Goal: Task Accomplishment & Management: Manage account settings

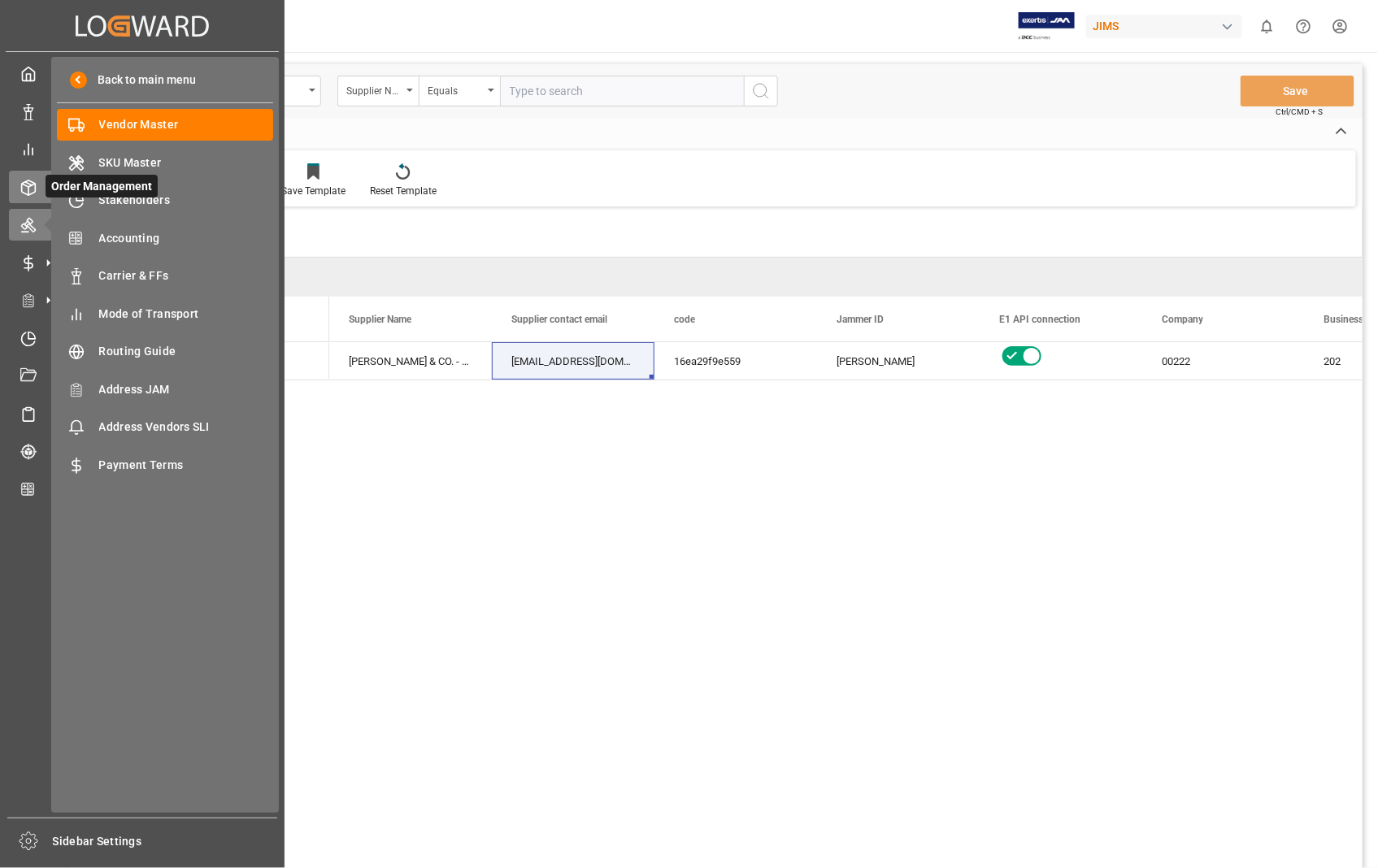
click at [20, 186] on icon at bounding box center [28, 187] width 16 height 16
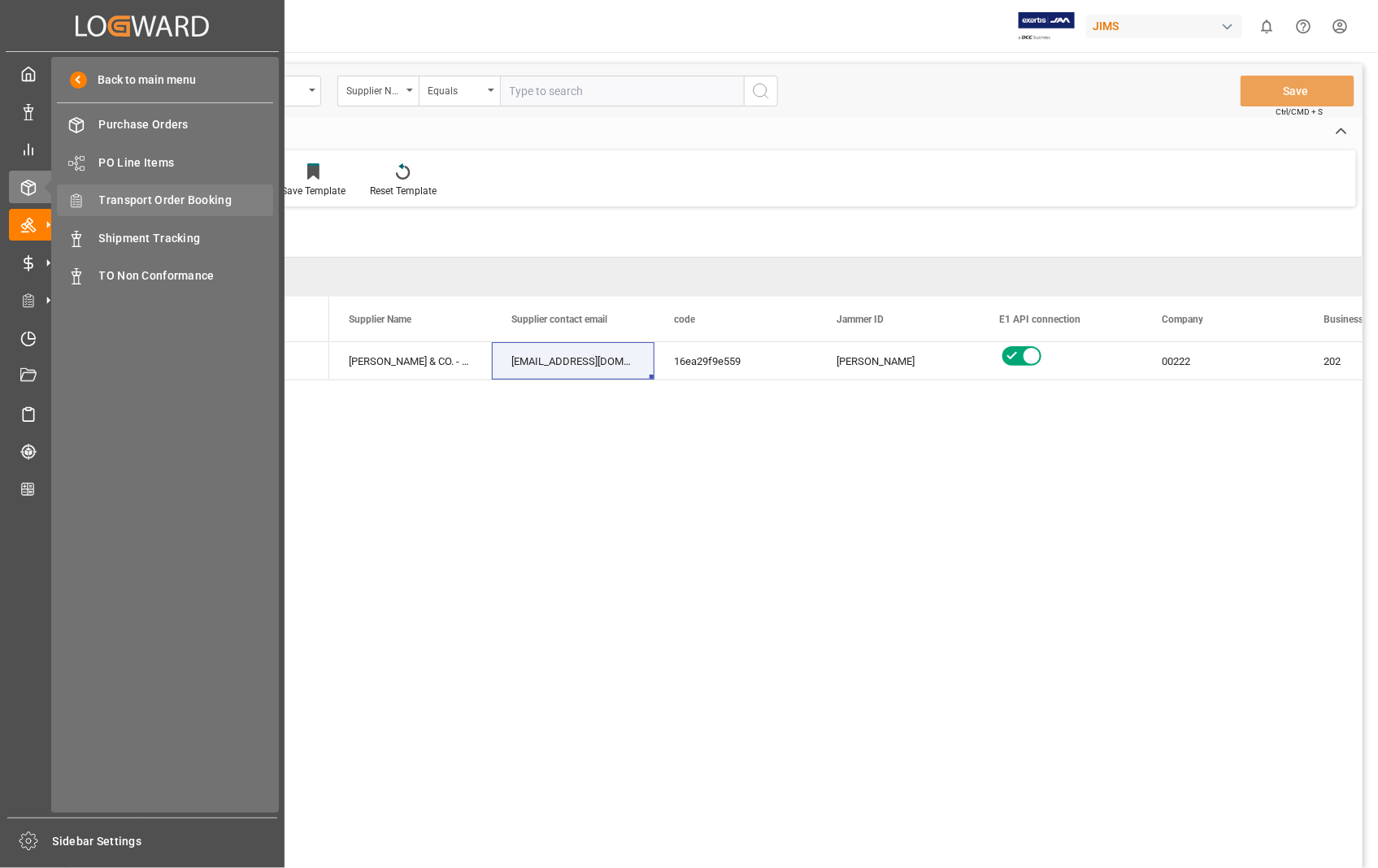
click at [157, 198] on span "Transport Order Booking" at bounding box center [187, 201] width 175 height 17
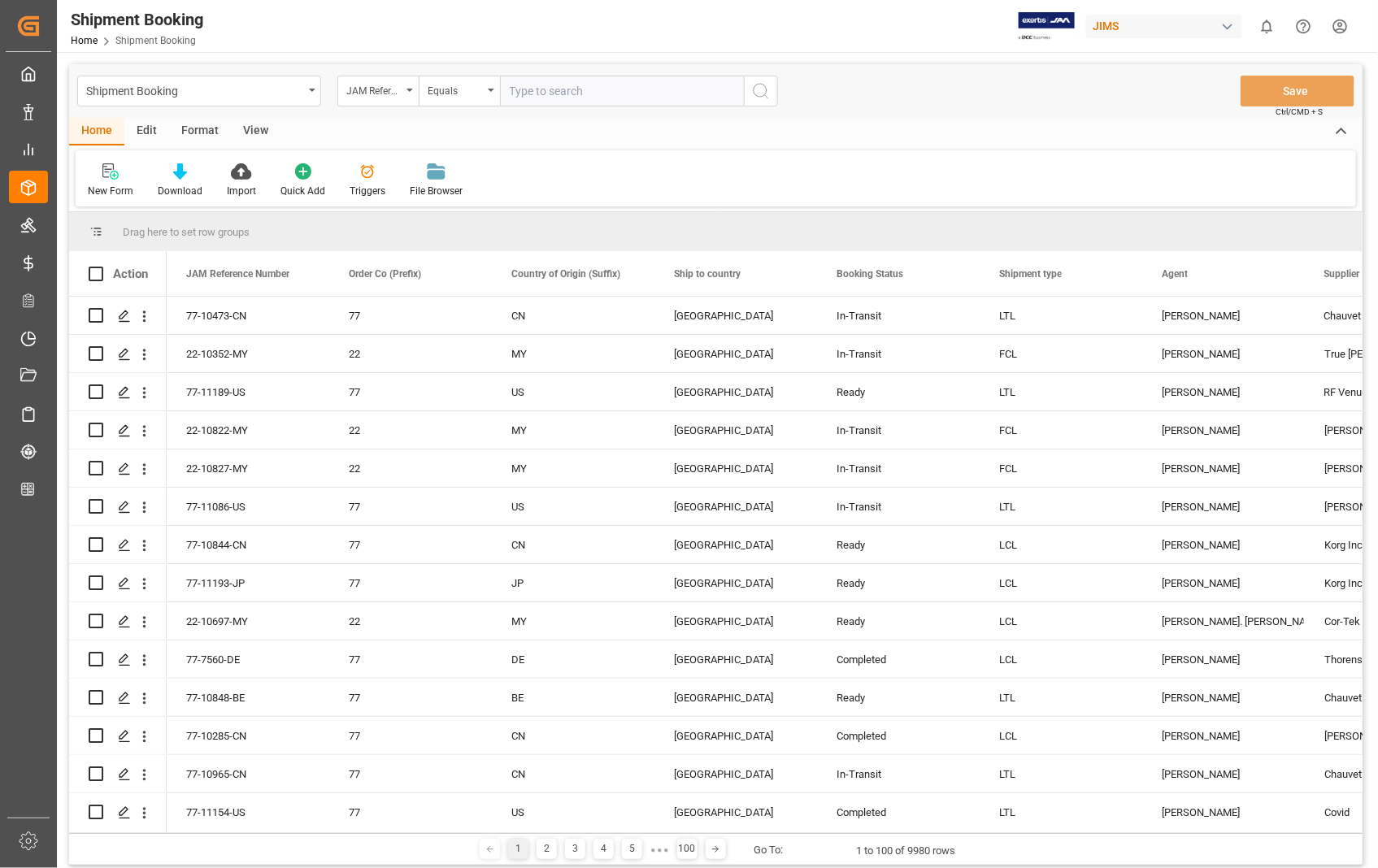
click at [611, 89] on input "text" at bounding box center [622, 91] width 244 height 31
paste input "22-9261-[GEOGRAPHIC_DATA]"
type input "22-9261-[GEOGRAPHIC_DATA]"
click at [760, 87] on icon "search button" at bounding box center [761, 91] width 19 height 19
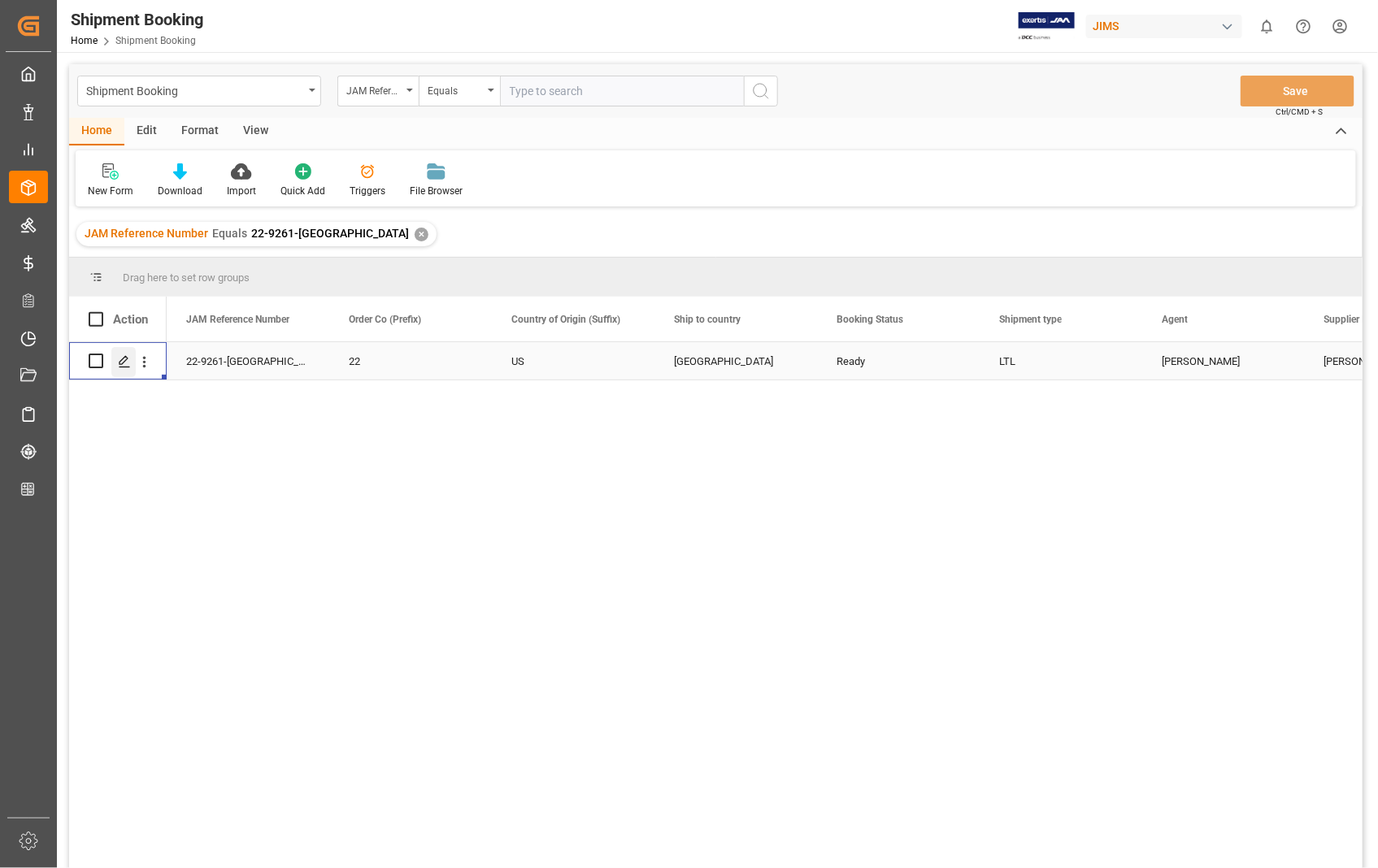
click at [125, 365] on icon "Press SPACE to select this row." at bounding box center [125, 361] width 13 height 13
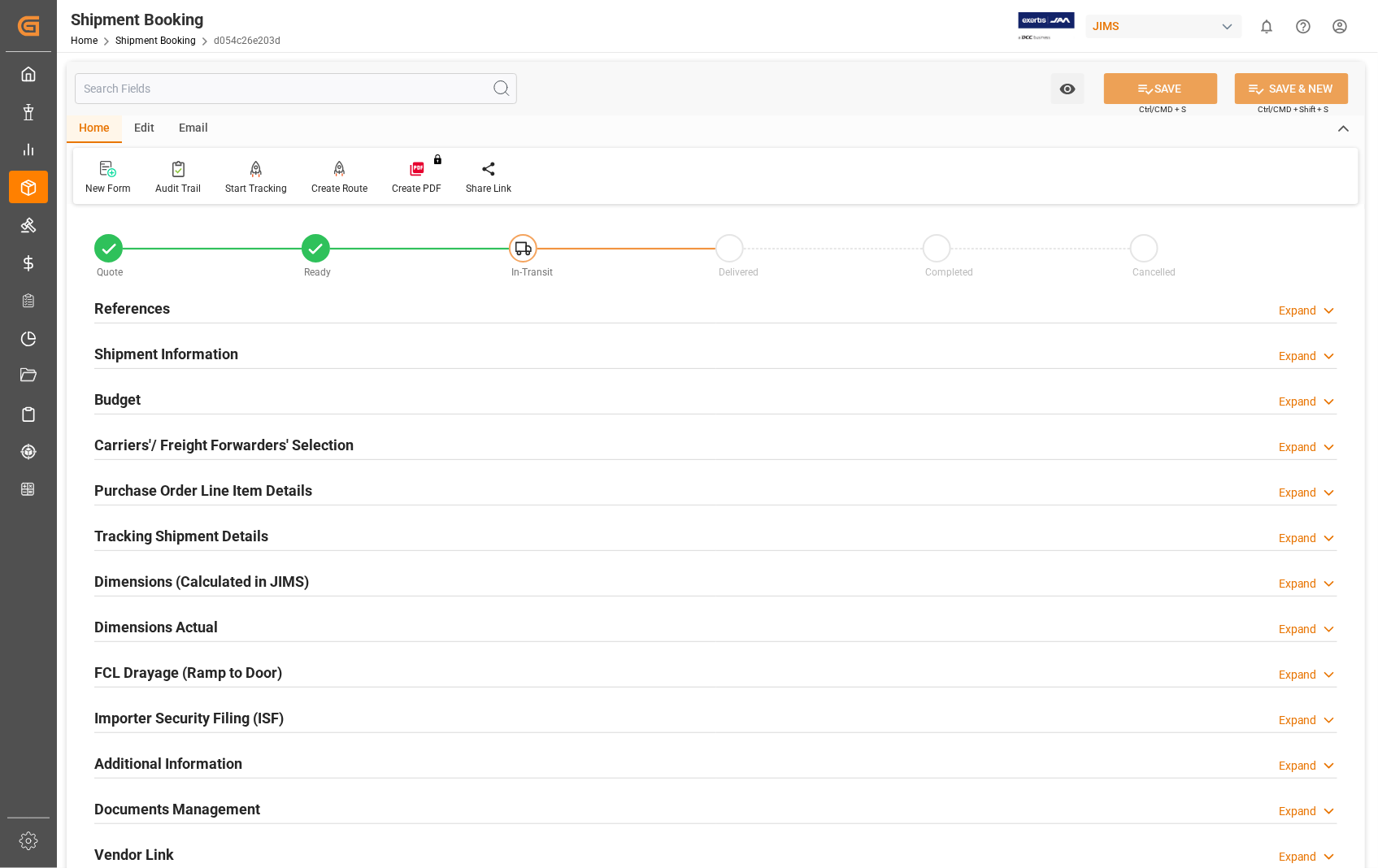
click at [202, 811] on h2 "Documents Management" at bounding box center [177, 808] width 165 height 22
click at [132, 311] on h2 "References" at bounding box center [132, 308] width 76 height 22
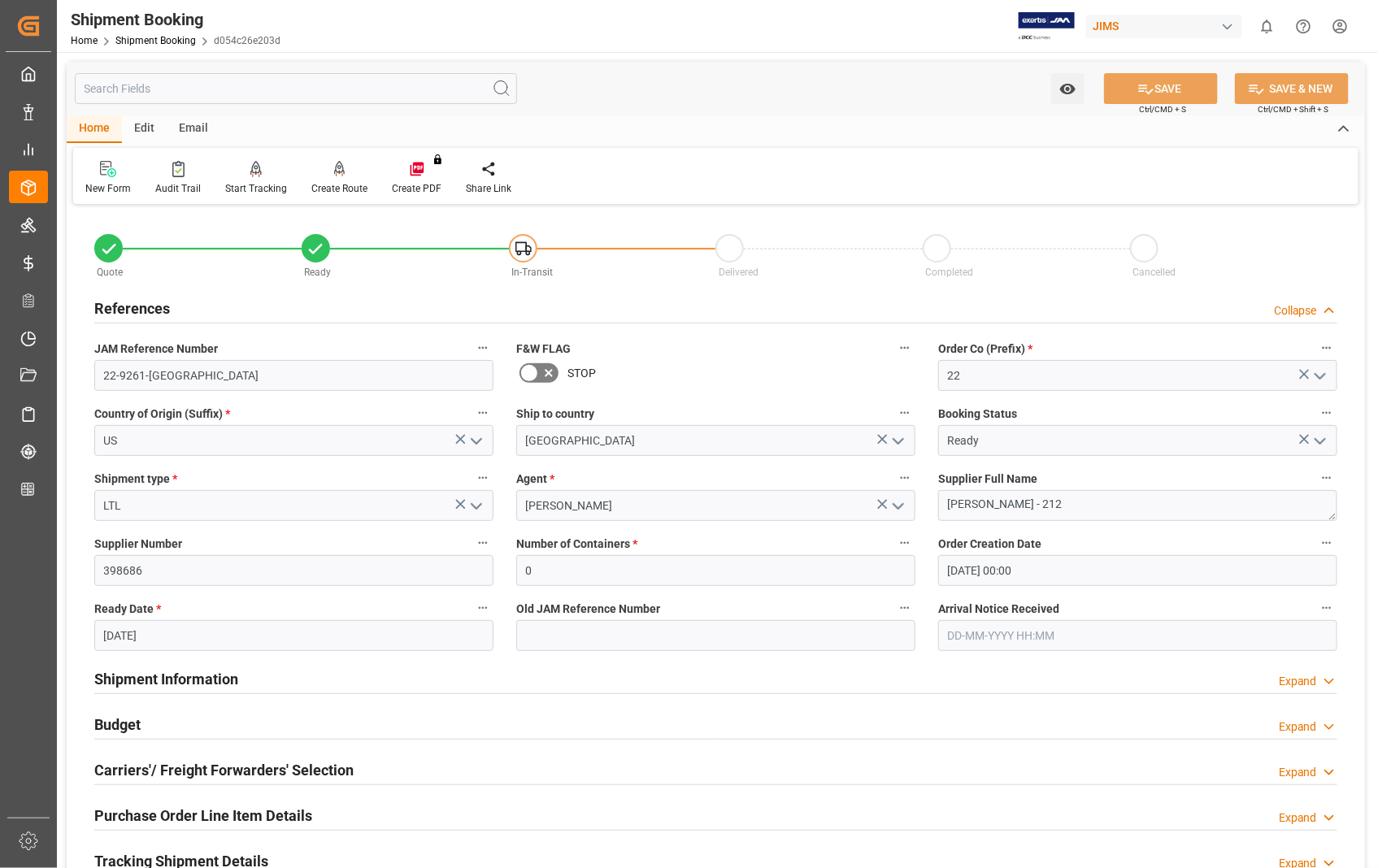
click at [173, 636] on input "22-09-2025" at bounding box center [293, 635] width 399 height 31
click at [149, 458] on span "2" at bounding box center [148, 458] width 6 height 12
type input "[DATE]"
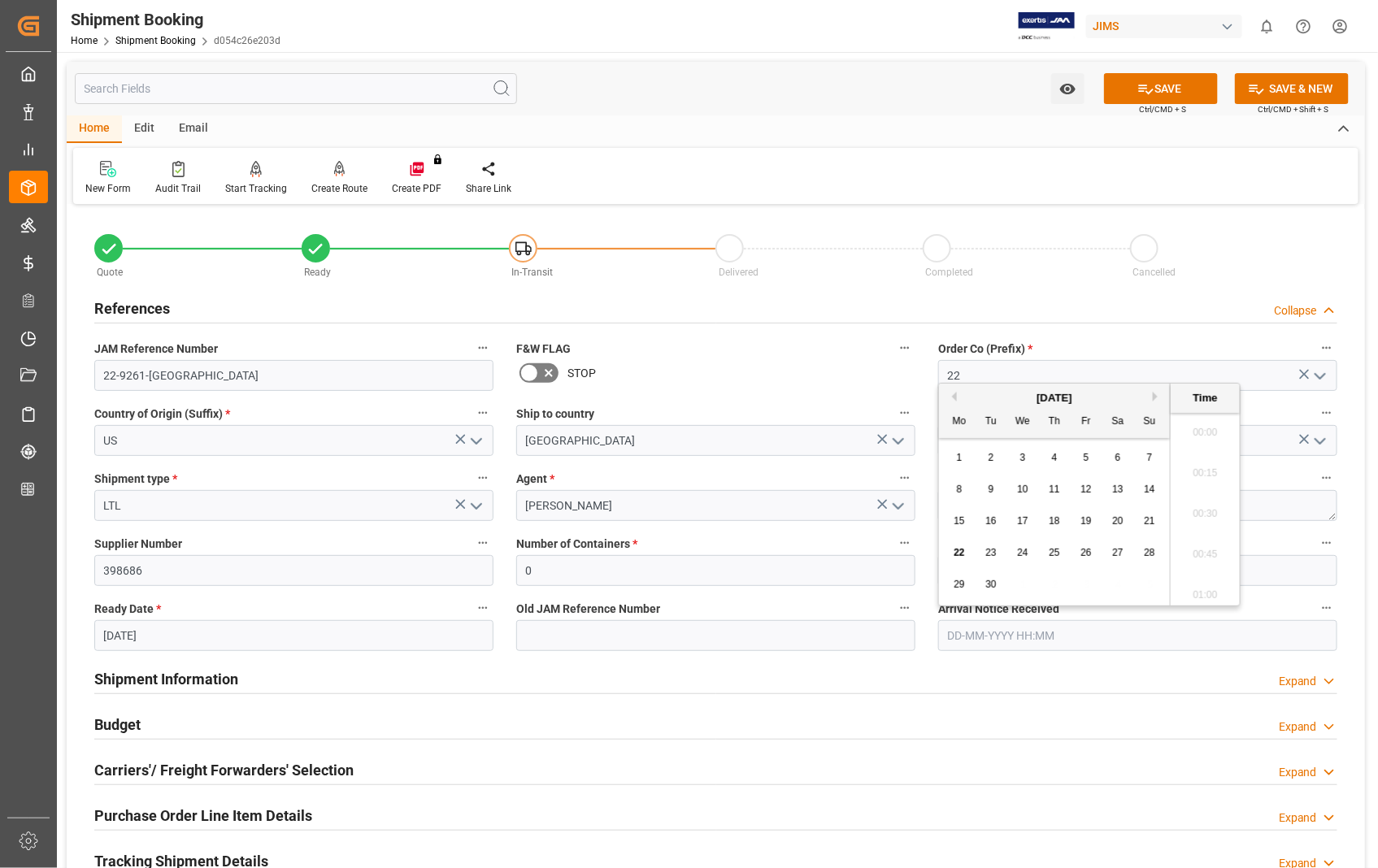
click at [1077, 639] on input "text" at bounding box center [1138, 635] width 399 height 31
click at [1049, 458] on div "4" at bounding box center [1055, 459] width 20 height 19
type input "[DATE] 00:00"
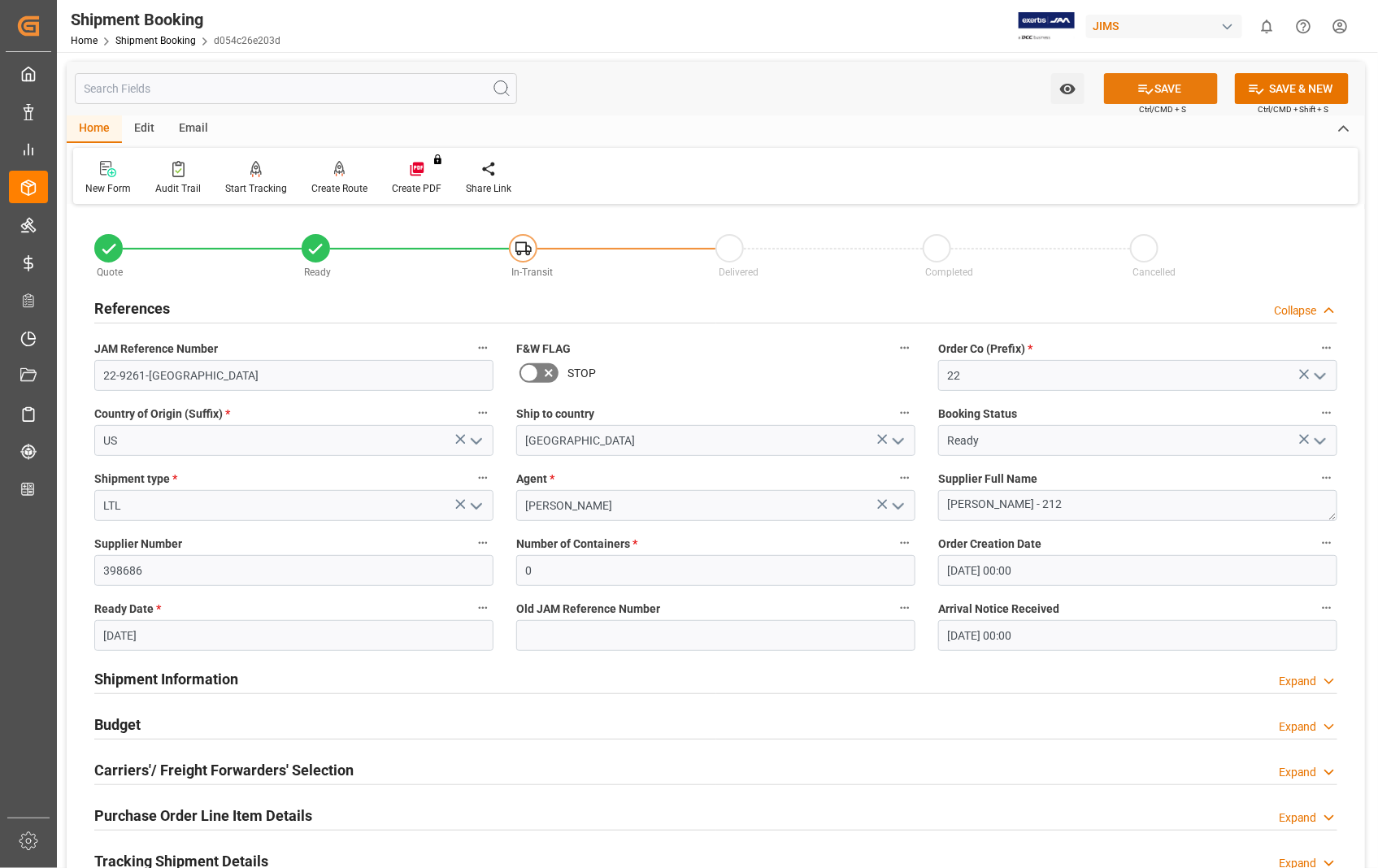
click at [1184, 93] on button "SAVE" at bounding box center [1161, 88] width 113 height 31
click at [192, 772] on h2 "Carriers'/ Freight Forwarders' Selection" at bounding box center [224, 770] width 260 height 22
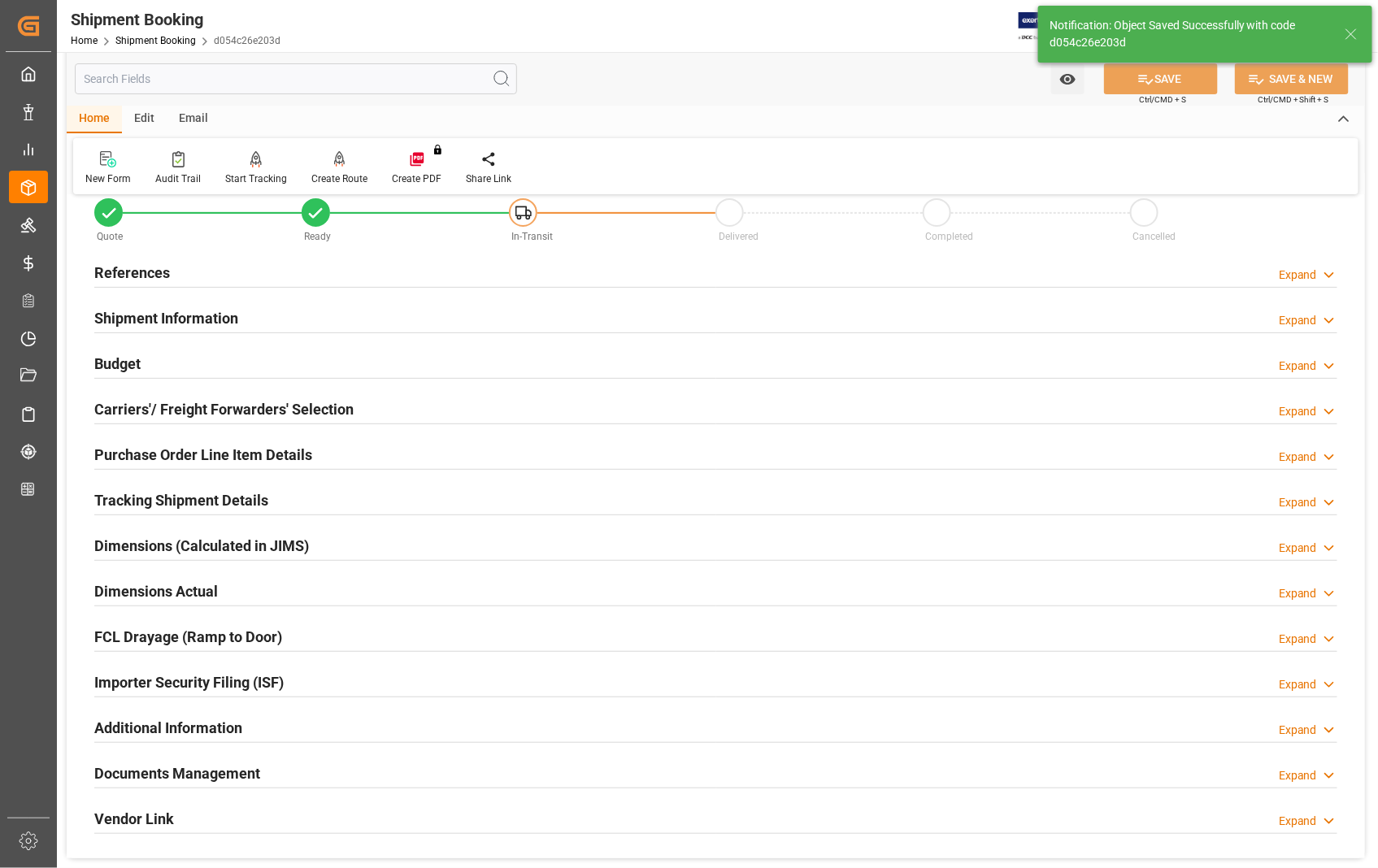
scroll to position [0, 0]
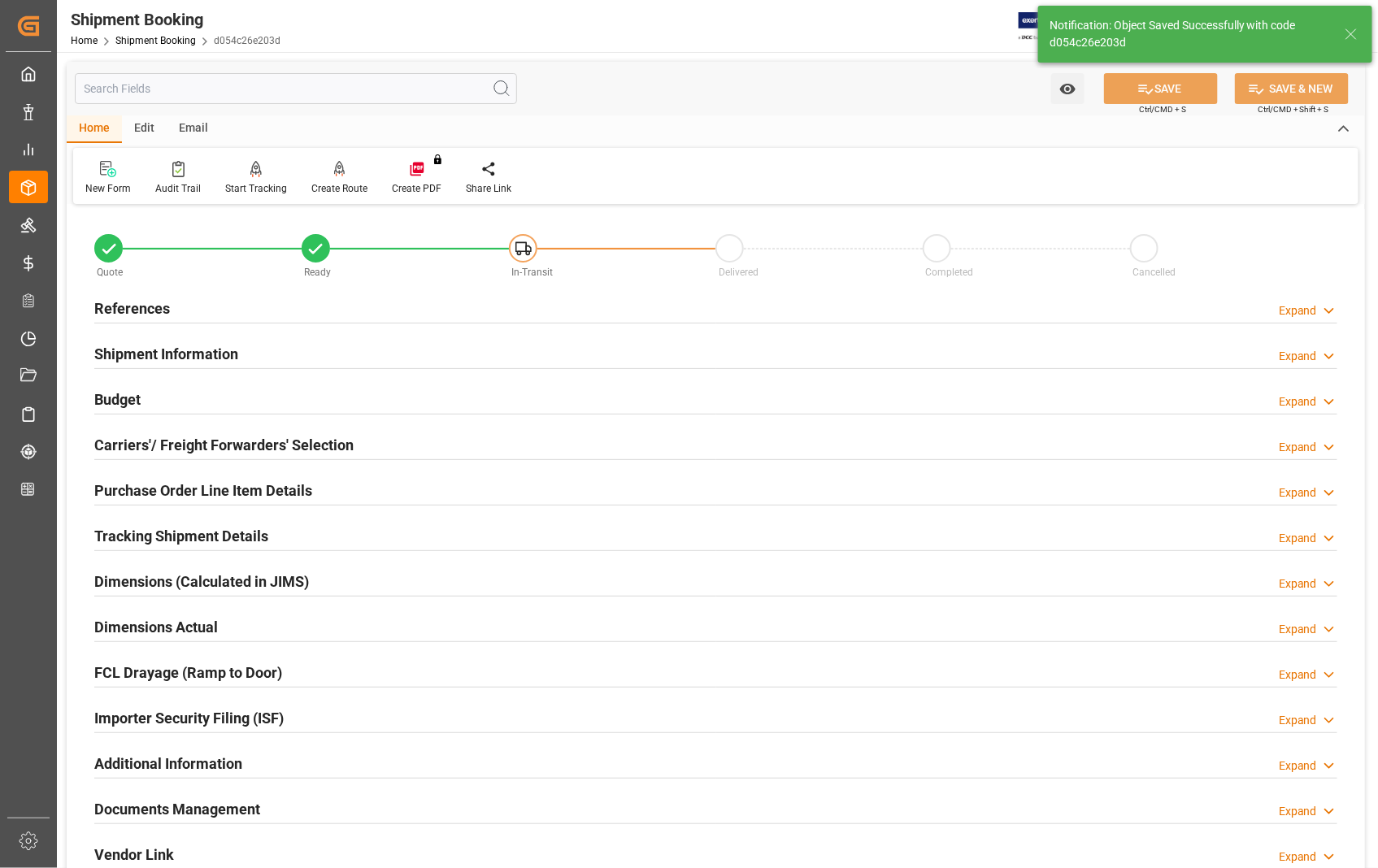
click at [177, 436] on h2 "Carriers'/ Freight Forwarders' Selection" at bounding box center [224, 445] width 260 height 22
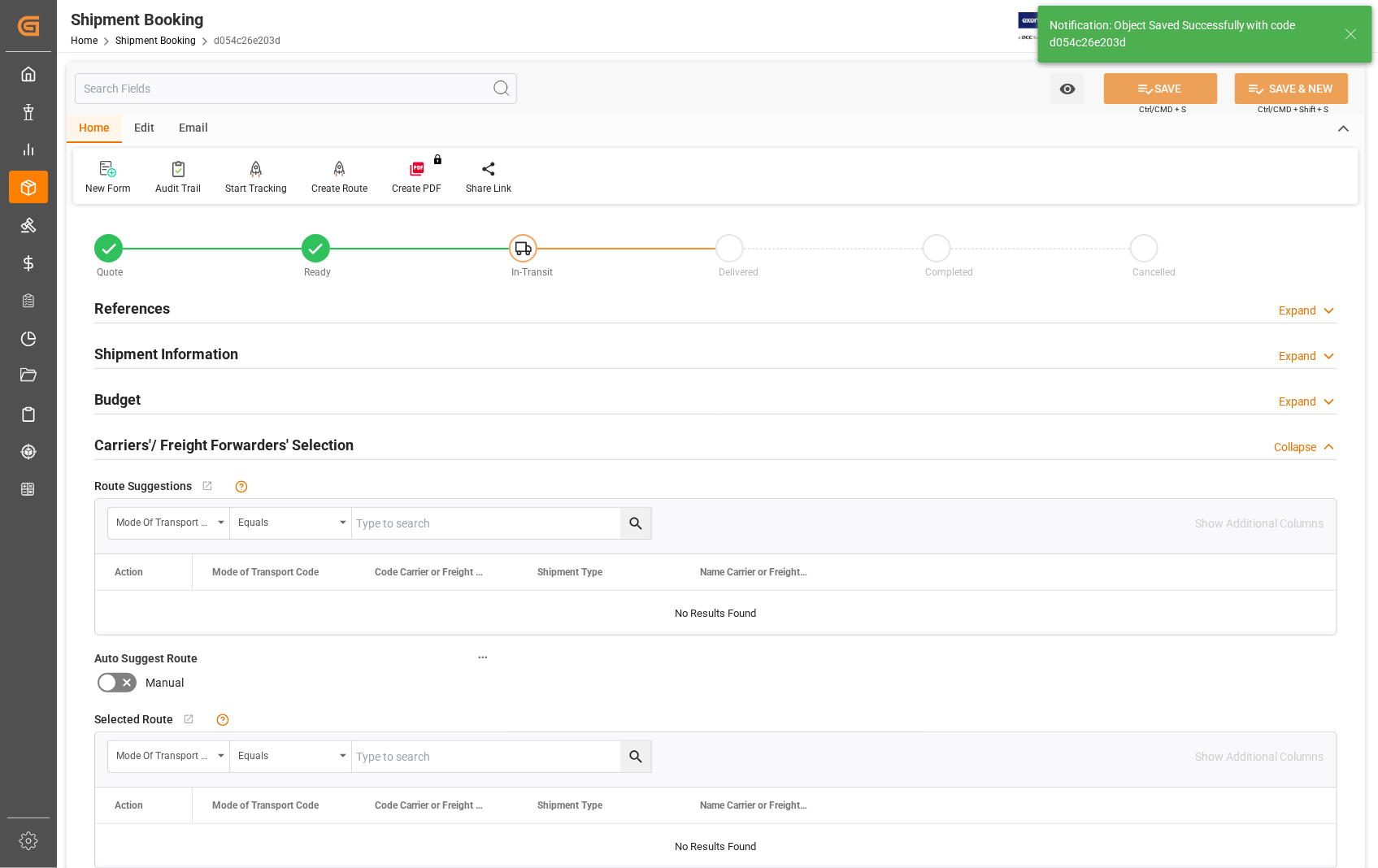
click at [177, 436] on h2 "Carriers'/ Freight Forwarders' Selection" at bounding box center [224, 445] width 260 height 22
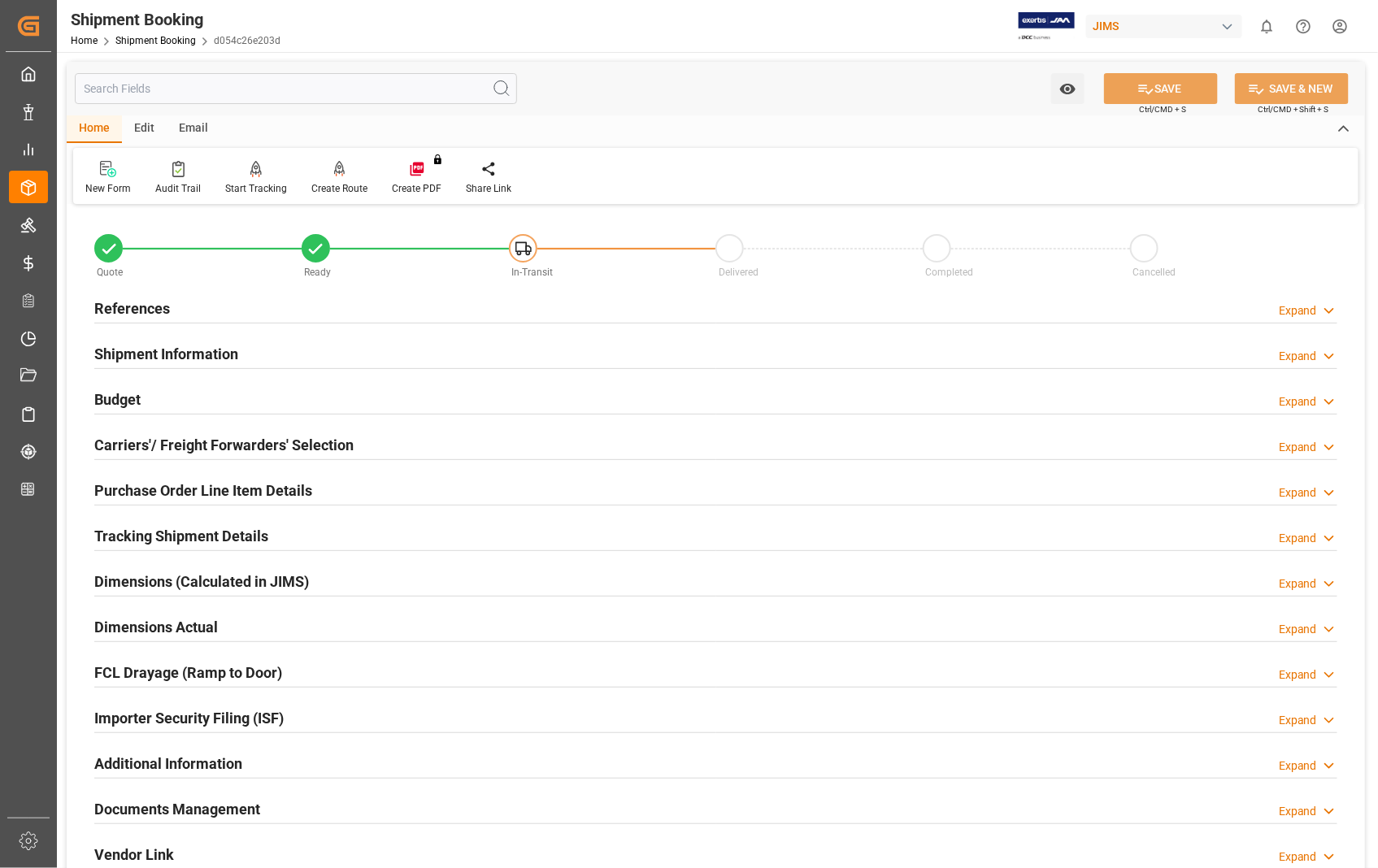
click at [161, 813] on h2 "Documents Management" at bounding box center [177, 808] width 165 height 22
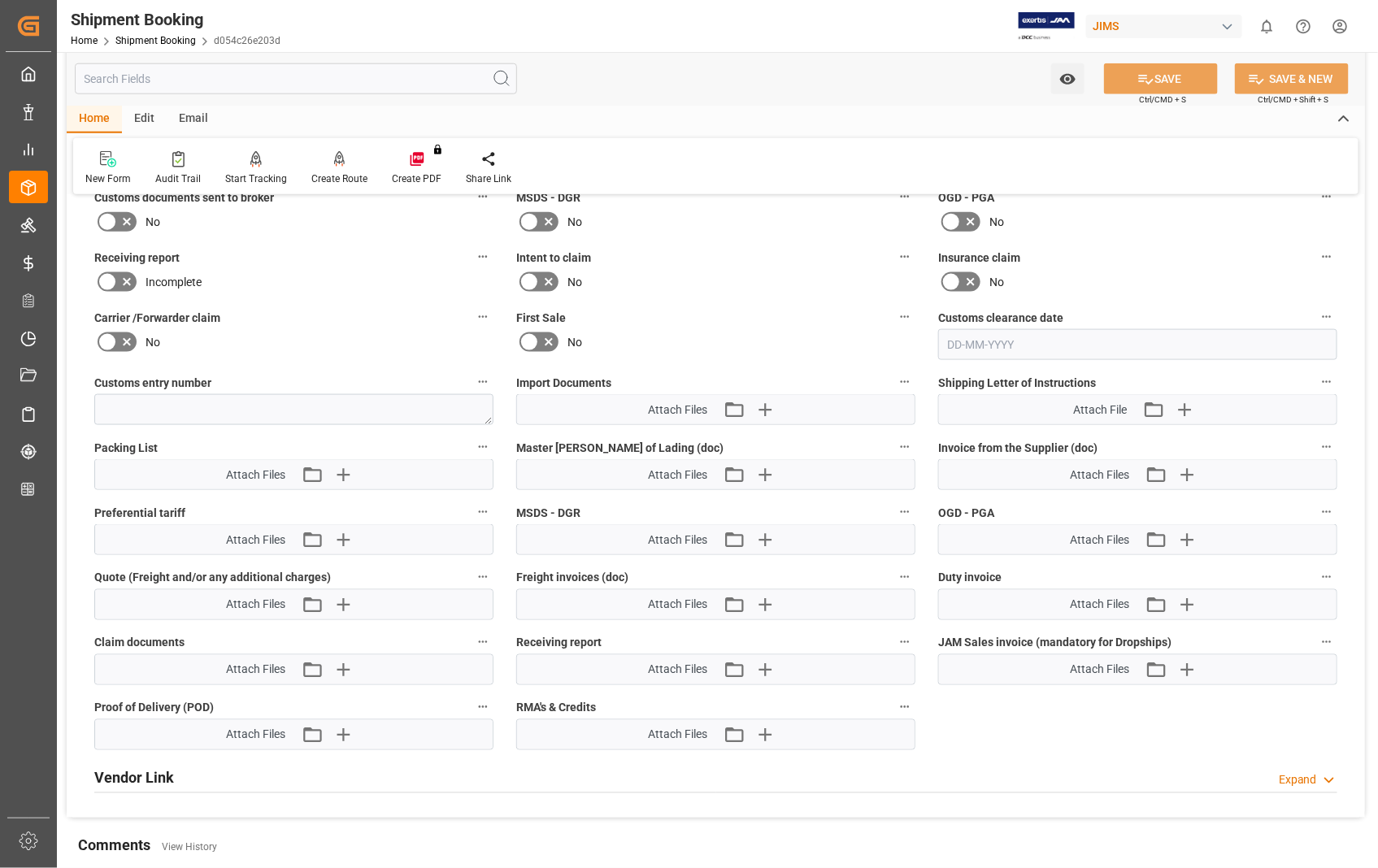
scroll to position [722, 0]
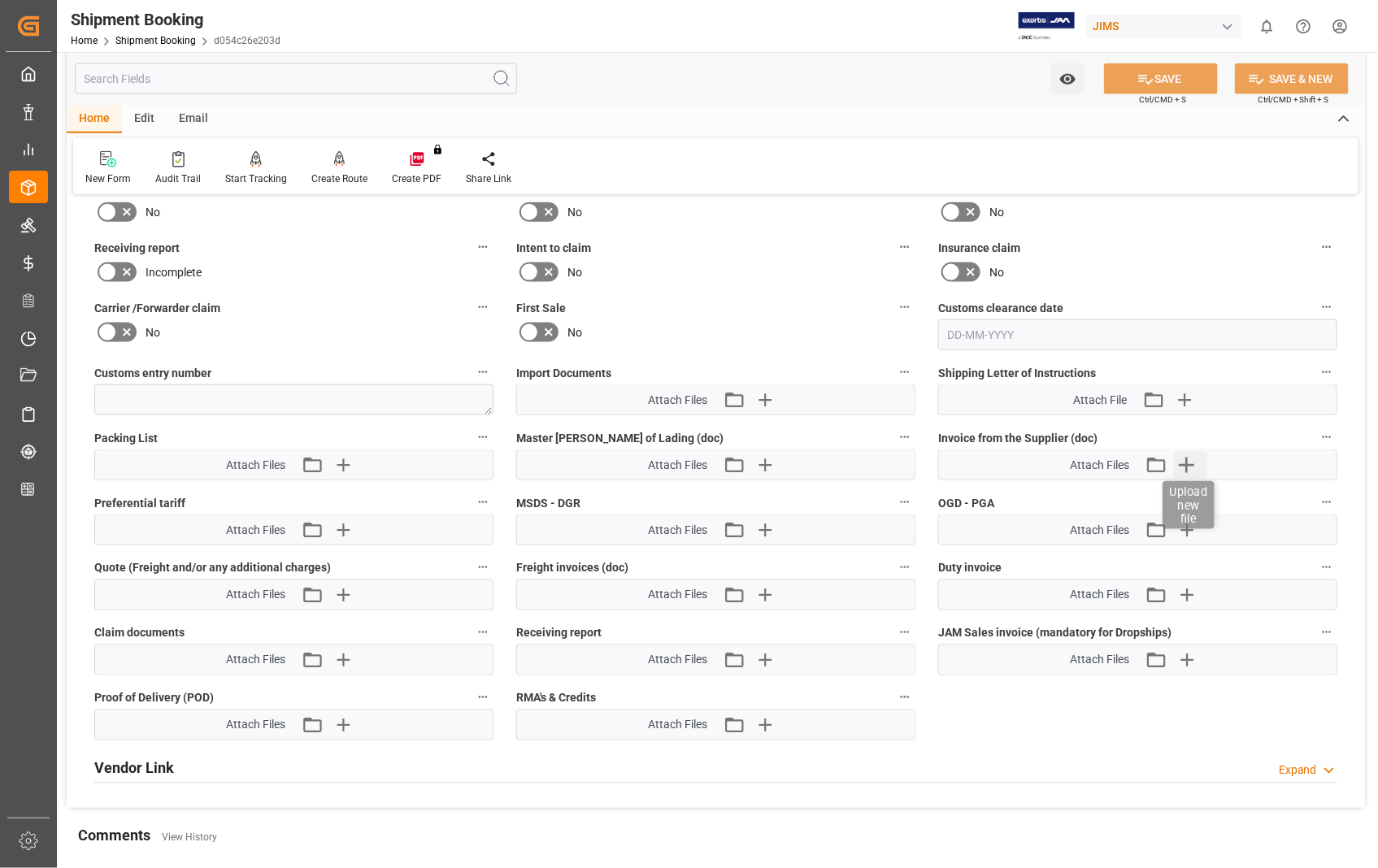
click at [1188, 468] on icon "button" at bounding box center [1187, 464] width 26 height 26
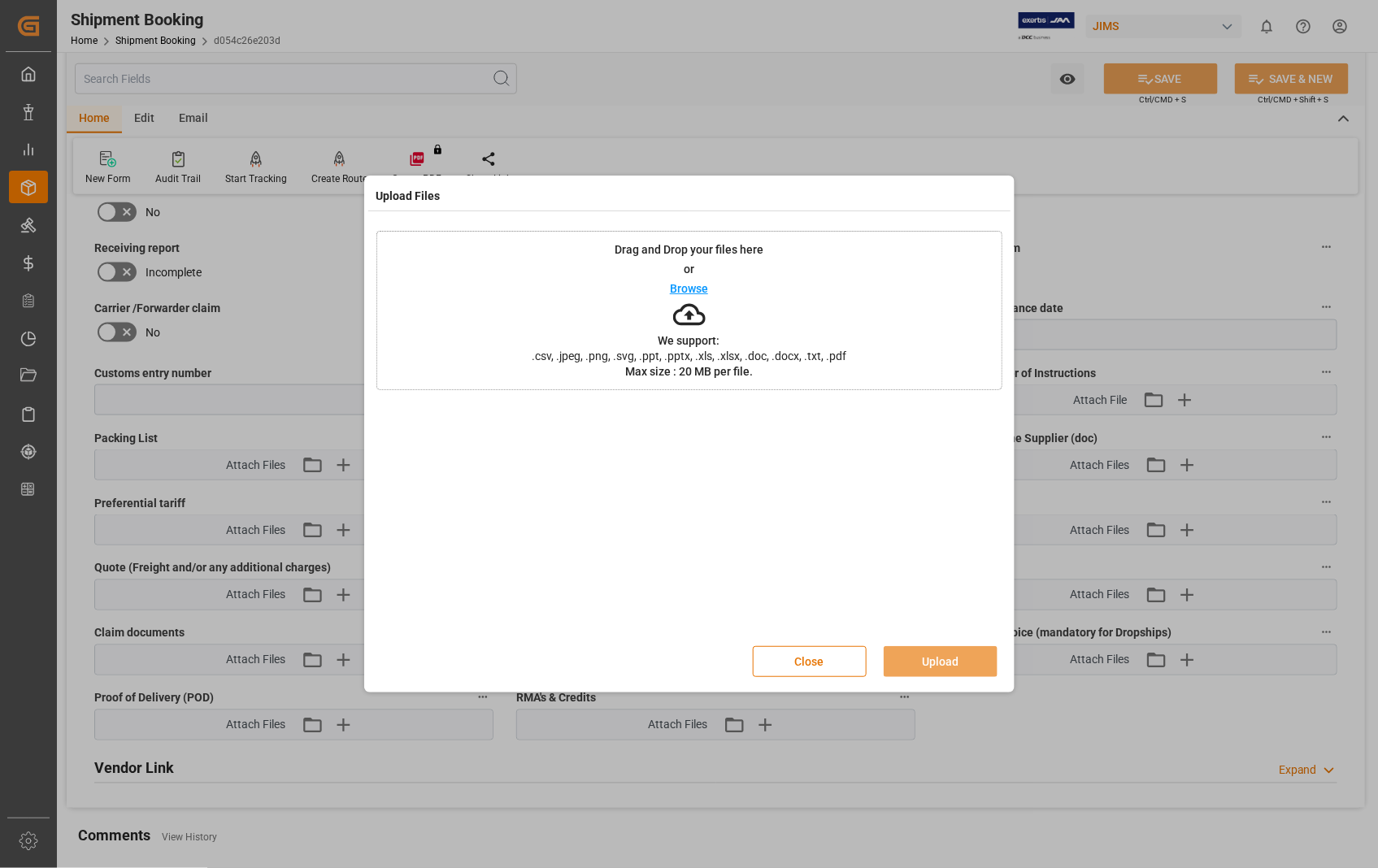
click at [684, 287] on p "Browse" at bounding box center [689, 288] width 38 height 12
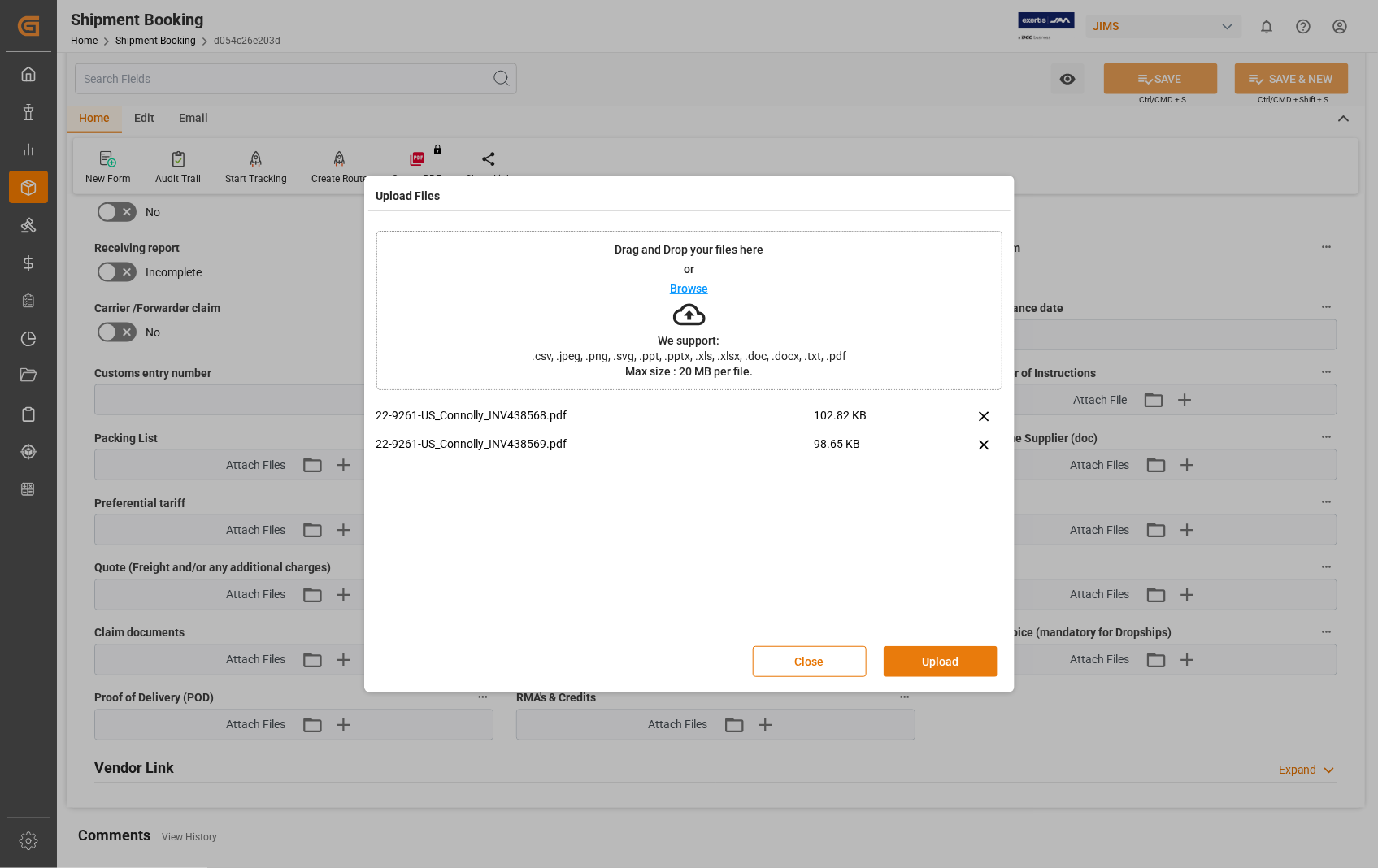
click at [931, 656] on button "Upload" at bounding box center [940, 661] width 113 height 31
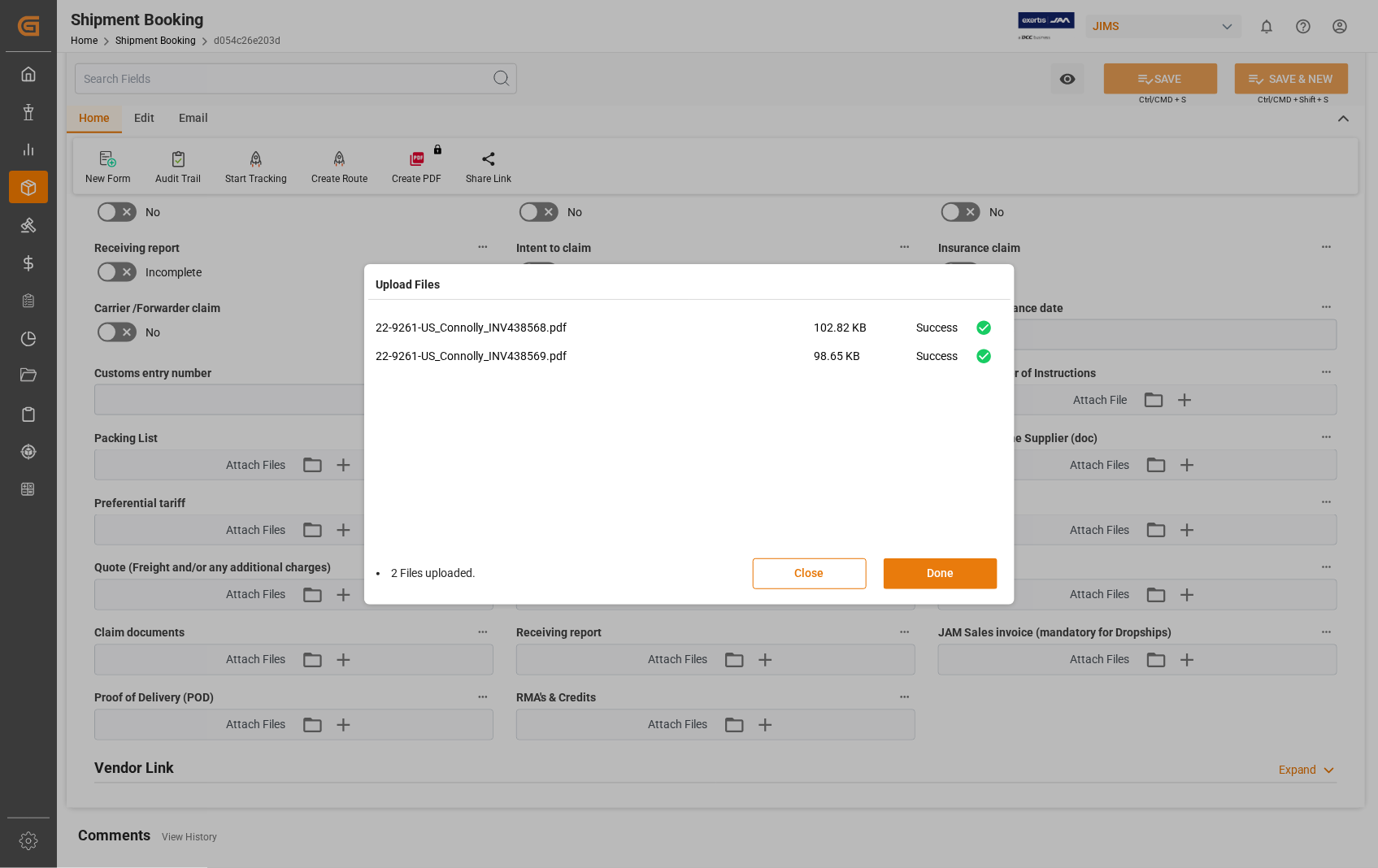
click at [943, 564] on button "Done" at bounding box center [940, 574] width 113 height 31
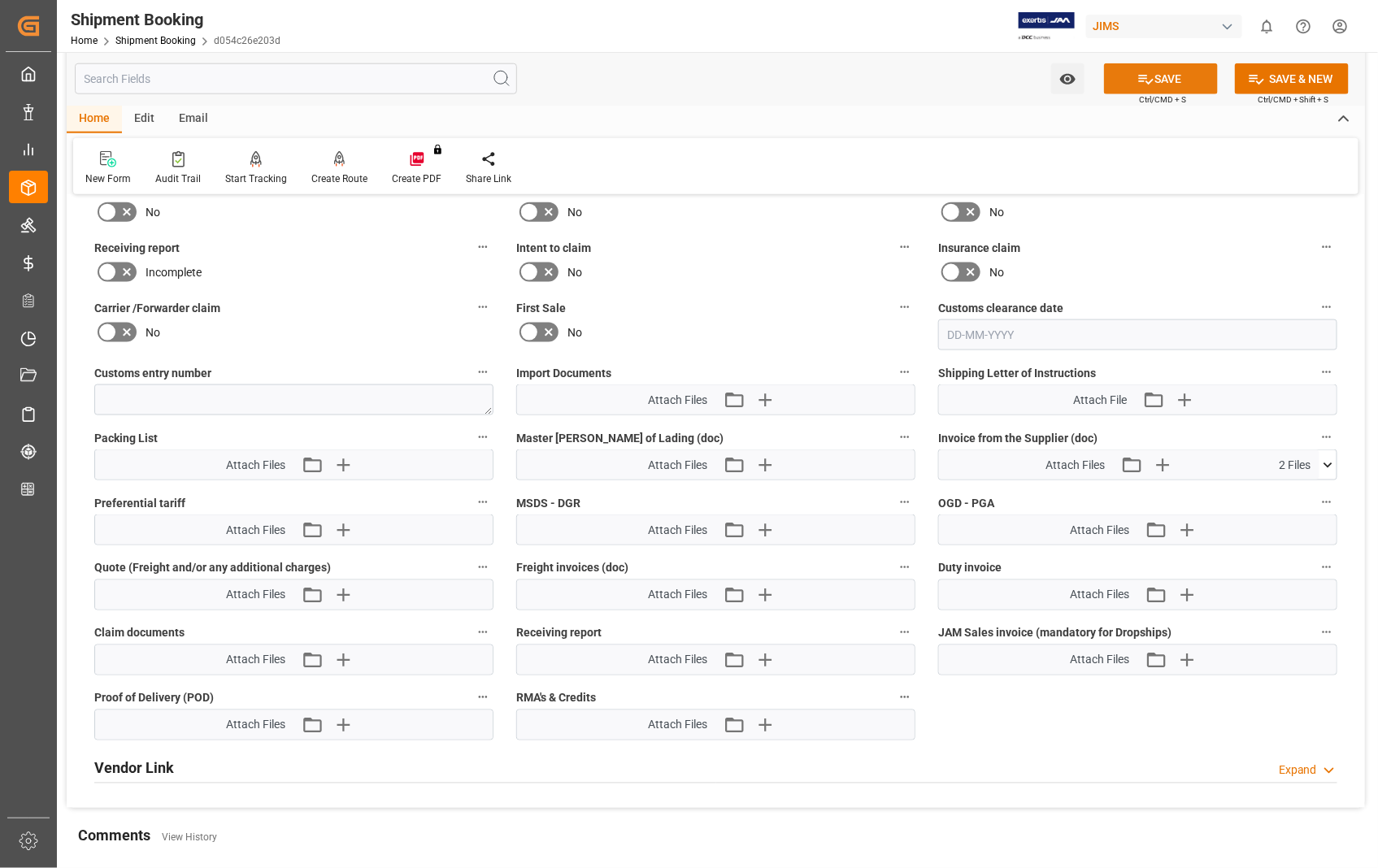
click at [1179, 76] on button "SAVE" at bounding box center [1161, 79] width 113 height 31
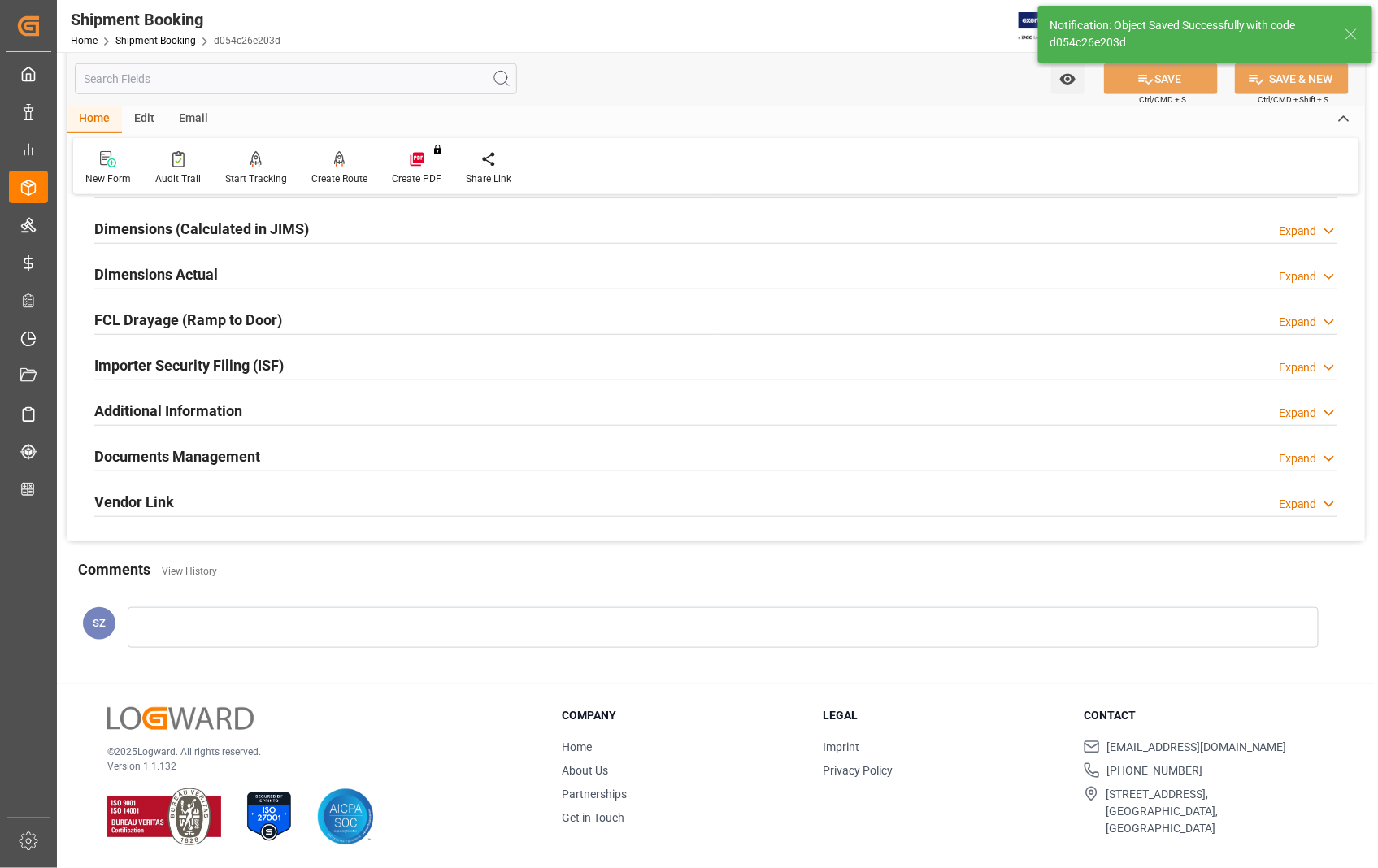
scroll to position [353, 0]
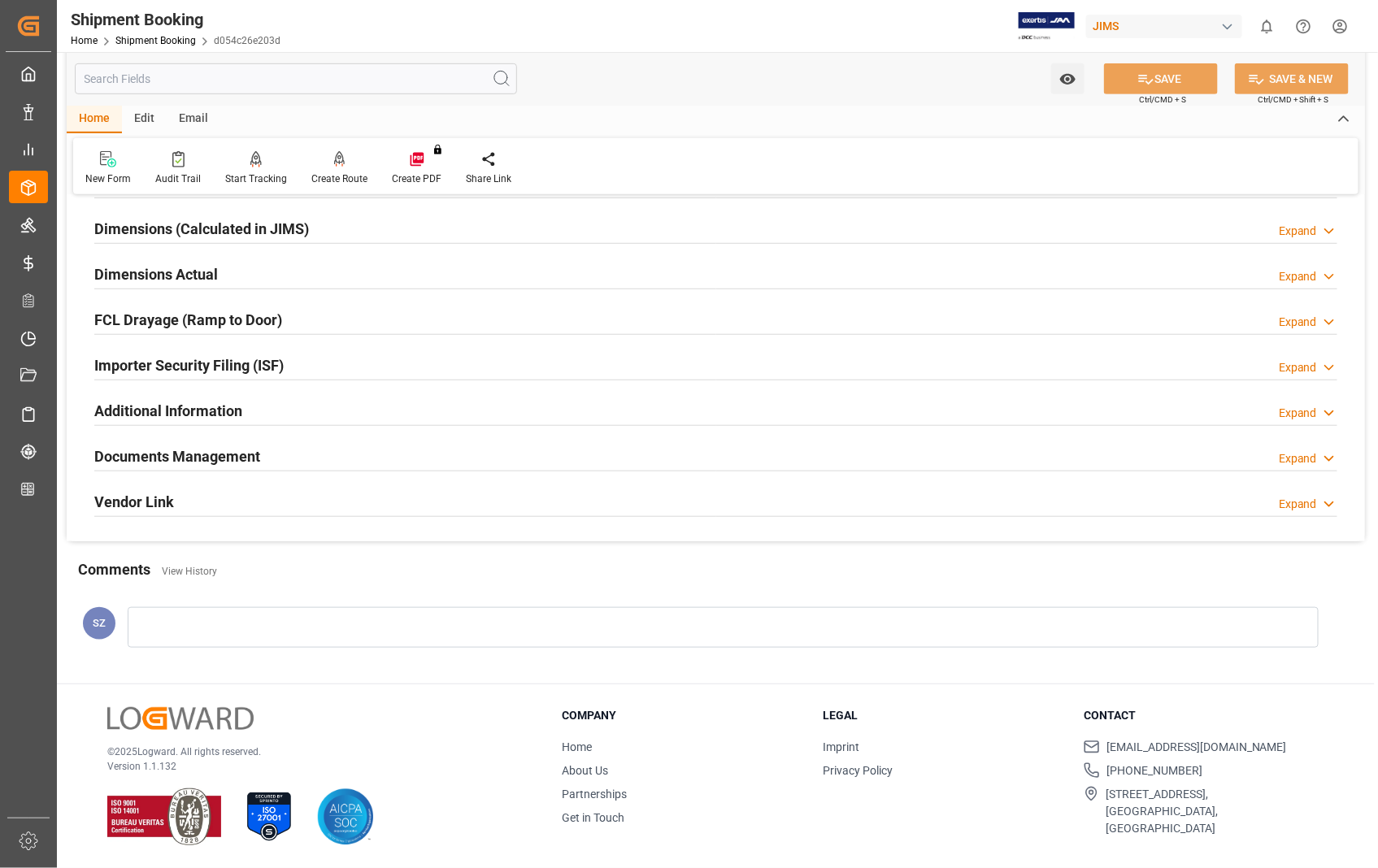
click at [185, 265] on h2 "Dimensions Actual" at bounding box center [156, 274] width 124 height 22
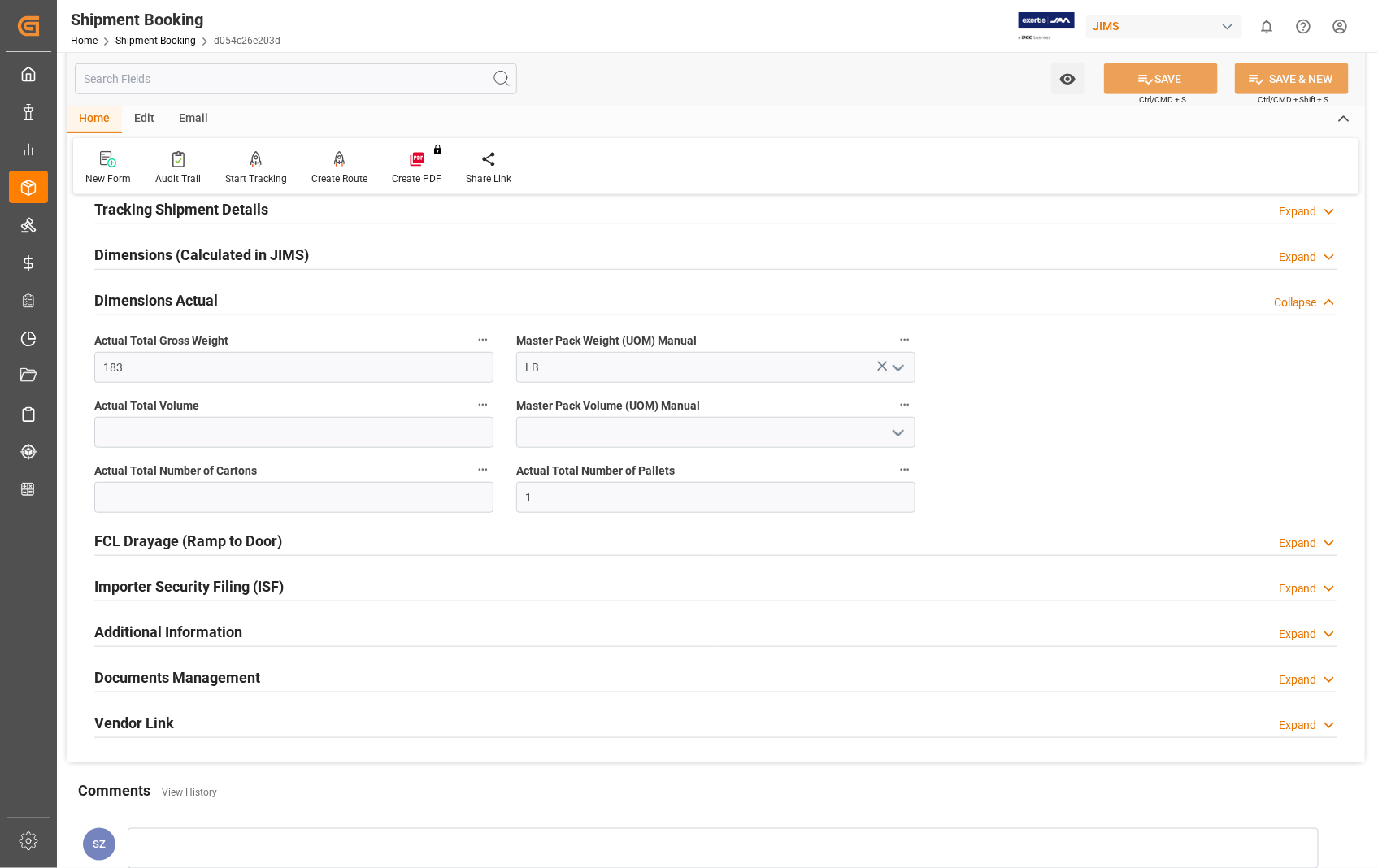
scroll to position [277, 0]
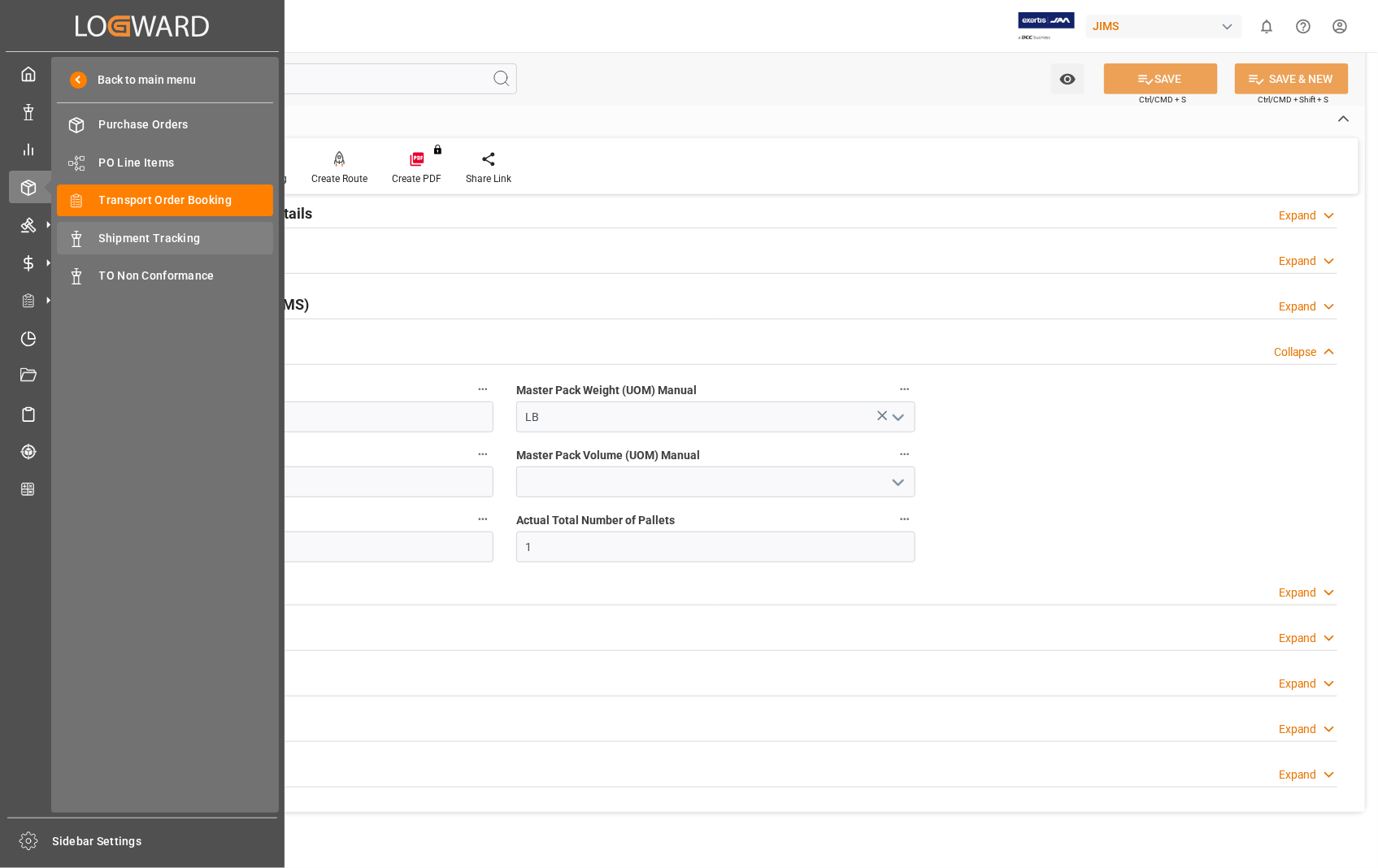
click at [147, 233] on span "Shipment Tracking" at bounding box center [187, 238] width 175 height 17
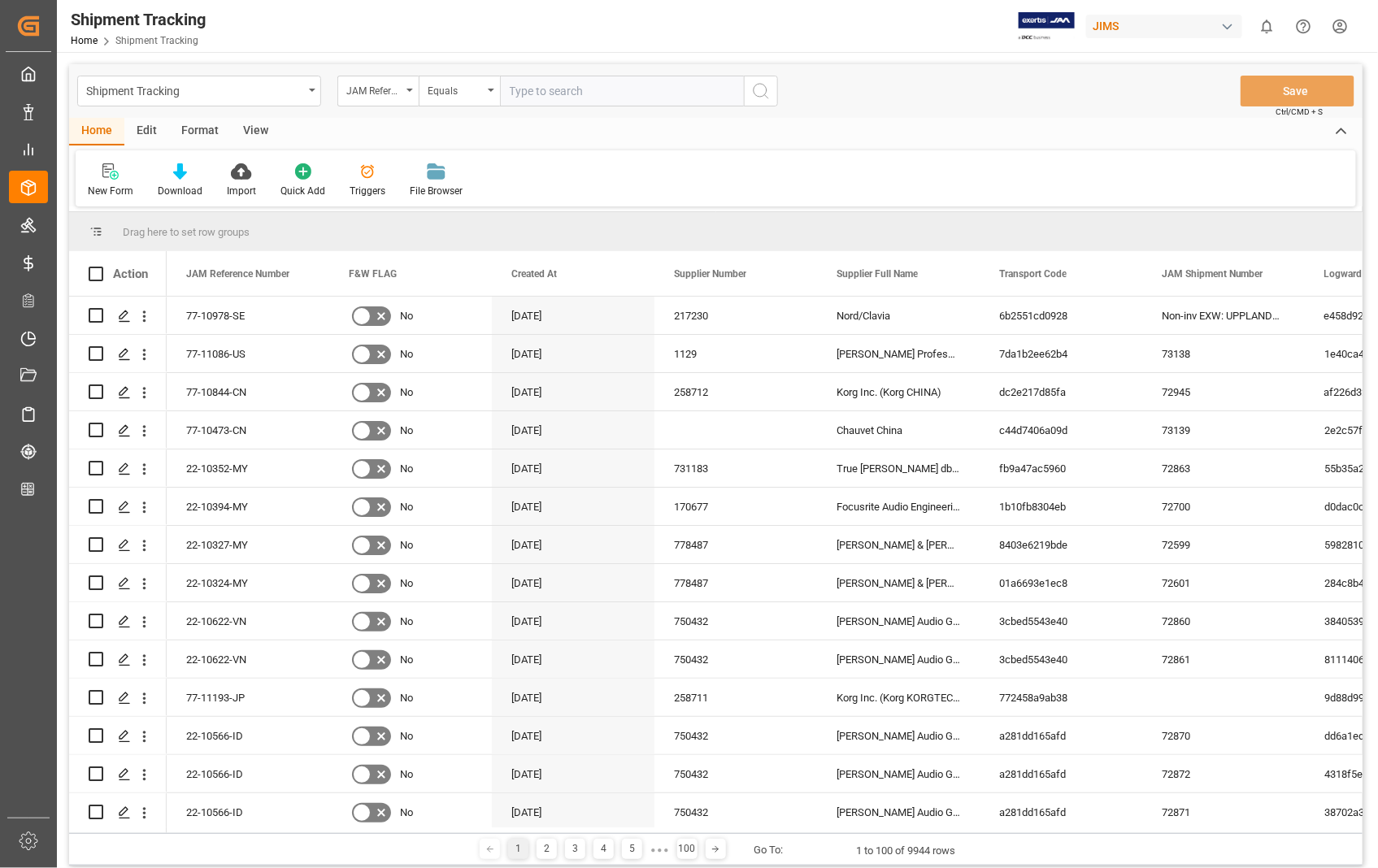
click at [551, 92] on input "text" at bounding box center [622, 91] width 244 height 31
type input "22-9261-[GEOGRAPHIC_DATA]"
click at [764, 91] on icon "search button" at bounding box center [761, 91] width 19 height 19
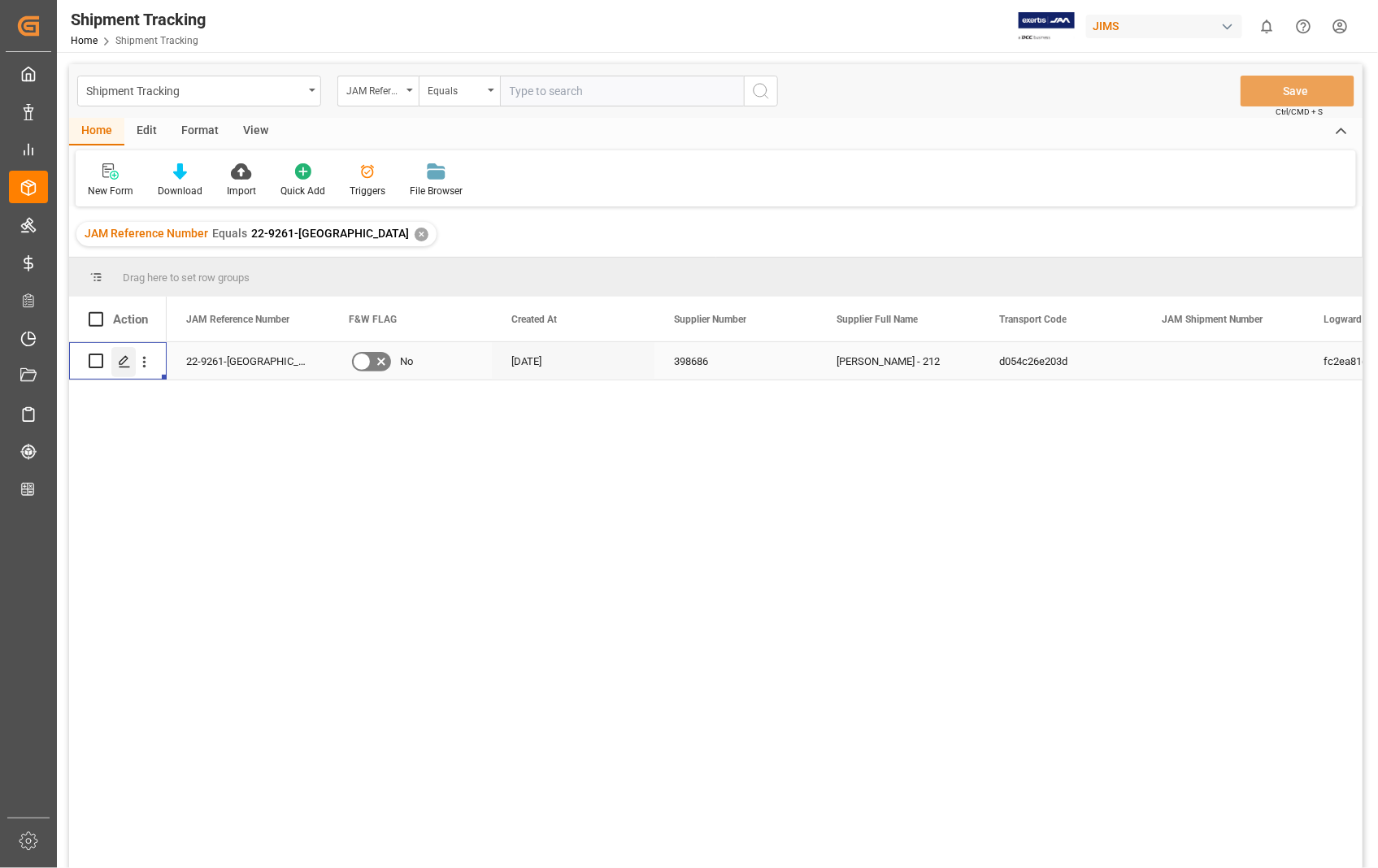
click at [119, 358] on icon "Press SPACE to select this row." at bounding box center [125, 361] width 13 height 13
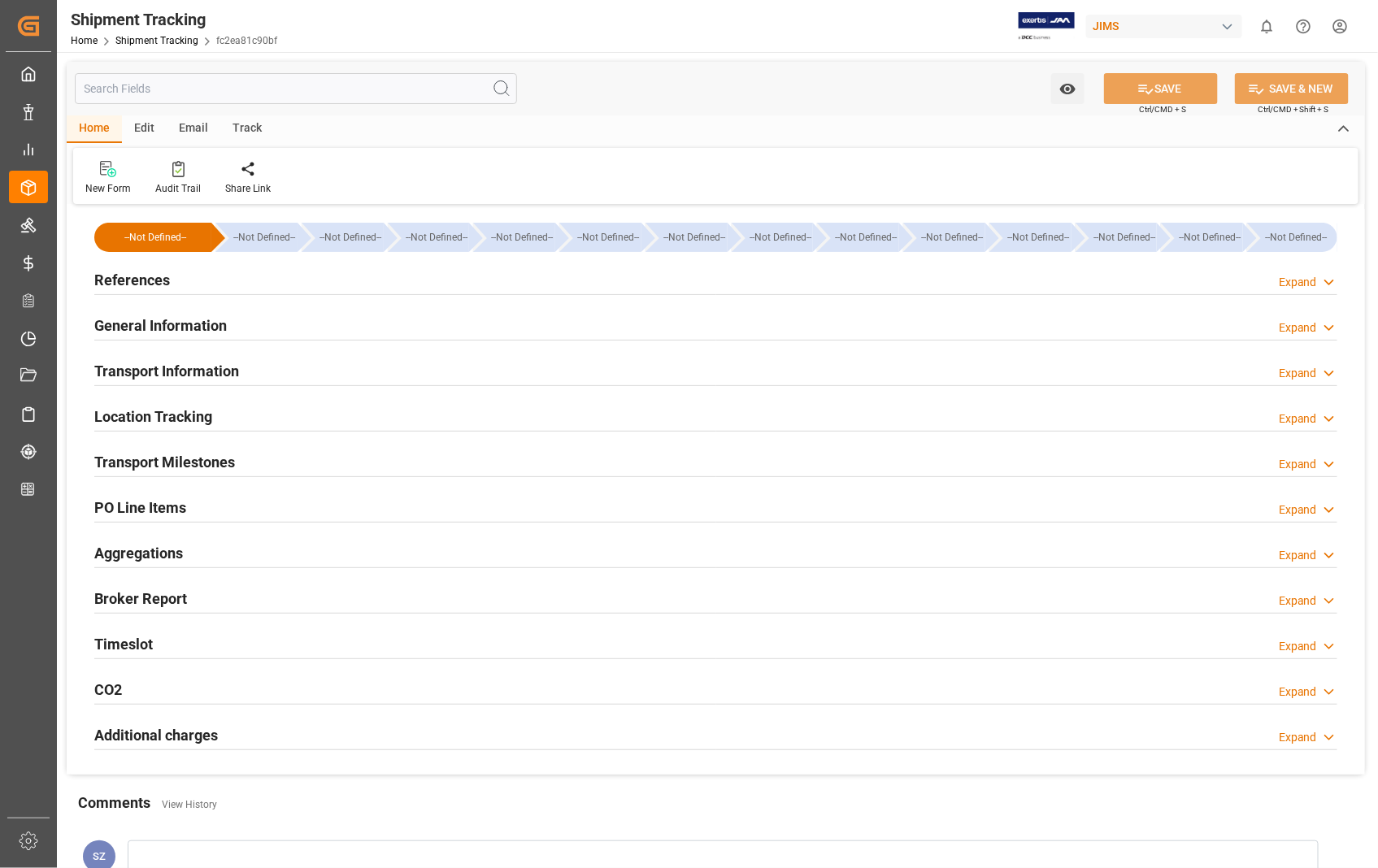
type input "26-05-2025"
click at [146, 285] on h2 "References" at bounding box center [132, 280] width 76 height 22
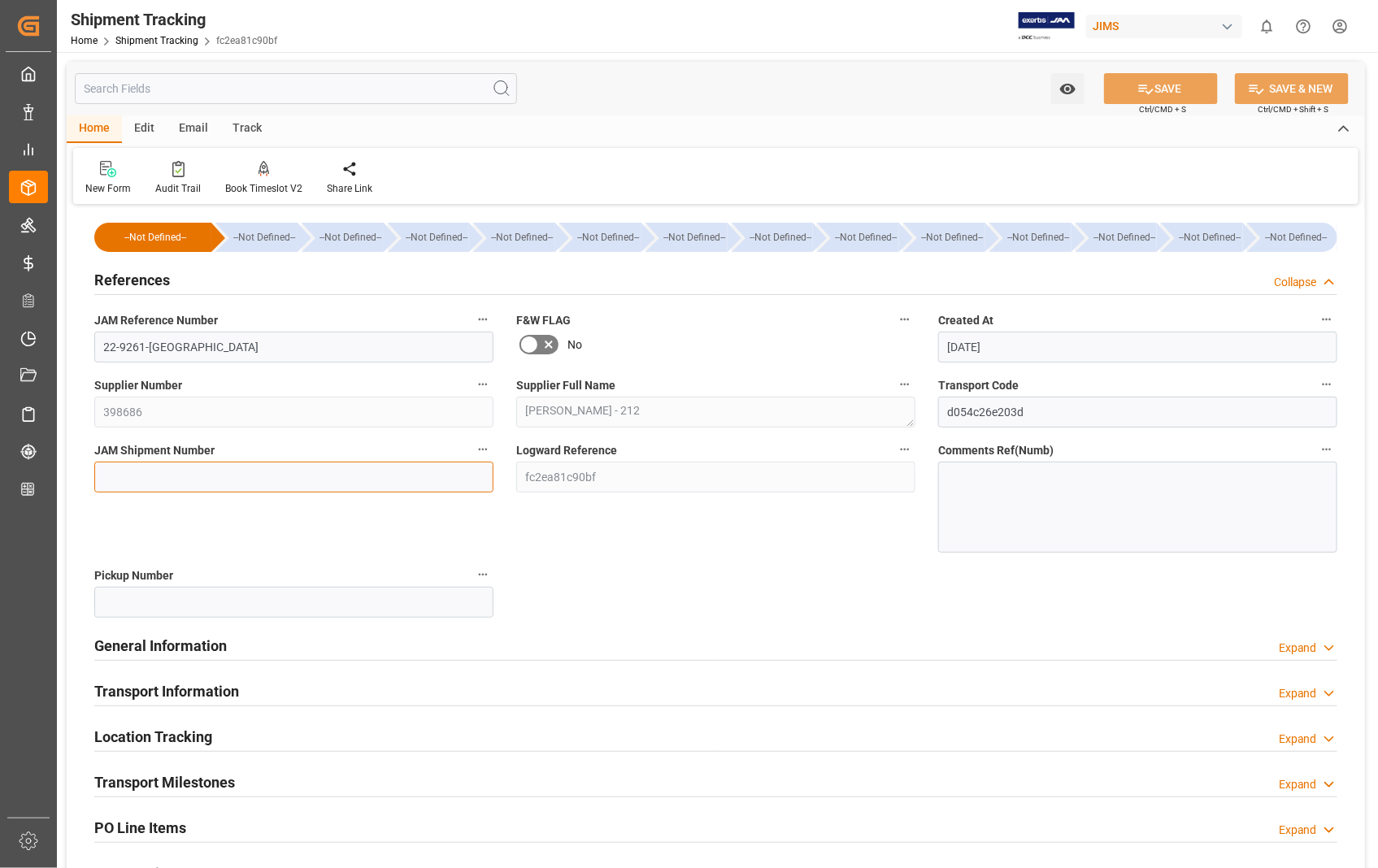
click at [410, 480] on input at bounding box center [293, 477] width 399 height 31
paste input "73140"
type input "73140"
click at [1157, 87] on button "SAVE" at bounding box center [1161, 88] width 113 height 31
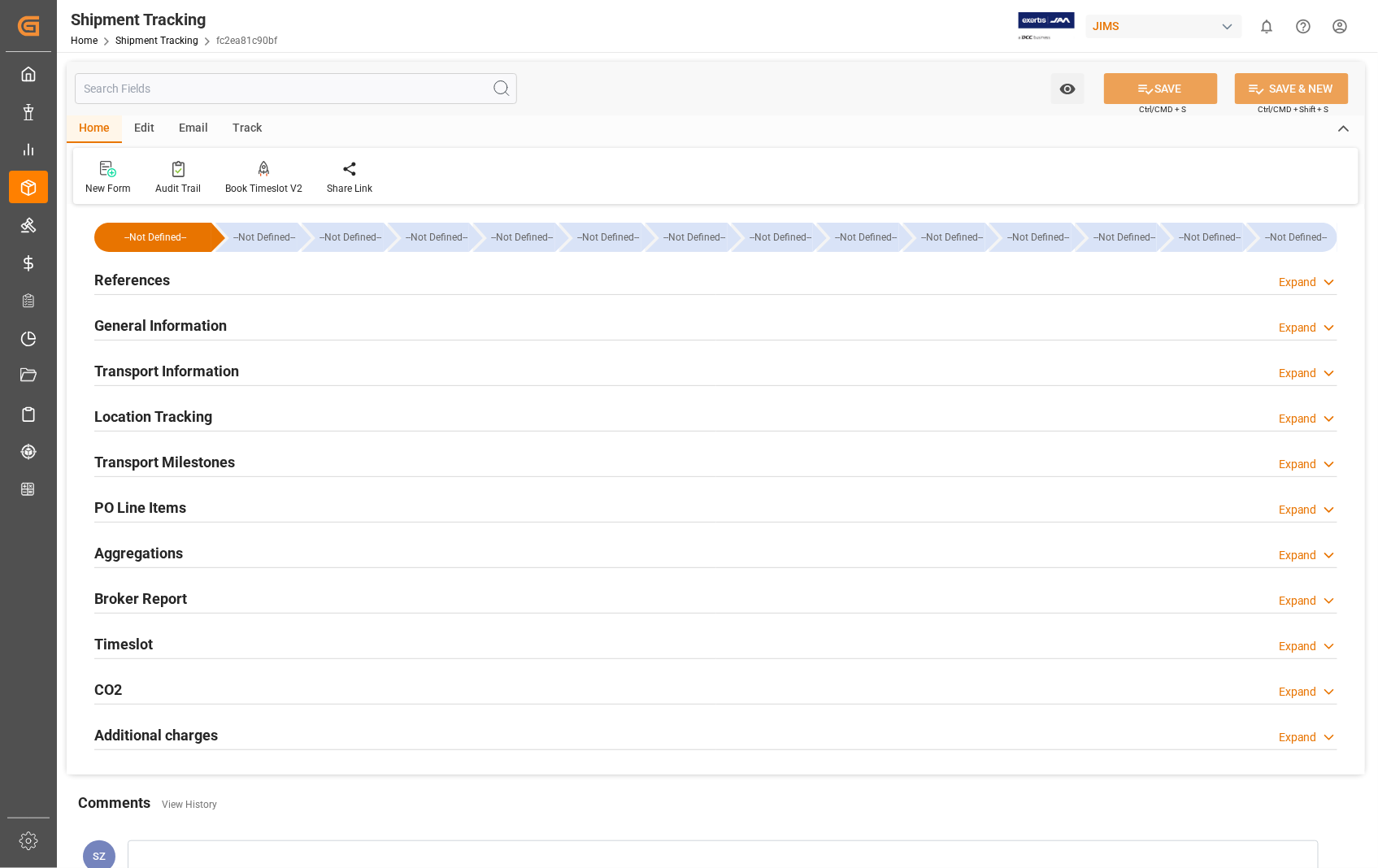
click at [159, 280] on h2 "References" at bounding box center [132, 280] width 76 height 22
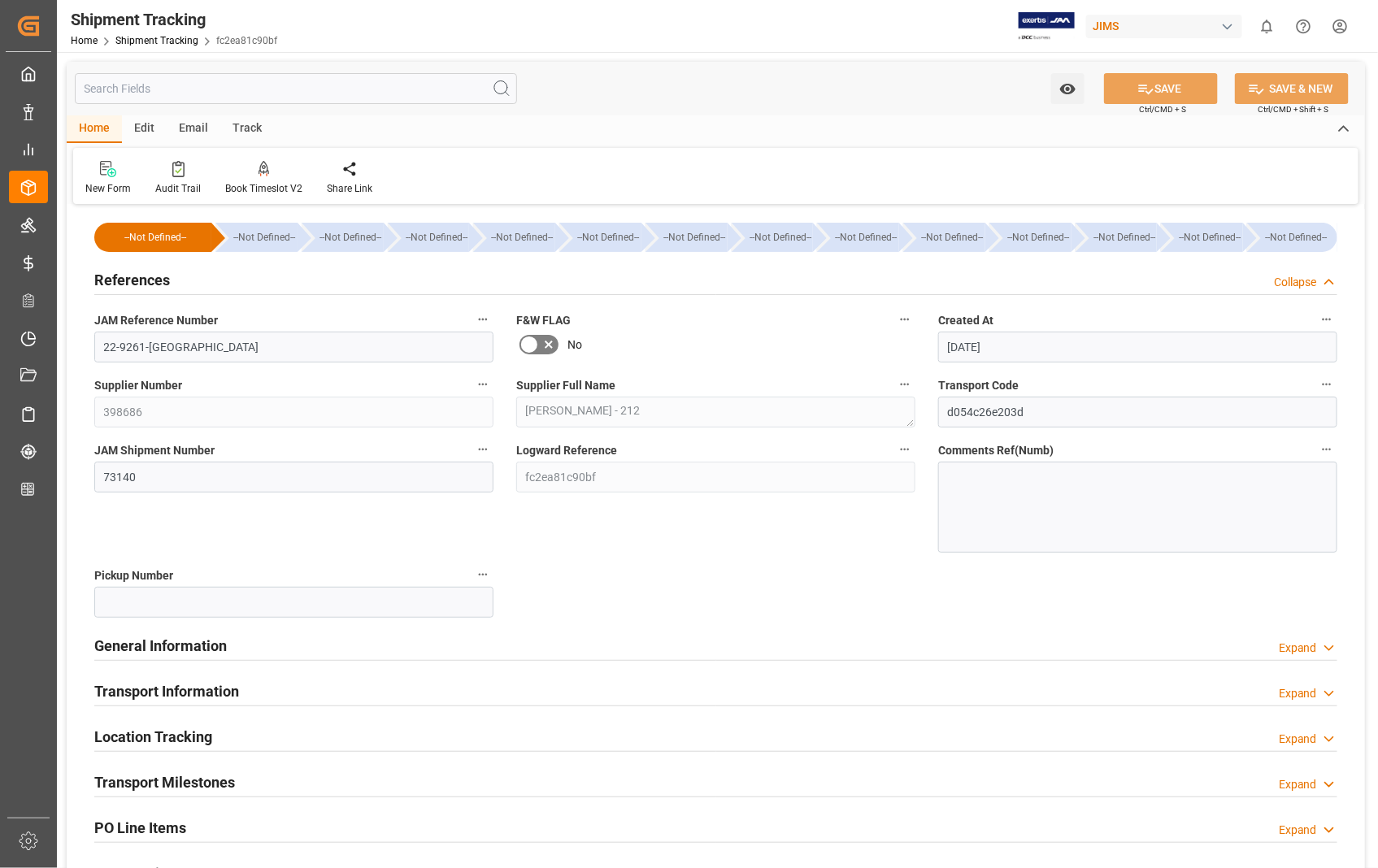
click at [159, 279] on h2 "References" at bounding box center [132, 280] width 76 height 22
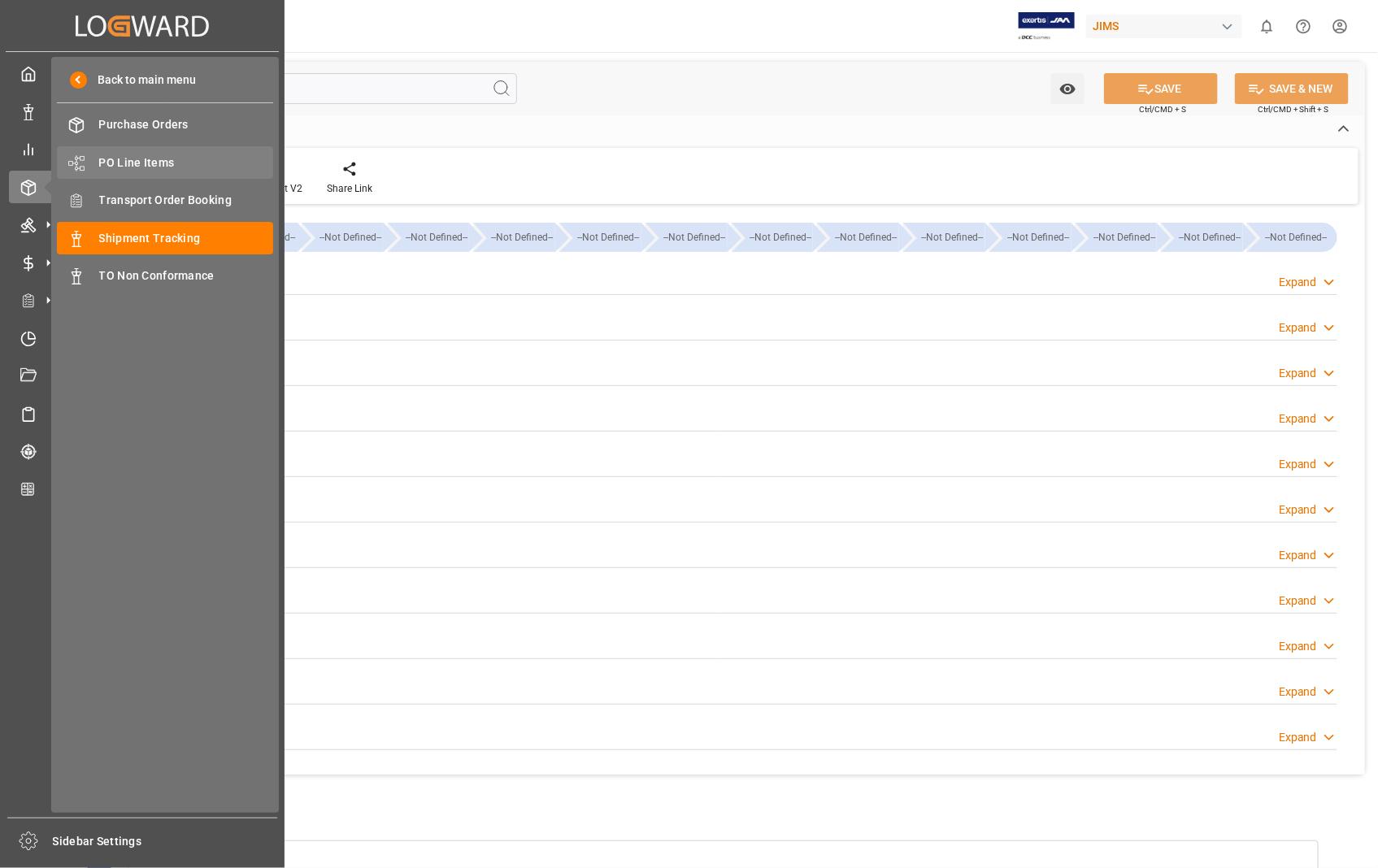
click at [150, 159] on span "PO Line Items" at bounding box center [187, 163] width 175 height 17
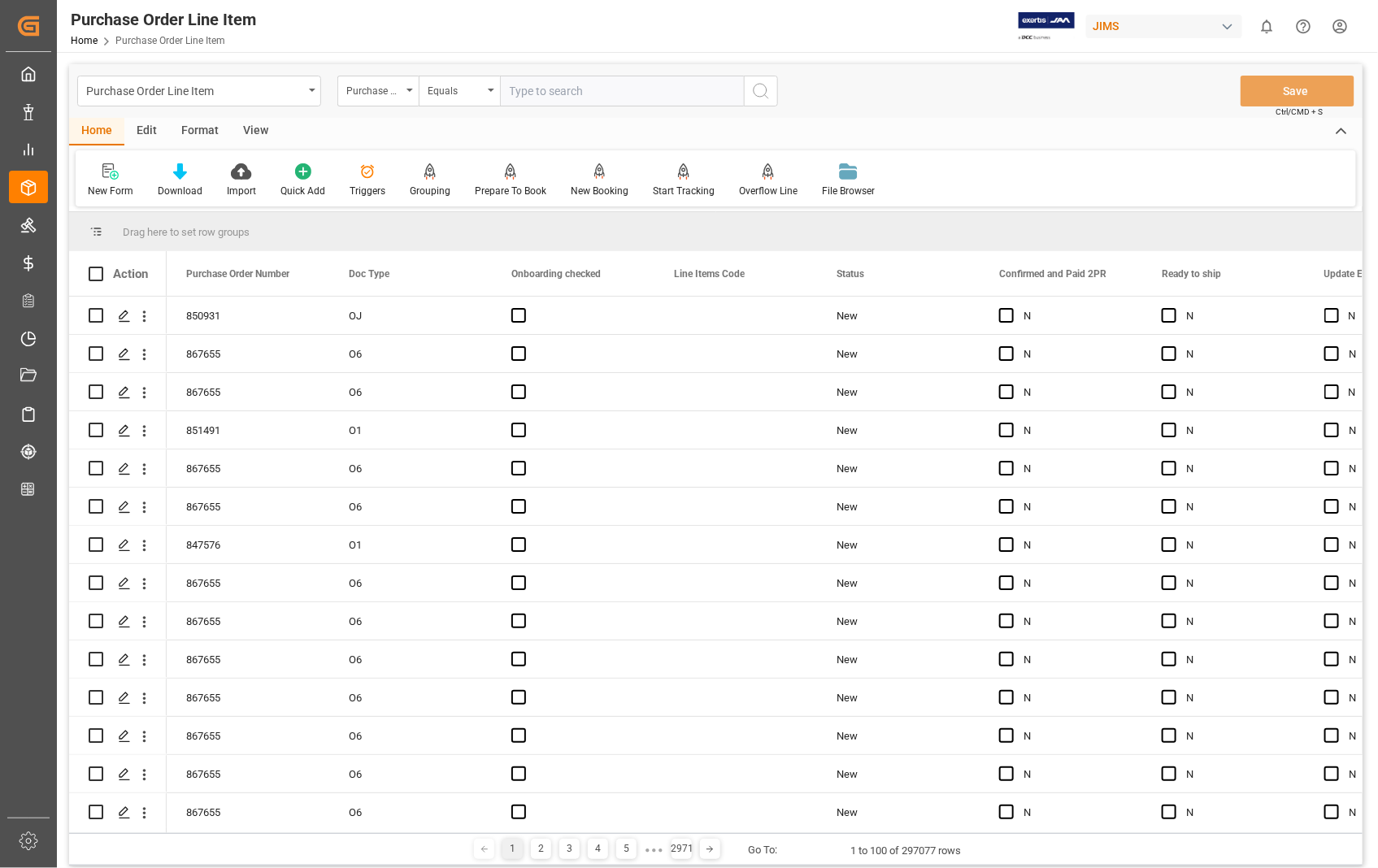
click at [586, 92] on input "text" at bounding box center [622, 91] width 244 height 31
type input "845397"
click at [762, 91] on icon "search button" at bounding box center [761, 91] width 19 height 19
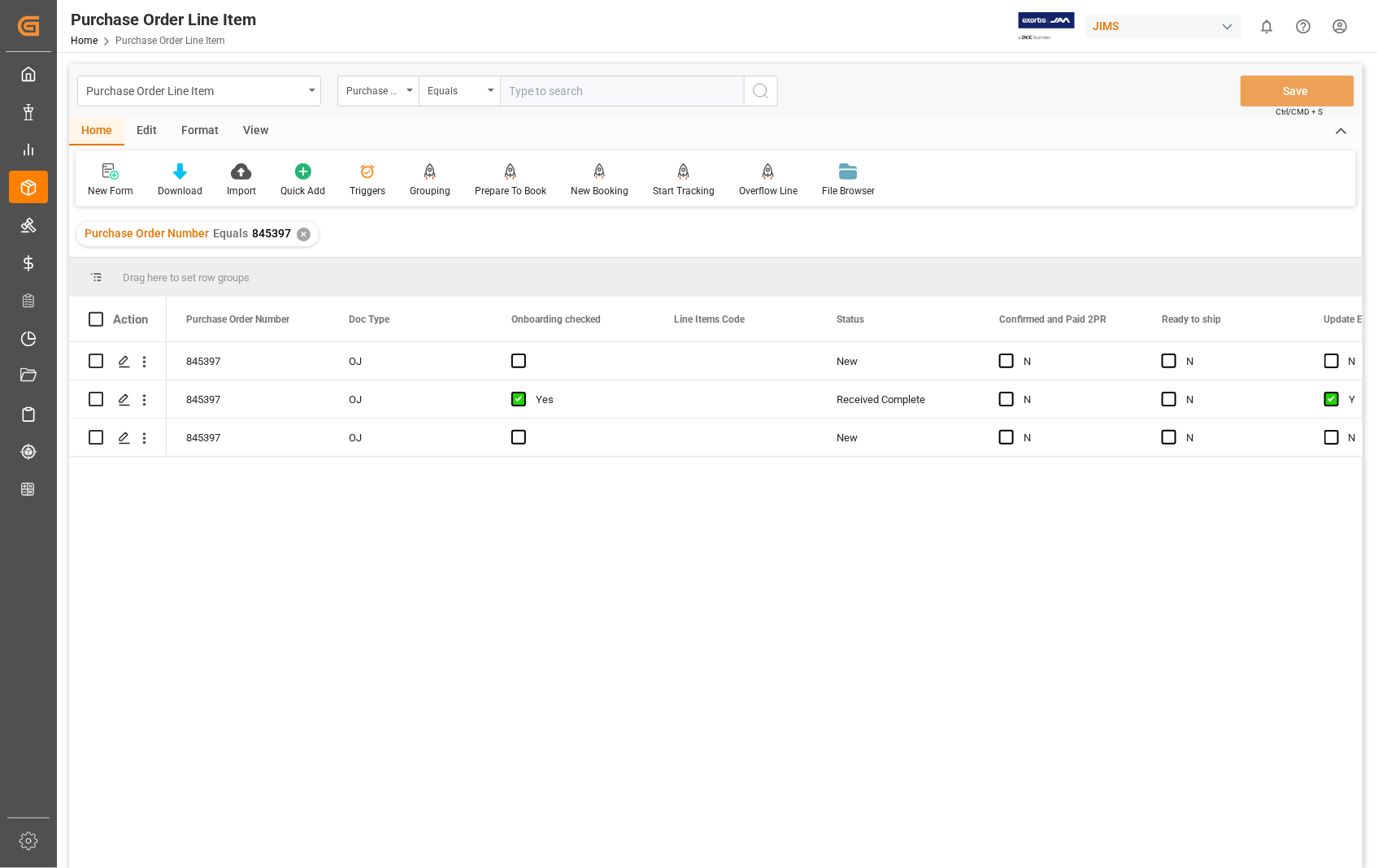
click at [252, 124] on div "View" at bounding box center [256, 132] width 50 height 28
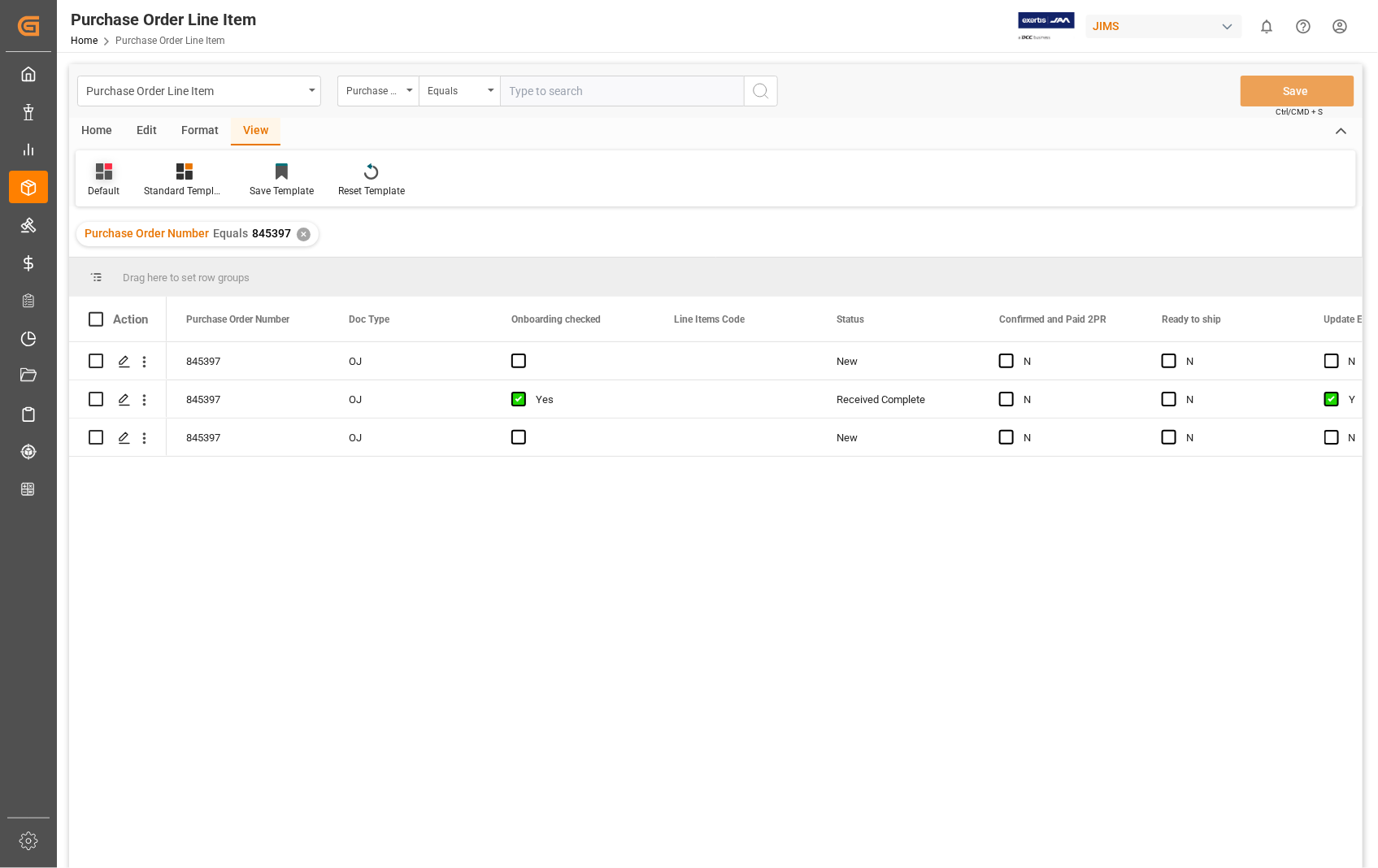
click at [95, 190] on div "Default" at bounding box center [103, 190] width 32 height 14
click at [116, 258] on div "Sophia setting." at bounding box center [167, 263] width 142 height 17
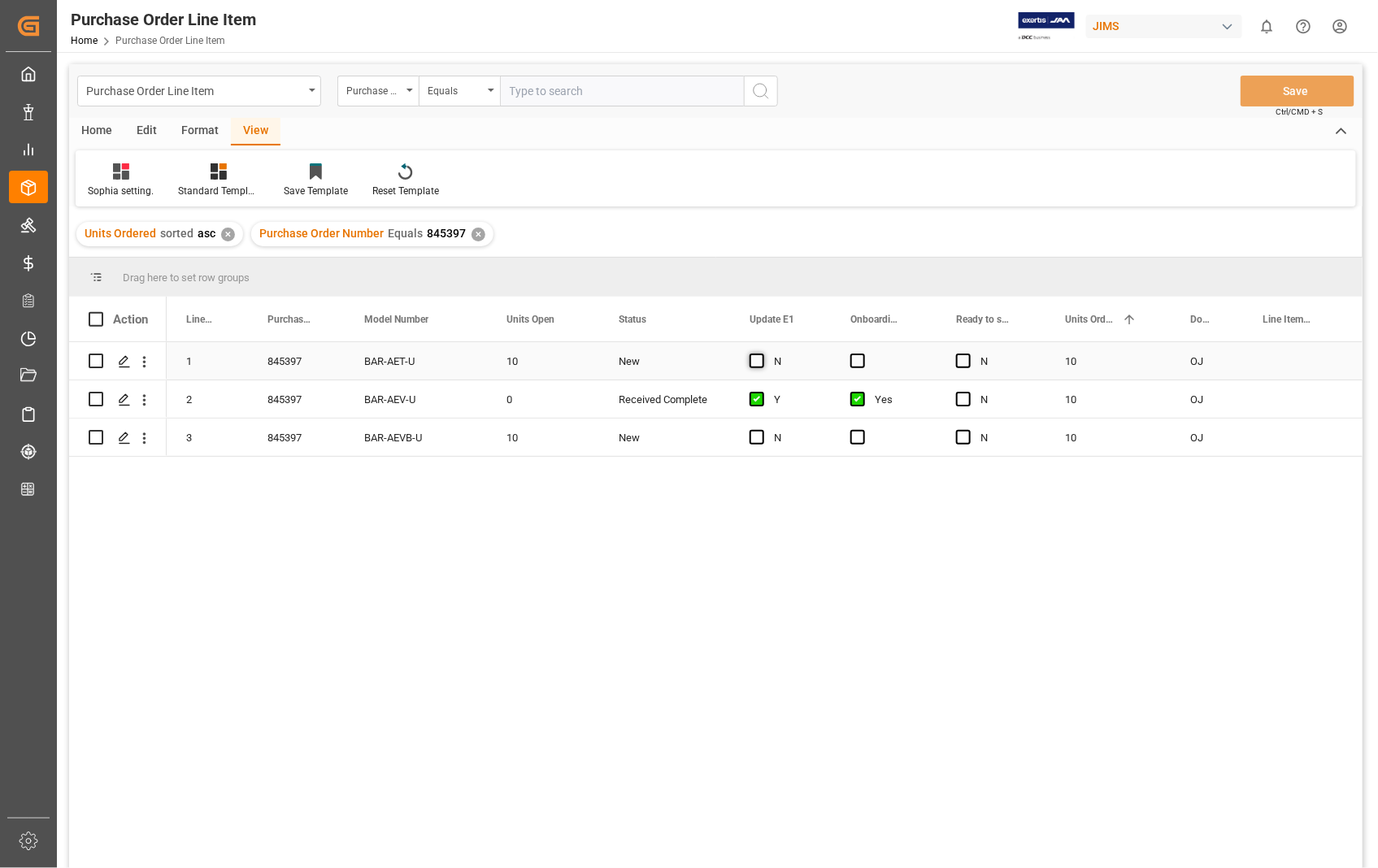
click at [757, 365] on span "Press SPACE to select this row." at bounding box center [757, 360] width 14 height 14
click at [762, 354] on input "Press SPACE to select this row." at bounding box center [762, 354] width 0 height 0
click at [851, 363] on span "Press SPACE to select this row." at bounding box center [857, 360] width 14 height 14
click at [863, 354] on input "Press SPACE to select this row." at bounding box center [863, 354] width 0 height 0
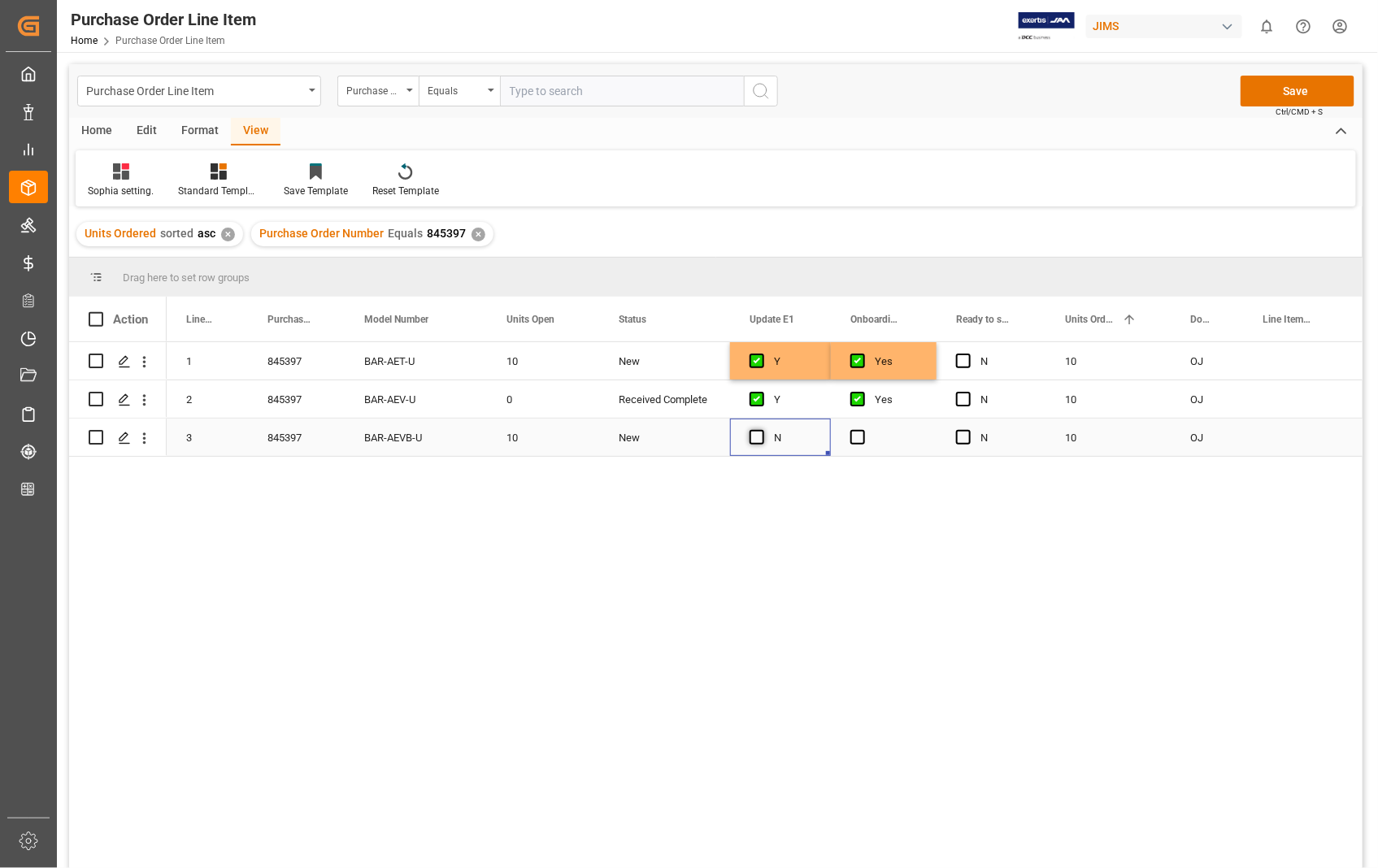
click at [760, 435] on span "Press SPACE to select this row." at bounding box center [757, 436] width 14 height 14
click at [762, 430] on input "Press SPACE to select this row." at bounding box center [762, 430] width 0 height 0
click at [855, 437] on span "Press SPACE to select this row." at bounding box center [857, 436] width 14 height 14
click at [863, 430] on input "Press SPACE to select this row." at bounding box center [863, 430] width 0 height 0
click at [1285, 96] on button "Save" at bounding box center [1297, 91] width 113 height 31
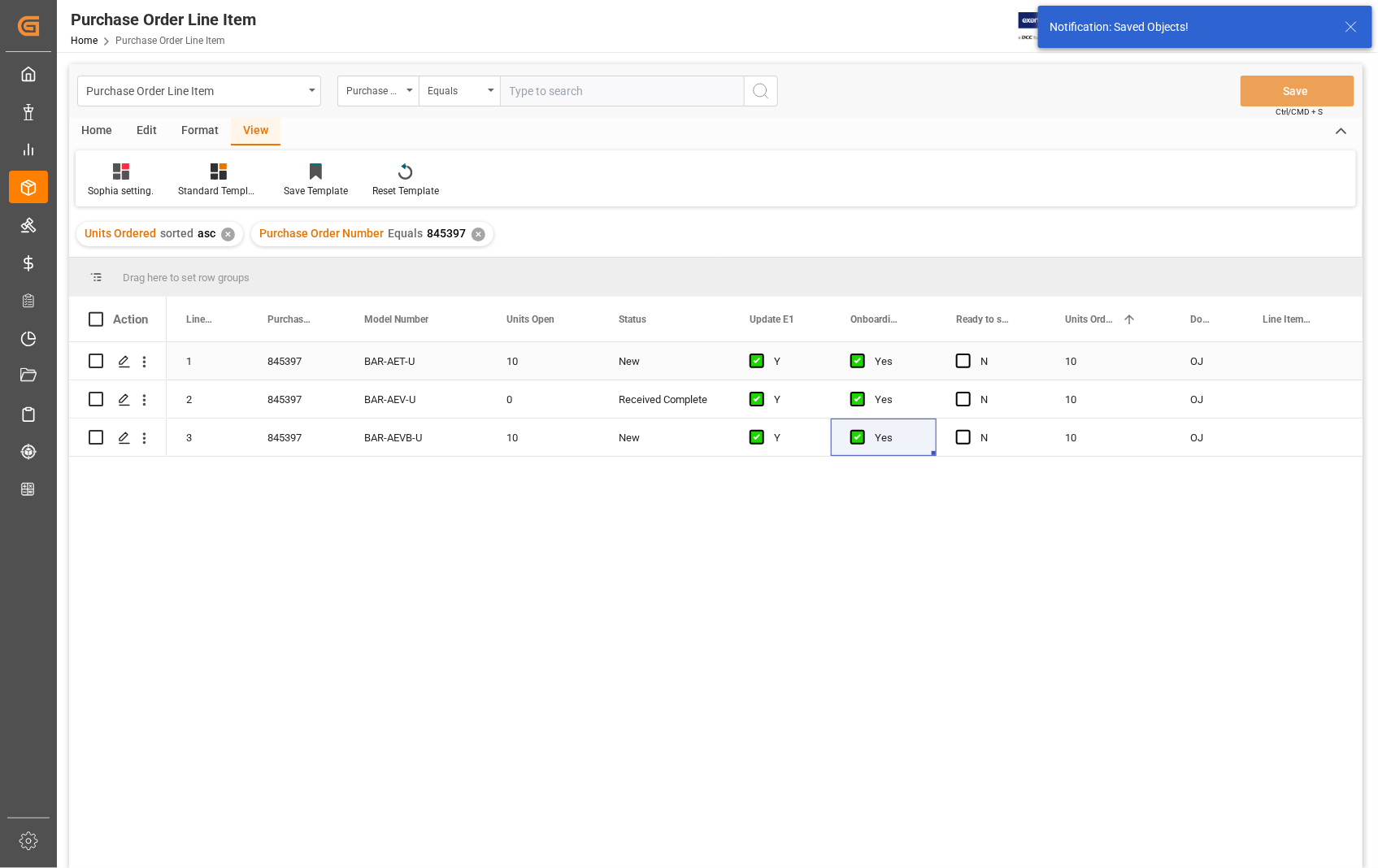
click at [91, 360] on input "Press Space to toggle row selection (unchecked)" at bounding box center [95, 360] width 14 height 14
checkbox input "true"
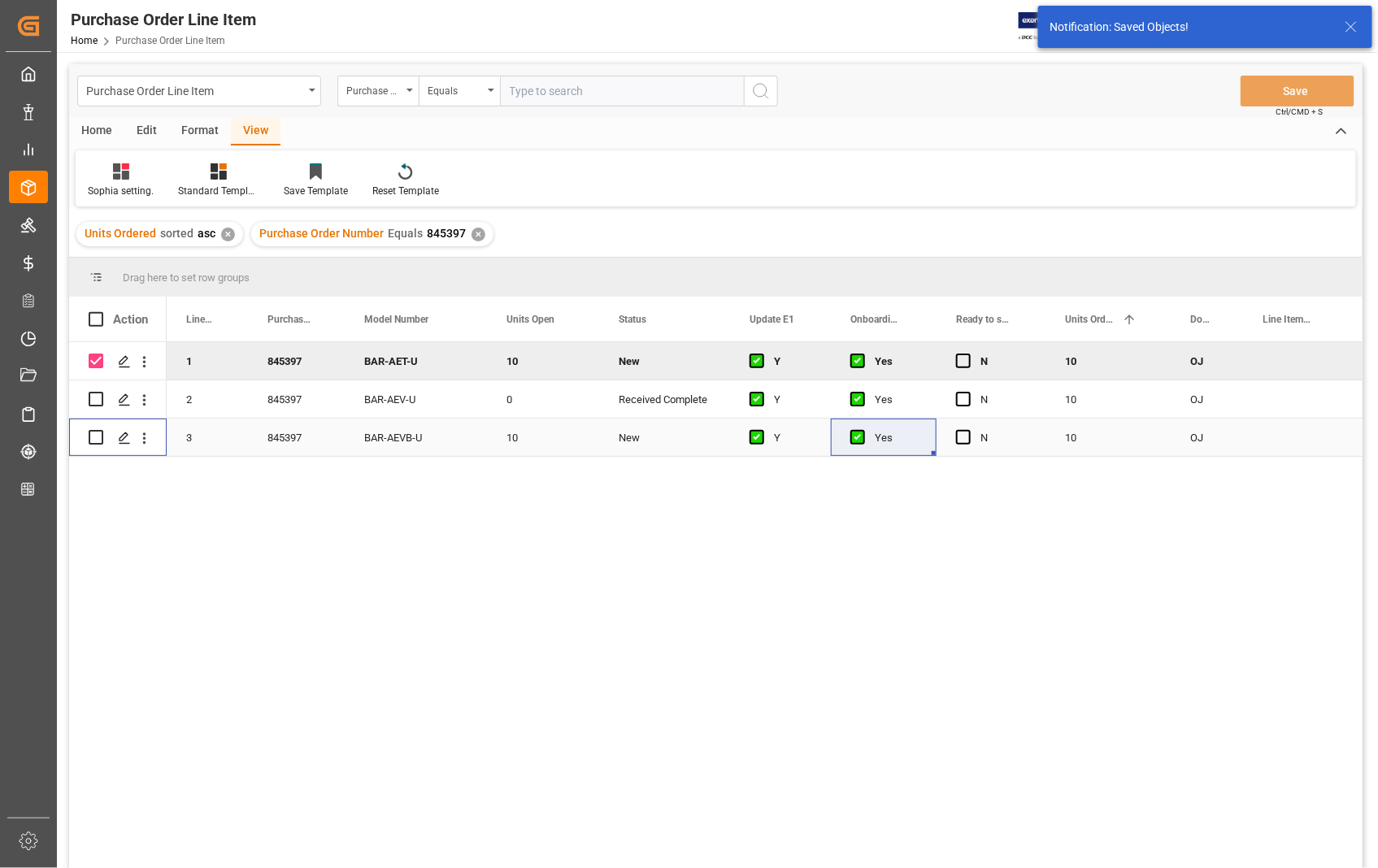
click at [100, 437] on input "Press Space to toggle row selection (unchecked)" at bounding box center [95, 436] width 14 height 14
checkbox input "true"
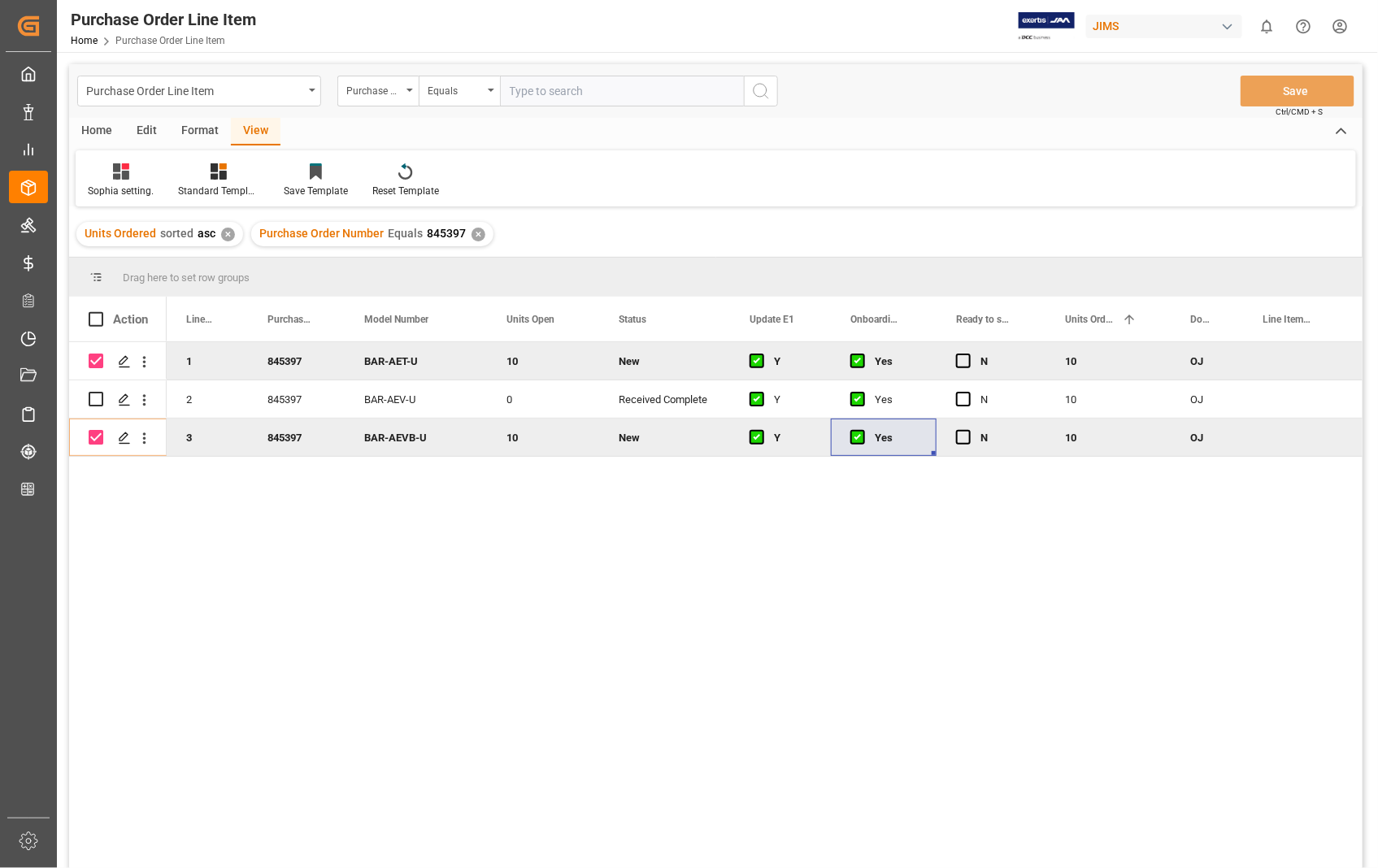
click at [96, 134] on div "Home" at bounding box center [96, 132] width 55 height 28
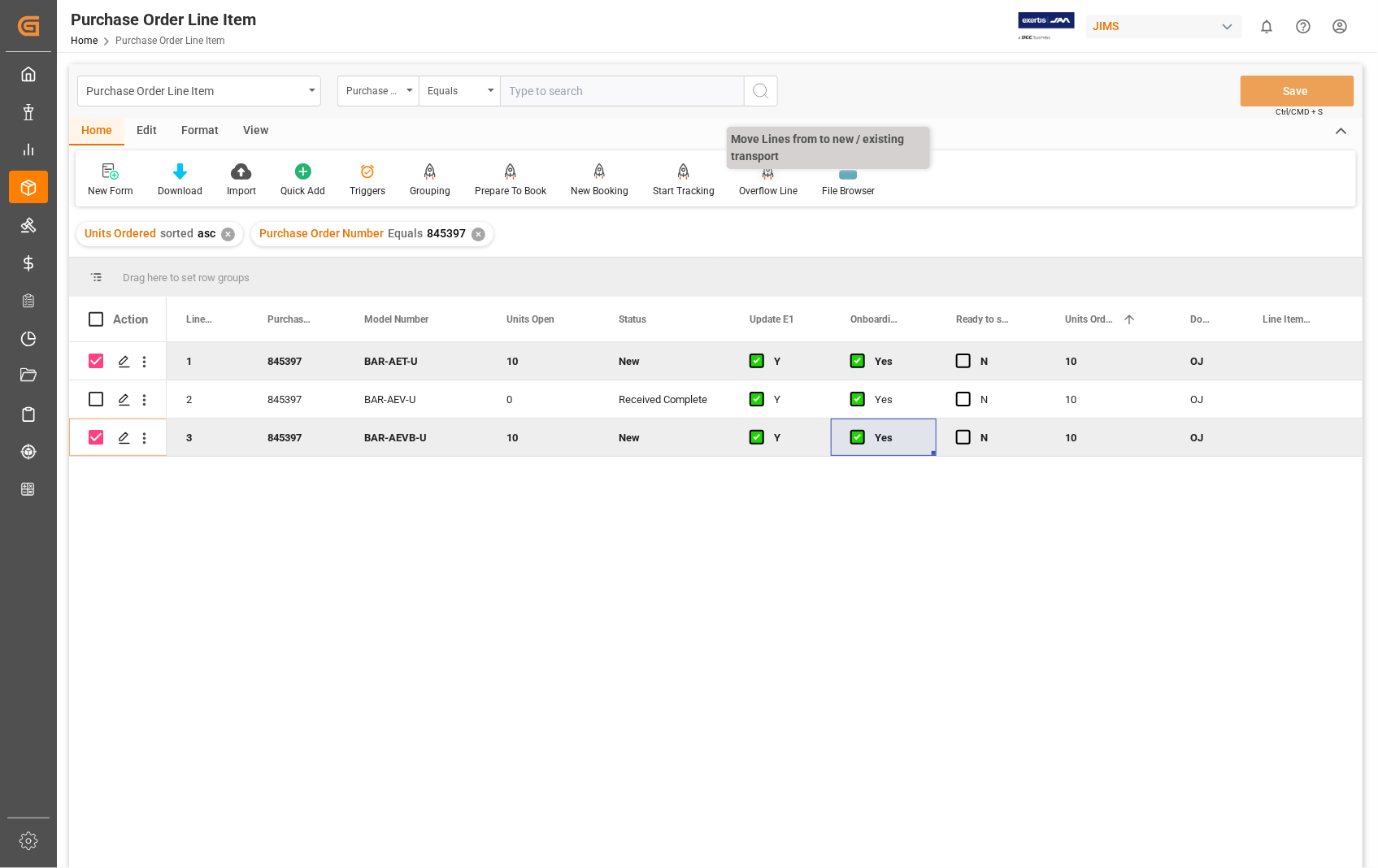
click at [764, 193] on div "Overflow Line" at bounding box center [768, 190] width 59 height 14
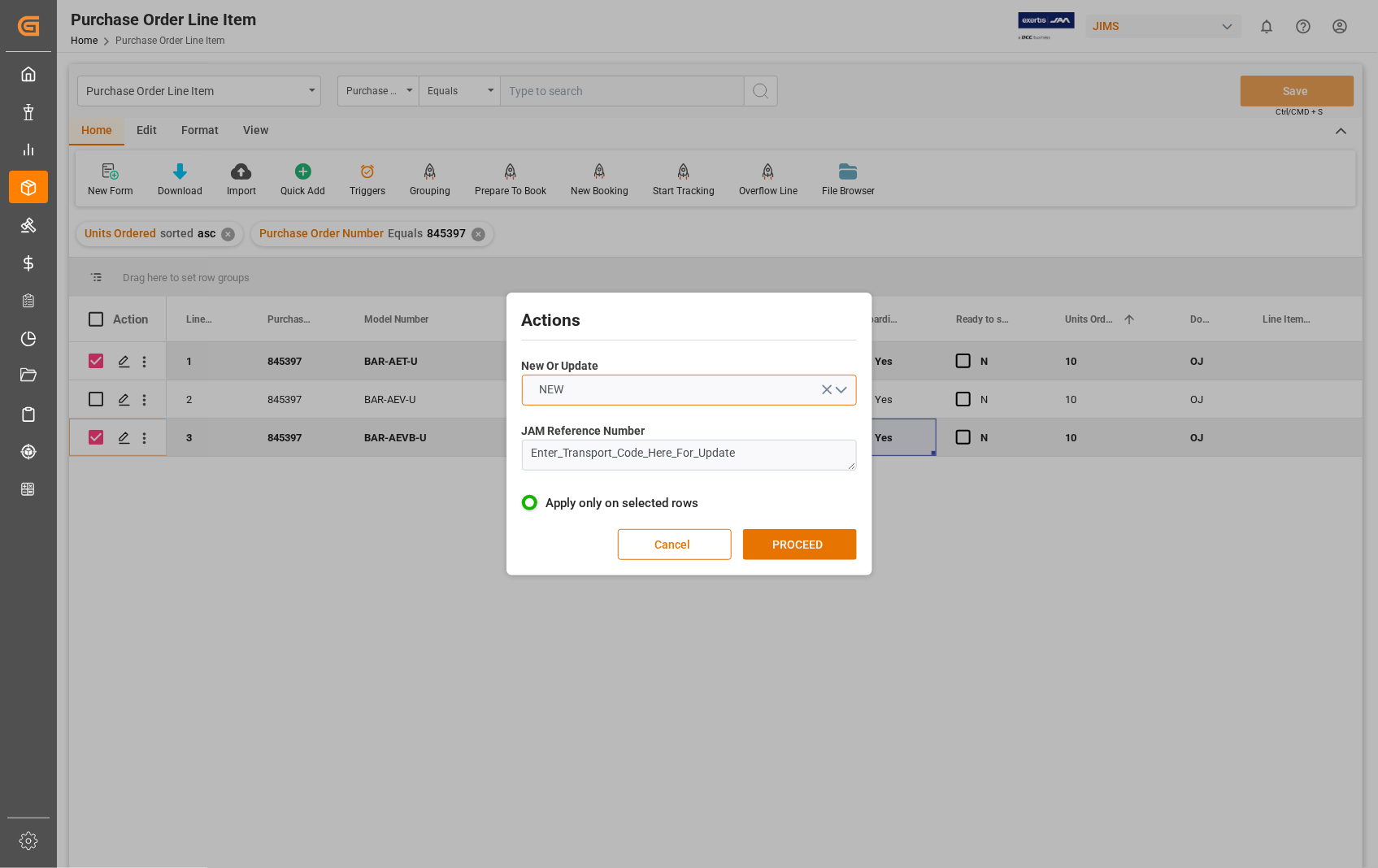
click at [847, 386] on button "NEW" at bounding box center [689, 390] width 335 height 31
click at [548, 424] on div "UPDATE" at bounding box center [689, 429] width 334 height 35
drag, startPoint x: 739, startPoint y: 459, endPoint x: 521, endPoint y: 443, distance: 218.6
click at [522, 443] on textarea "Enter_Transport_Code_Here_For_Update" at bounding box center [689, 455] width 335 height 31
paste textarea "22-9261-[GEOGRAPHIC_DATA]"
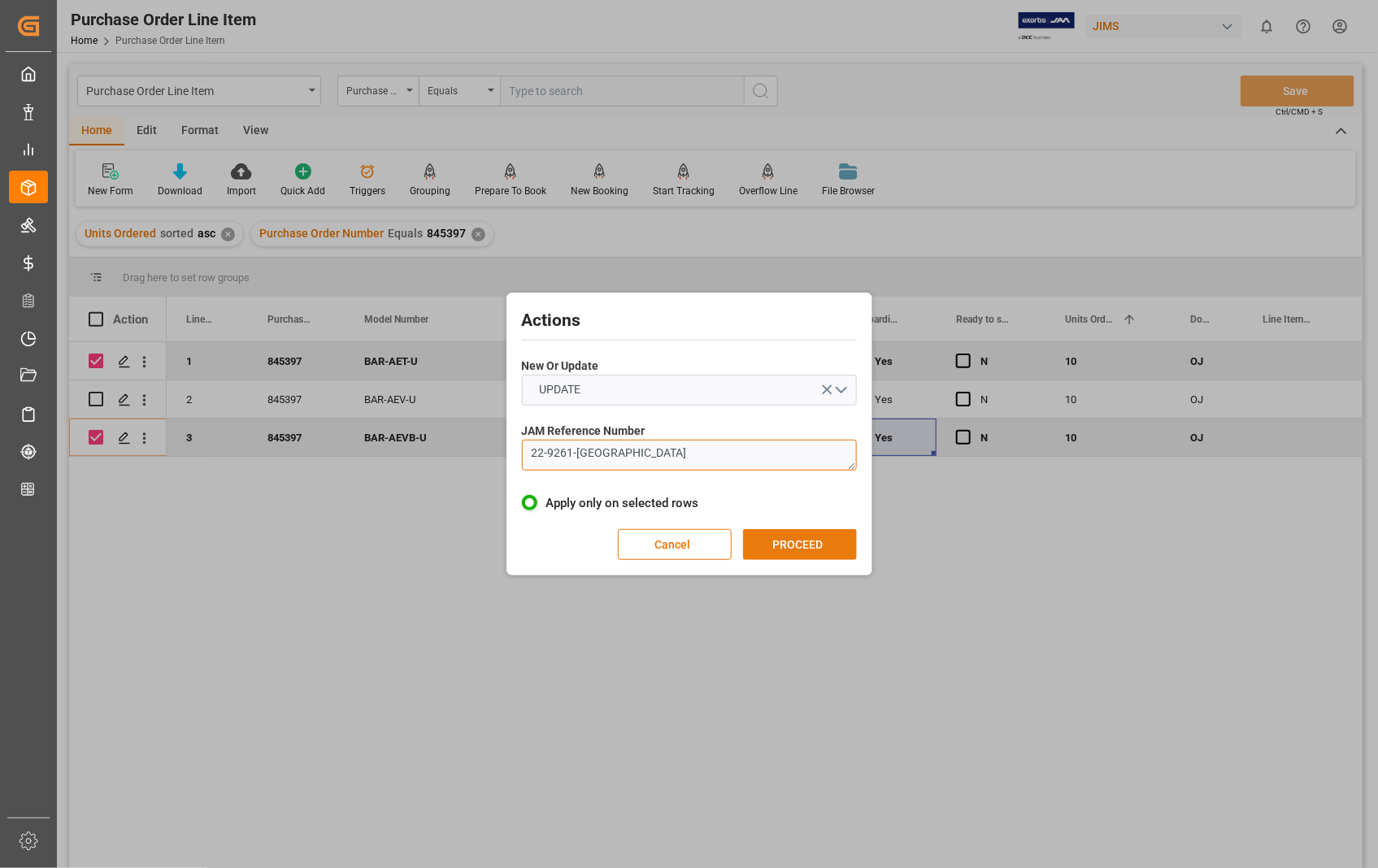
type textarea "22-9261-[GEOGRAPHIC_DATA]"
click at [789, 545] on button "PROCEED" at bounding box center [800, 544] width 113 height 31
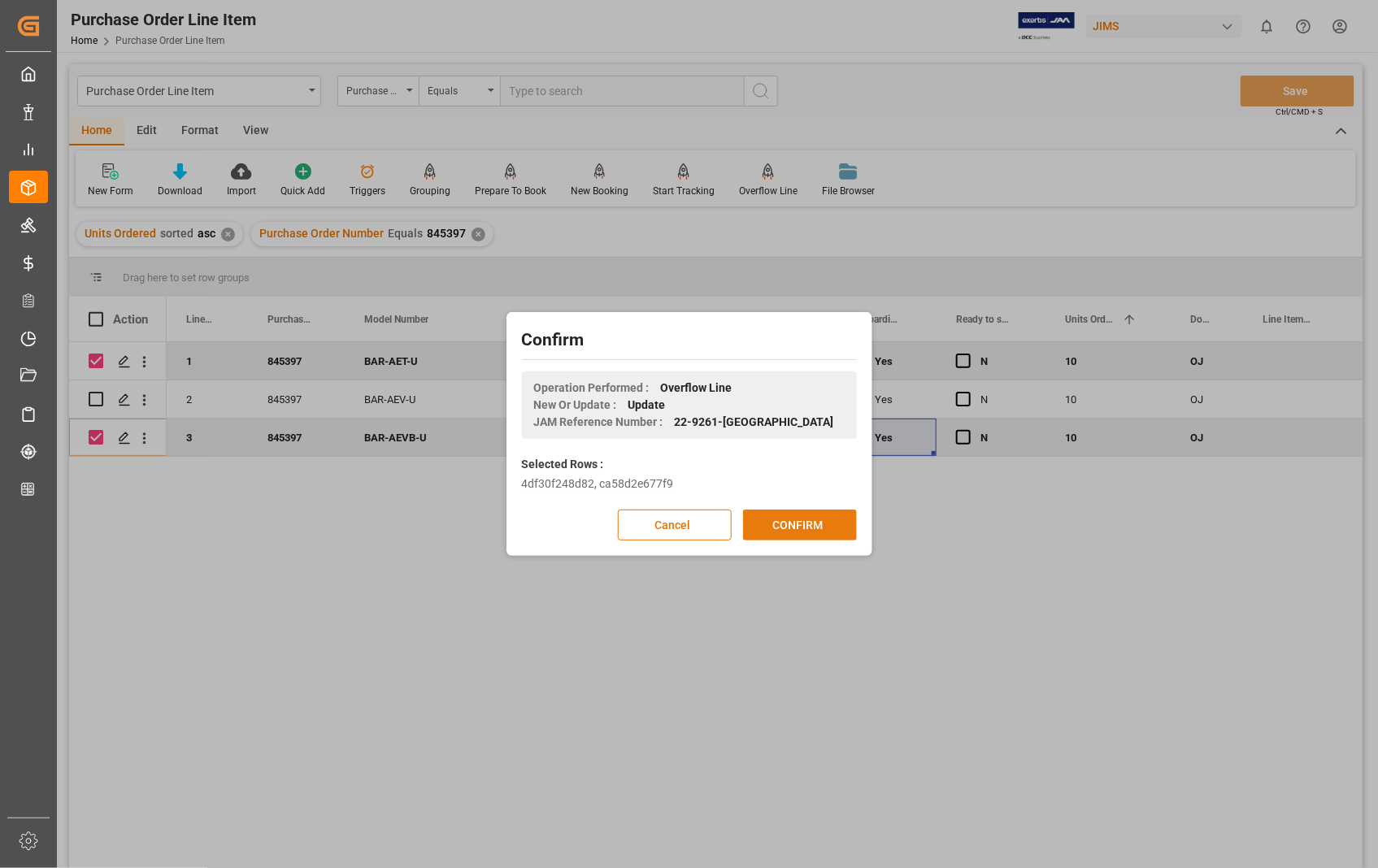
click at [802, 524] on button "CONFIRM" at bounding box center [800, 525] width 113 height 31
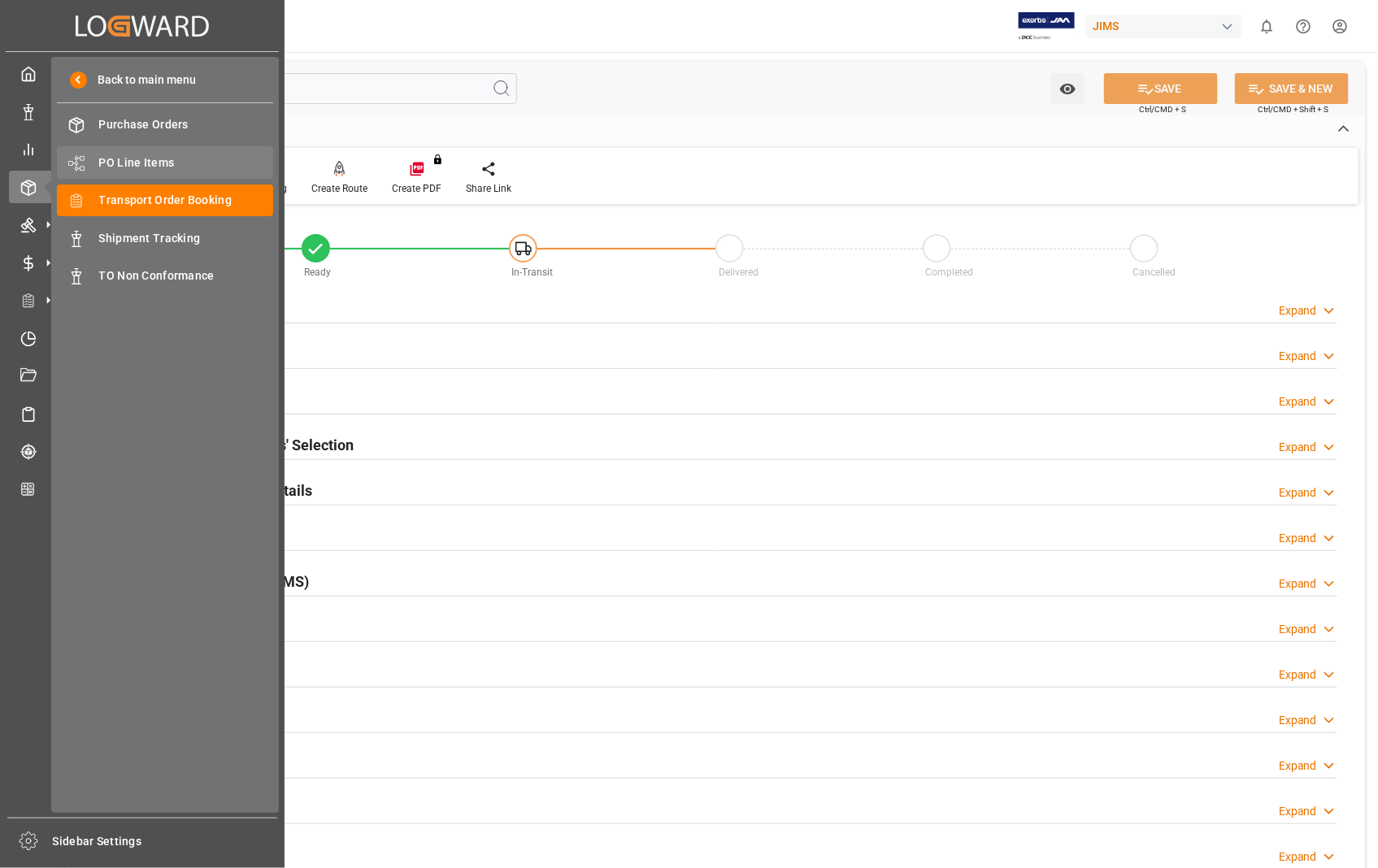
click at [163, 162] on span "PO Line Items" at bounding box center [187, 163] width 175 height 17
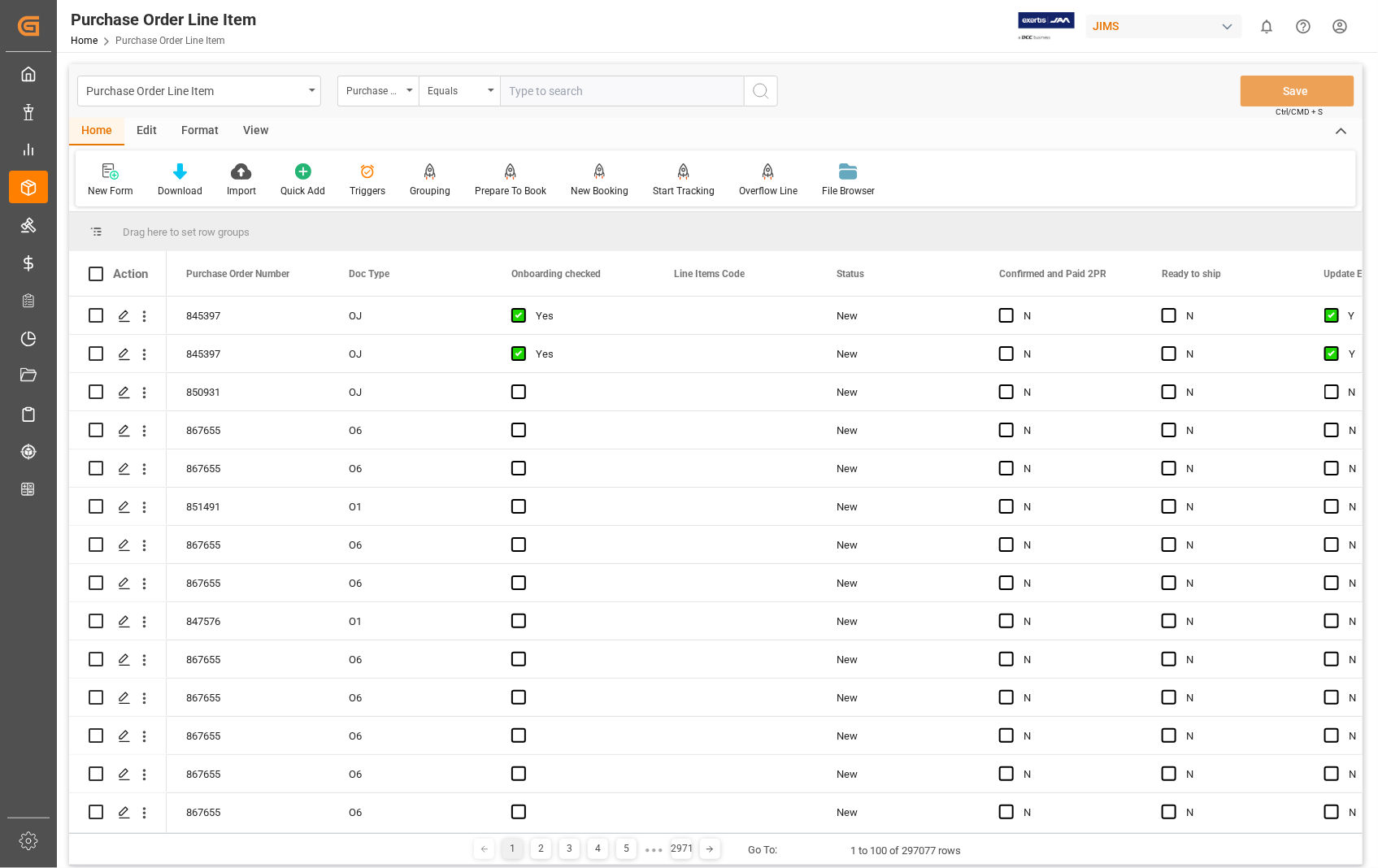
click at [564, 95] on input "text" at bounding box center [622, 91] width 244 height 31
type input "850931"
click at [760, 90] on icon "search button" at bounding box center [761, 91] width 19 height 19
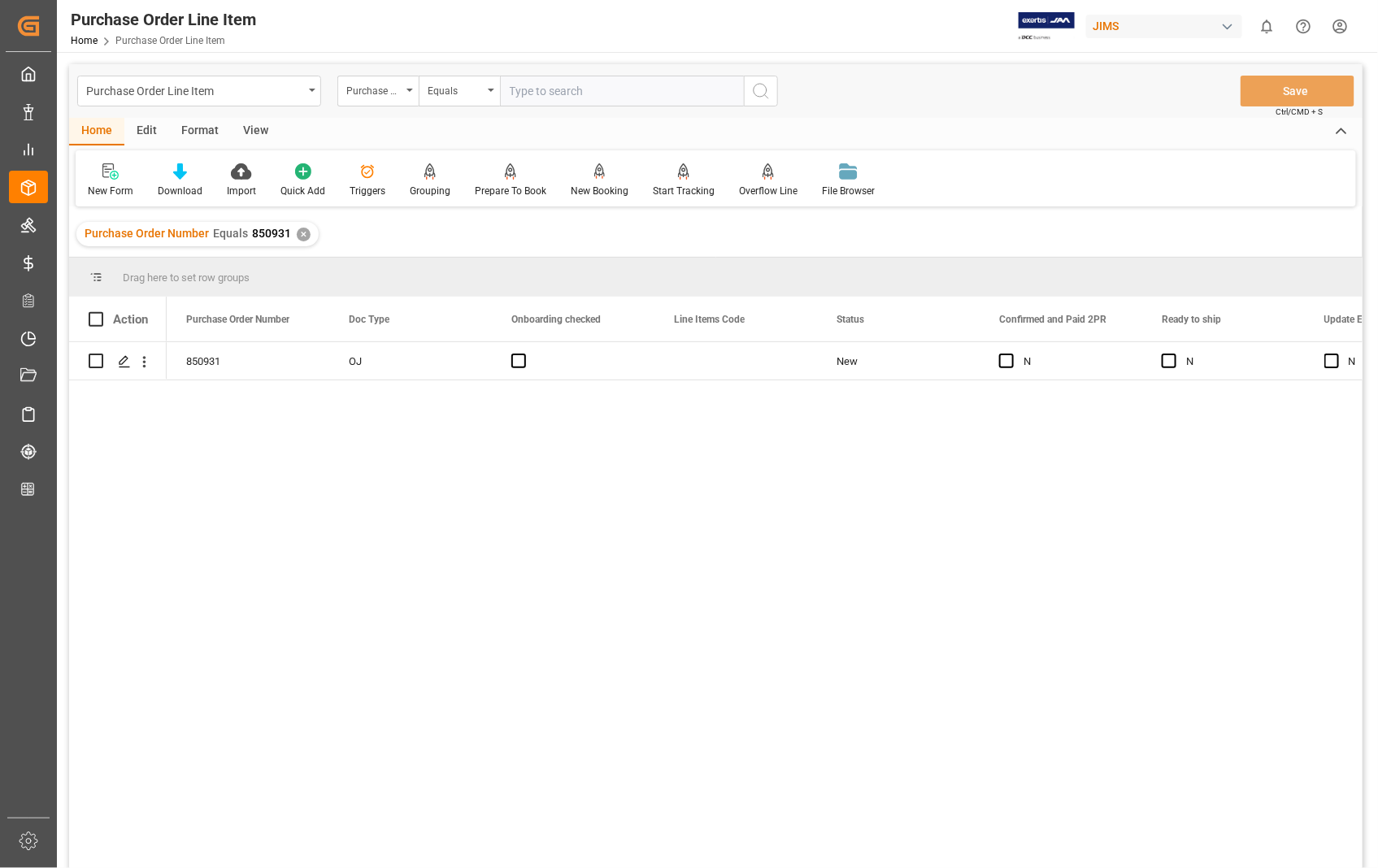
click at [256, 130] on div "View" at bounding box center [256, 132] width 50 height 28
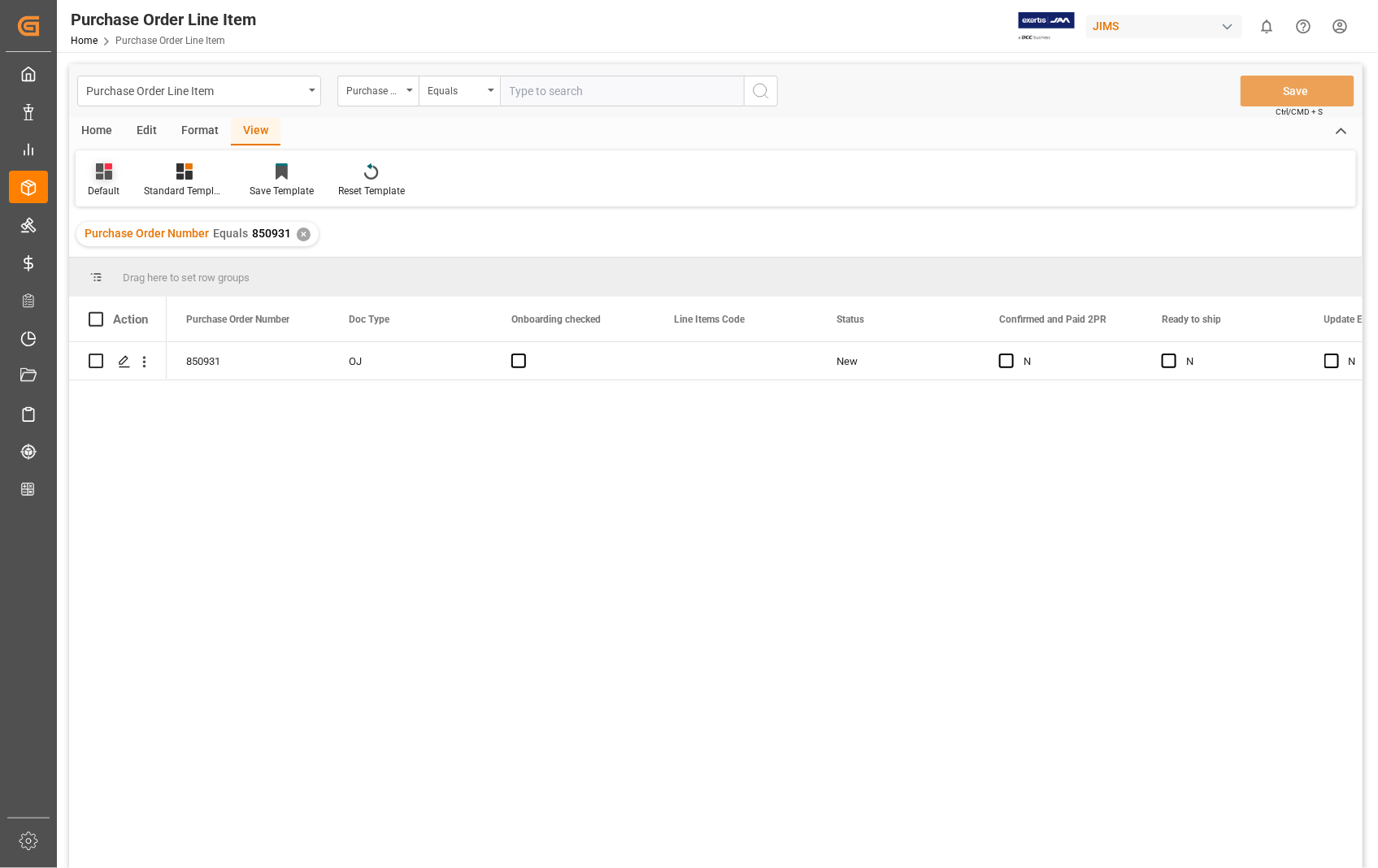
click at [103, 182] on div "Default" at bounding box center [104, 180] width 56 height 36
click at [171, 265] on div "Sophia setting." at bounding box center [167, 263] width 142 height 17
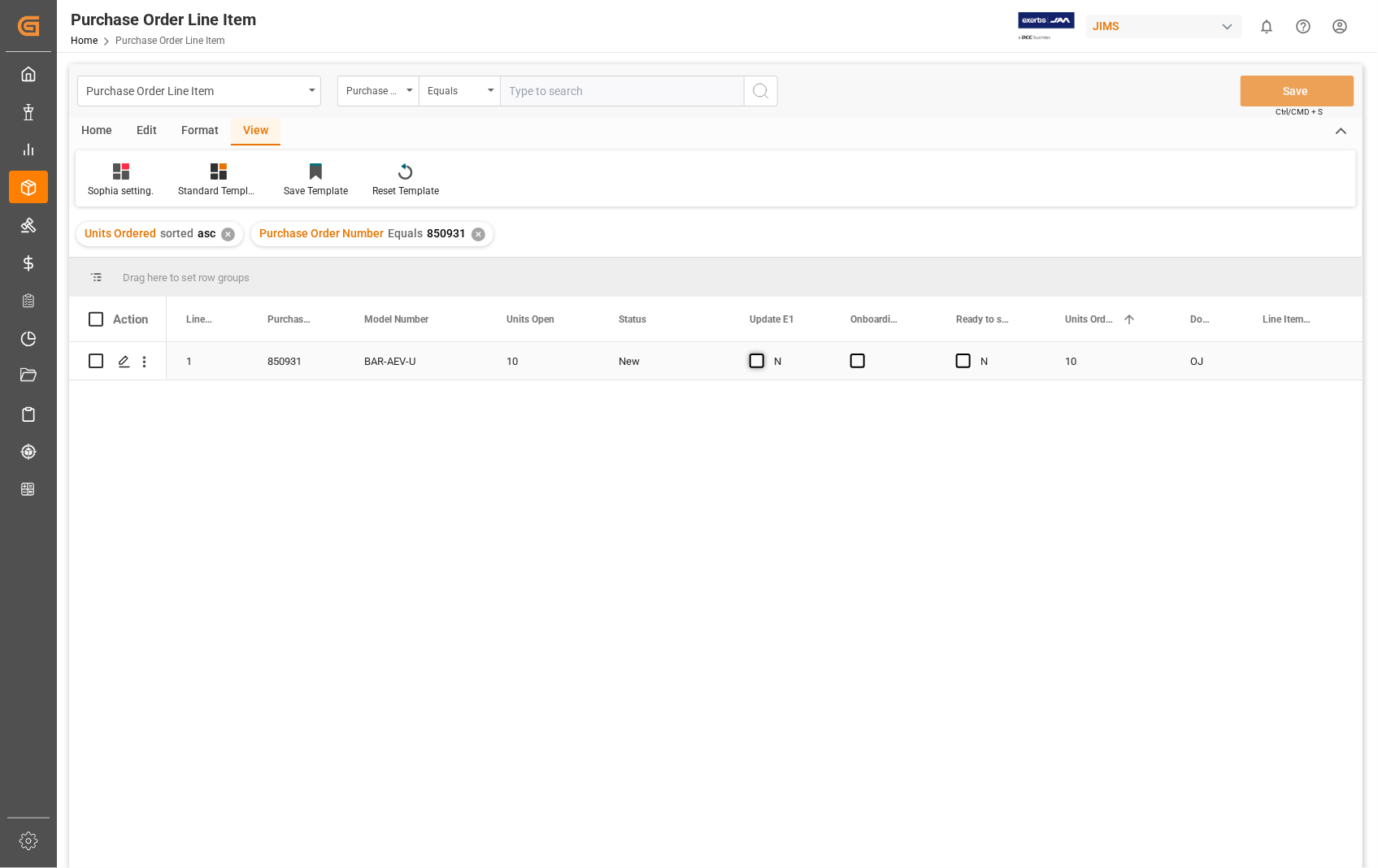
click at [756, 360] on span "Press SPACE to select this row." at bounding box center [757, 360] width 14 height 14
click at [762, 354] on input "Press SPACE to select this row." at bounding box center [762, 354] width 0 height 0
click at [862, 360] on span "Press SPACE to select this row." at bounding box center [857, 360] width 14 height 14
click at [863, 354] on input "Press SPACE to select this row." at bounding box center [863, 354] width 0 height 0
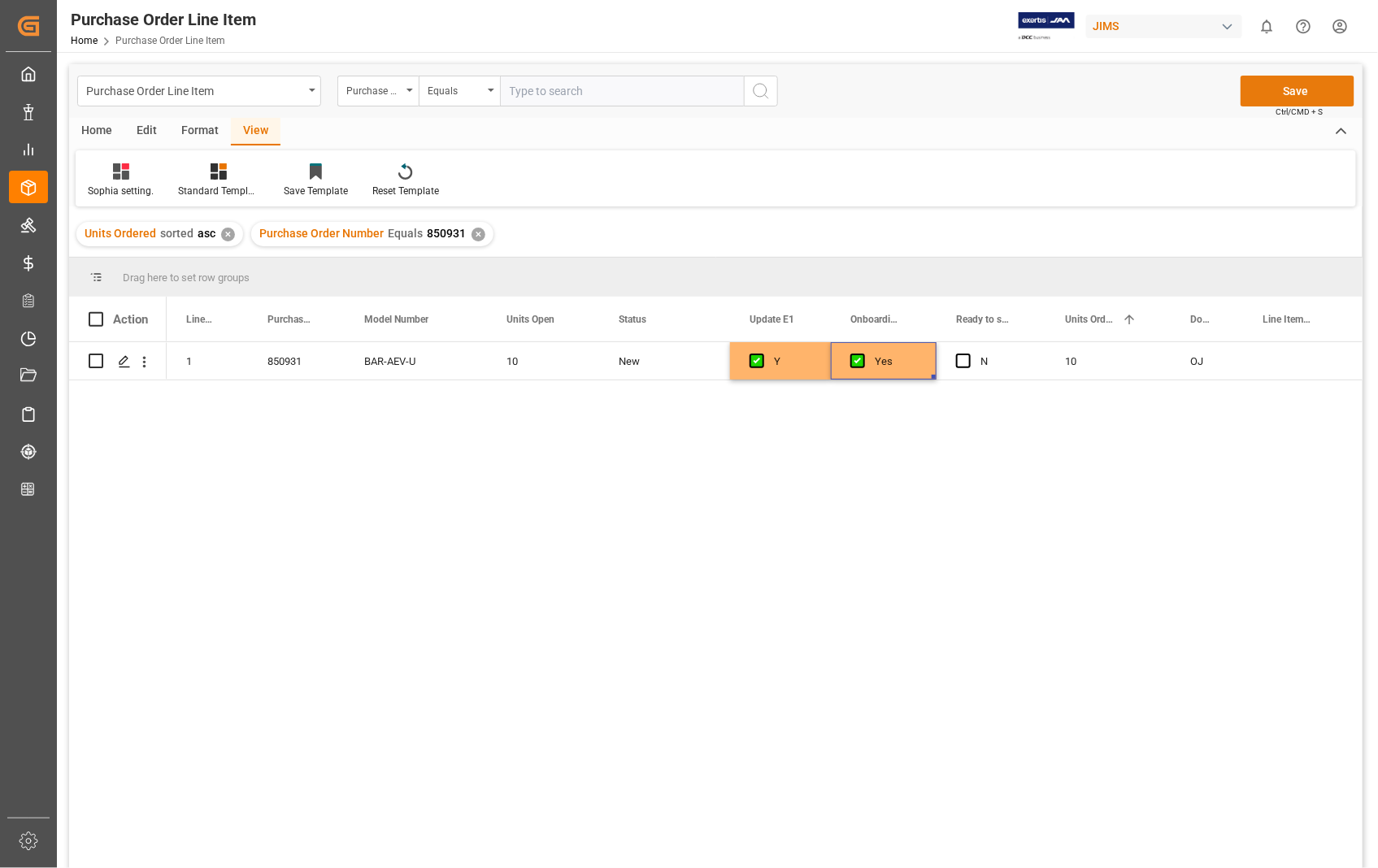
click at [1303, 91] on button "Save" at bounding box center [1297, 91] width 113 height 31
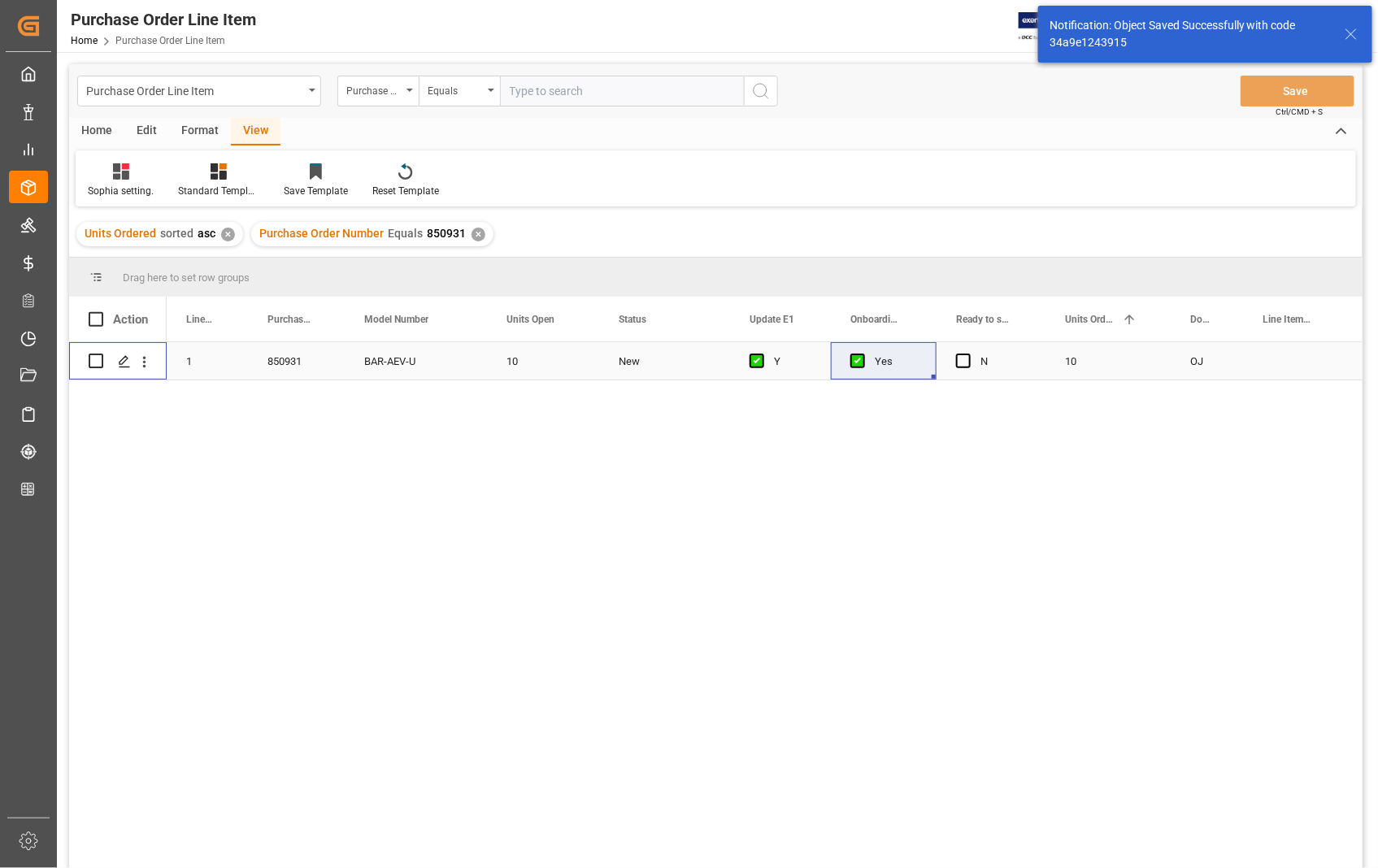
click at [92, 358] on input "Press Space to toggle row selection (unchecked)" at bounding box center [95, 360] width 14 height 14
checkbox input "true"
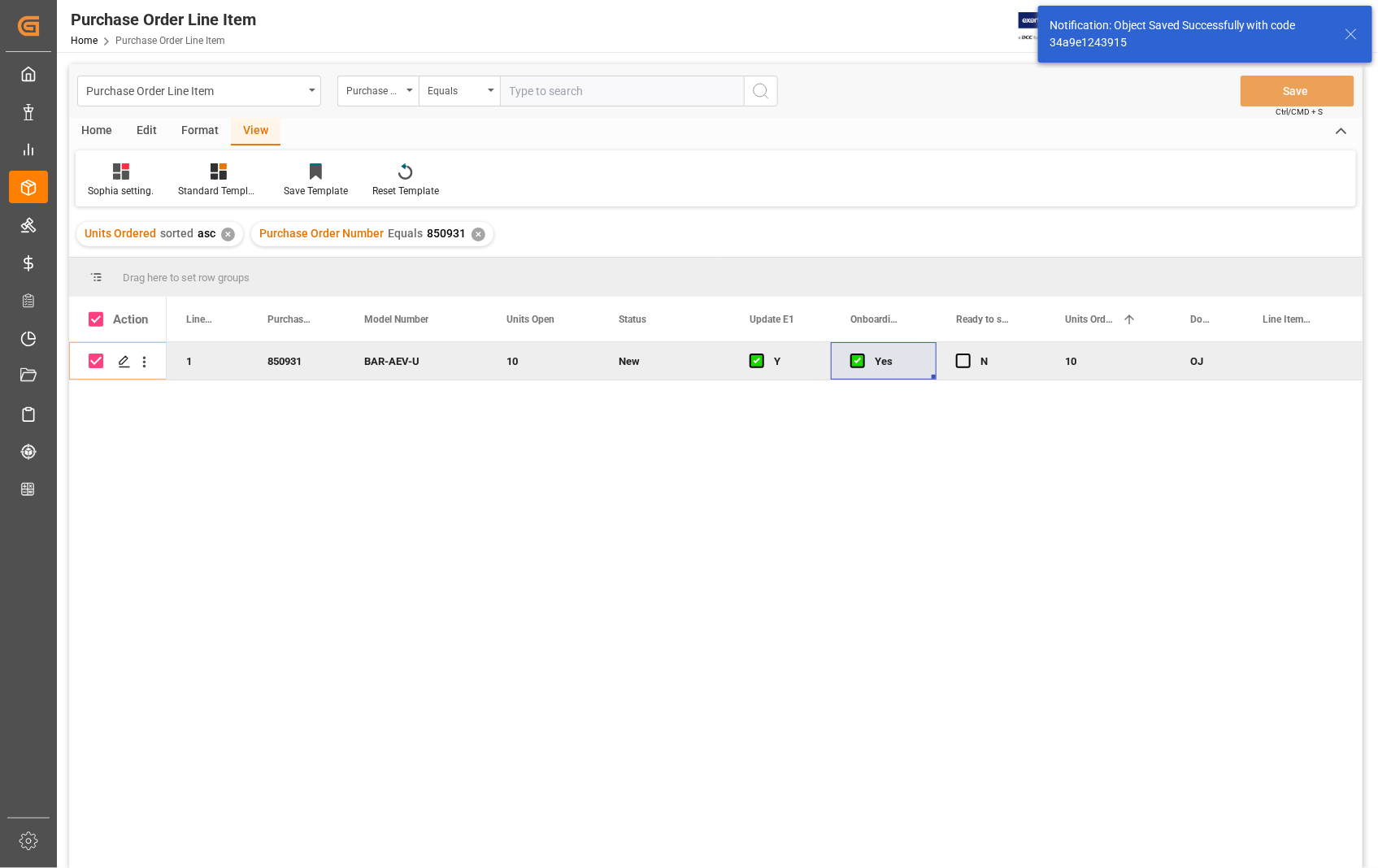
click at [92, 134] on div "Home" at bounding box center [96, 132] width 55 height 28
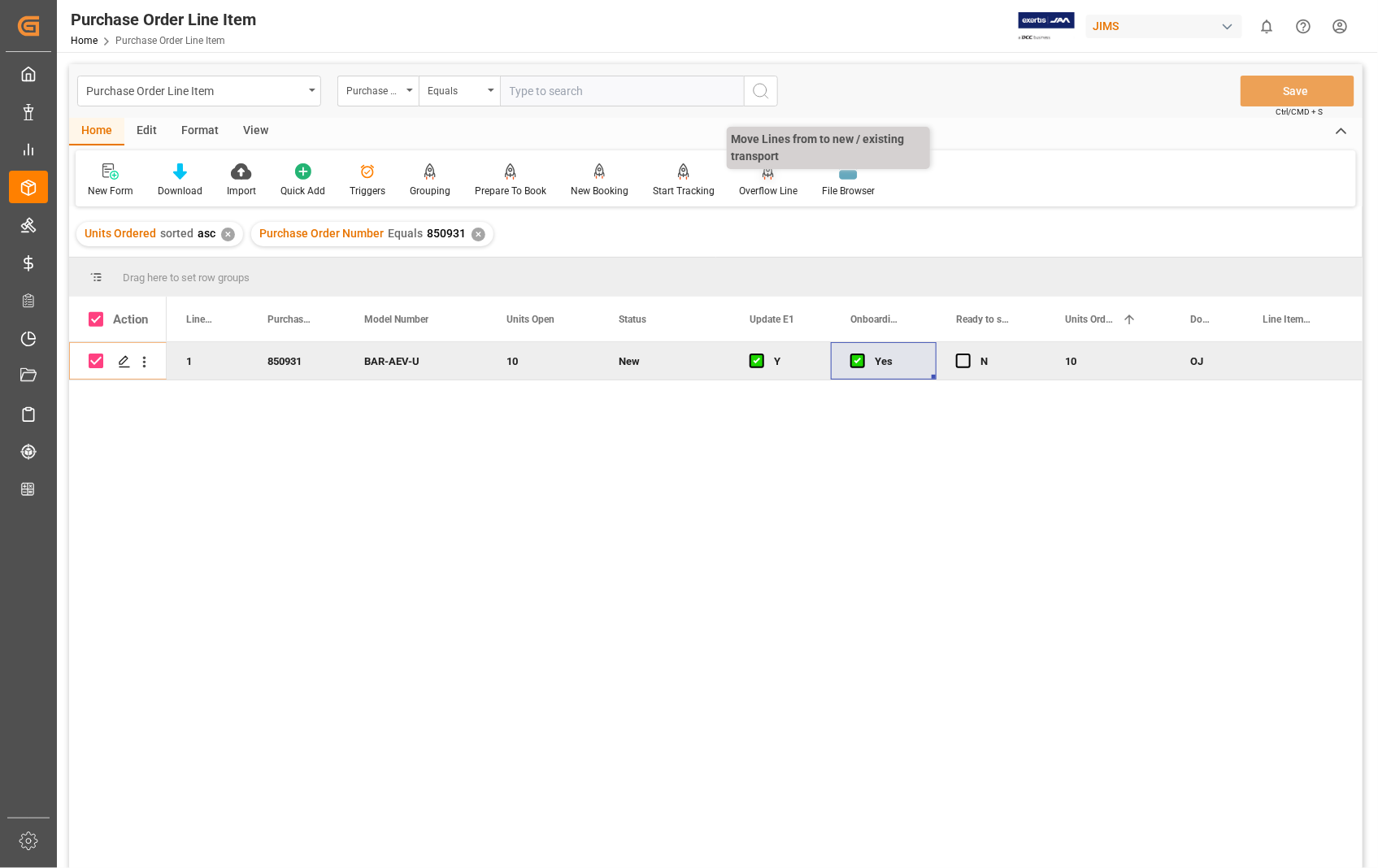
click at [759, 182] on div "Overflow Line" at bounding box center [768, 180] width 83 height 36
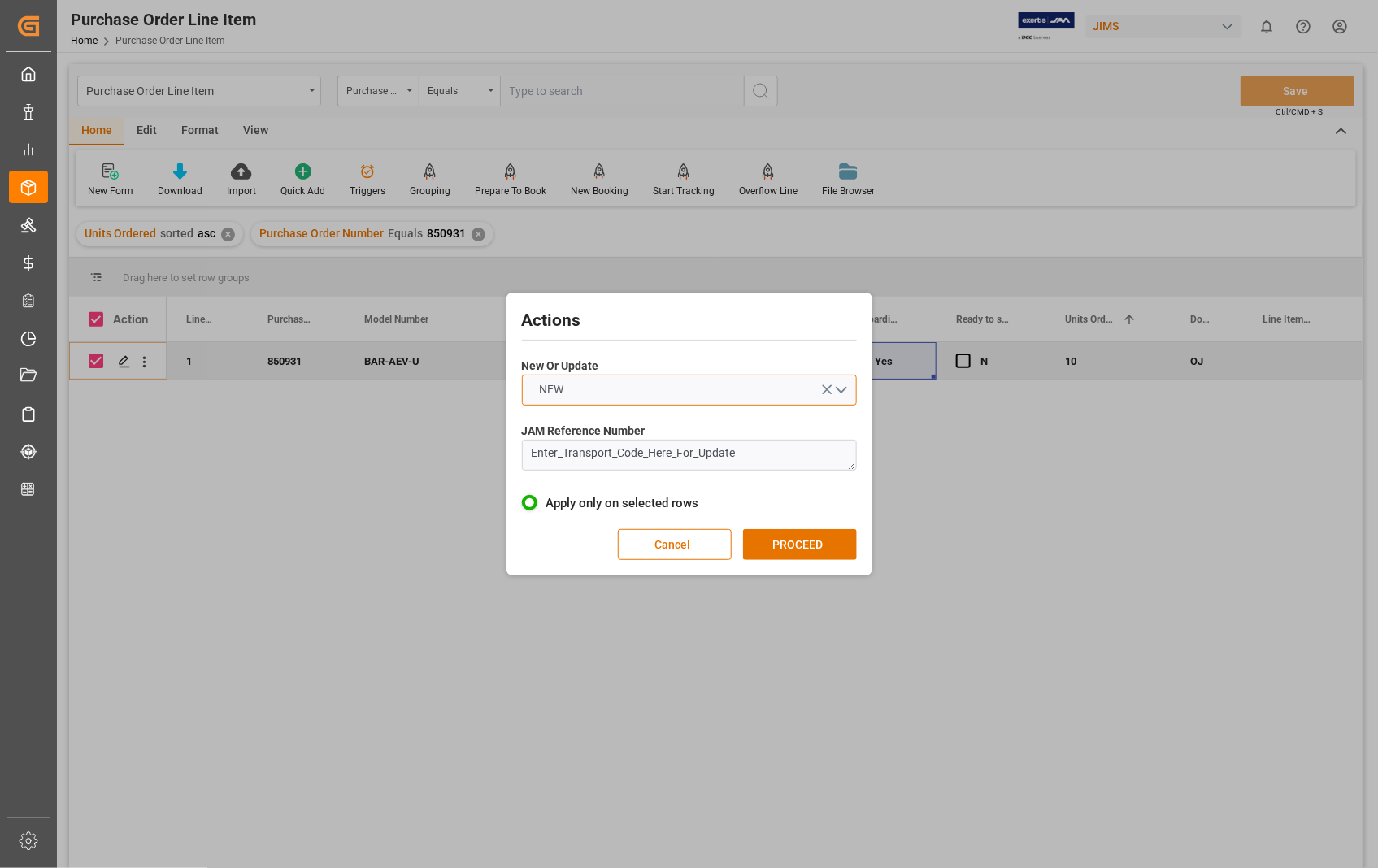
click at [843, 390] on button "NEW" at bounding box center [689, 390] width 335 height 31
click at [586, 427] on div "UPDATE" at bounding box center [689, 429] width 334 height 35
drag, startPoint x: 739, startPoint y: 457, endPoint x: 482, endPoint y: 457, distance: 257.0
click at [482, 457] on div "Actions New Or Update UPDATE JAM Reference Number Enter_Transport_Code_Here_For…" at bounding box center [689, 434] width 1378 height 868
paste textarea "22-9261-[GEOGRAPHIC_DATA]"
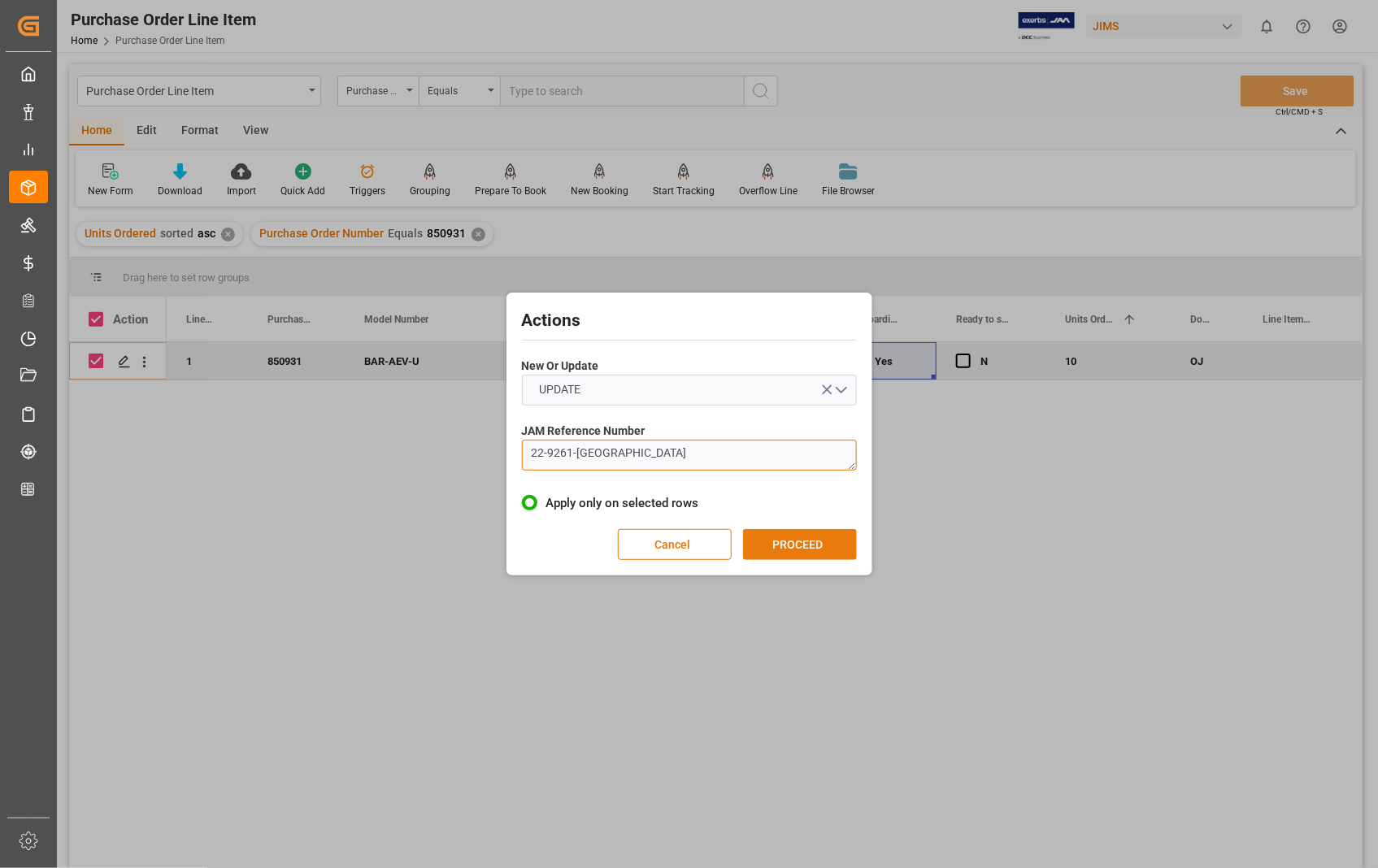
type textarea "22-9261-[GEOGRAPHIC_DATA]"
click at [776, 538] on button "PROCEED" at bounding box center [800, 544] width 113 height 31
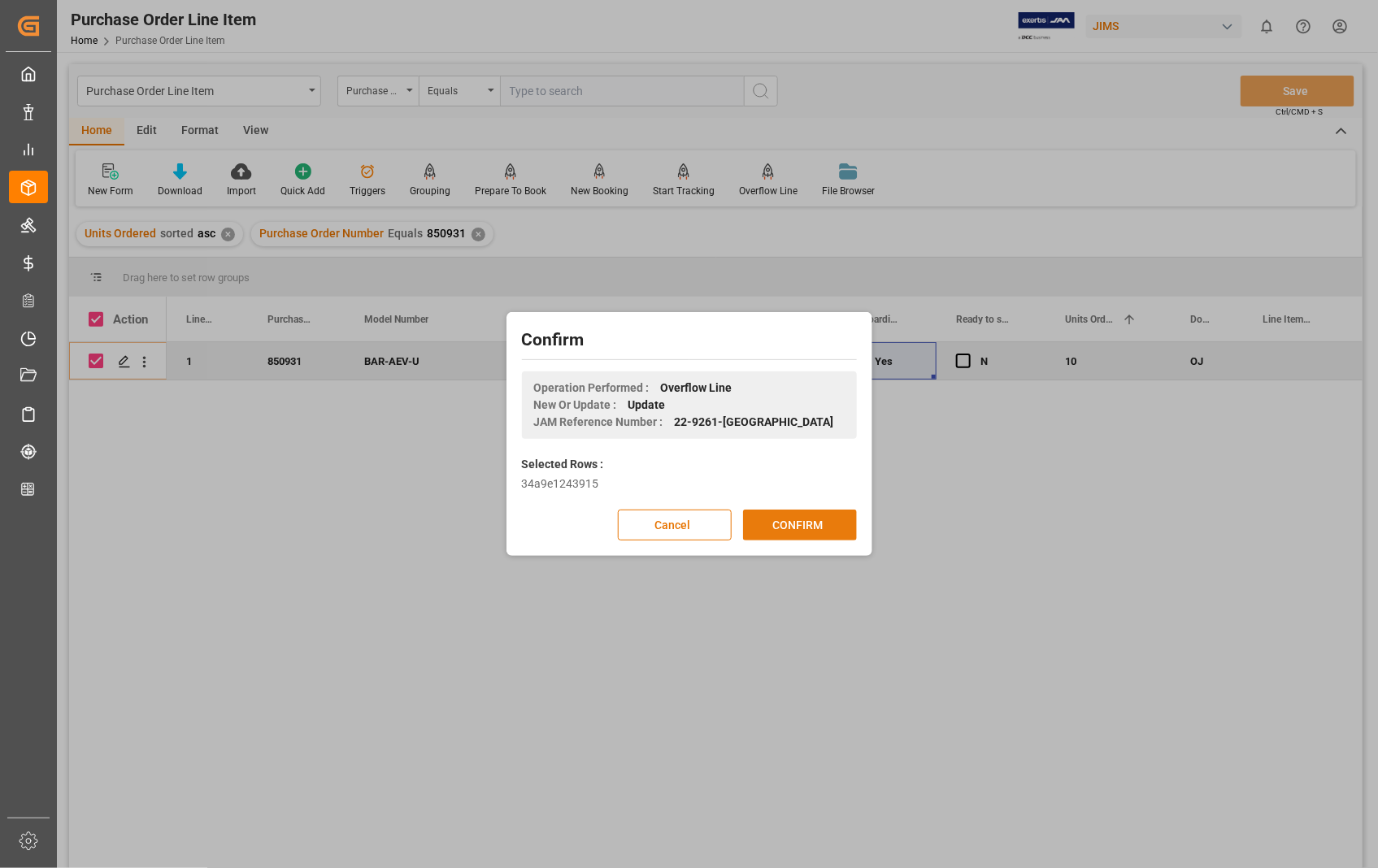
click at [786, 524] on button "CONFIRM" at bounding box center [800, 525] width 113 height 31
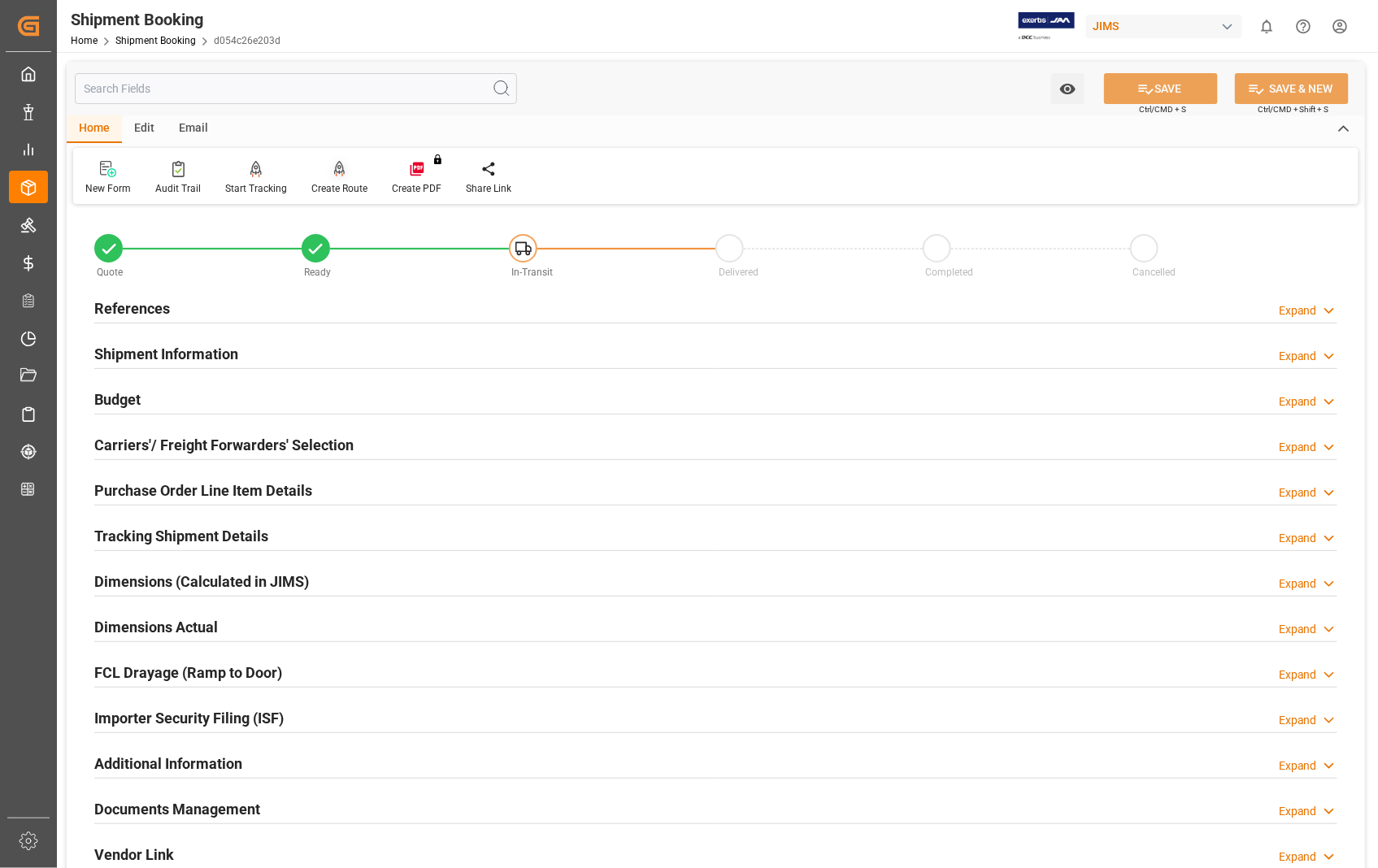
click at [335, 165] on icon at bounding box center [340, 168] width 12 height 16
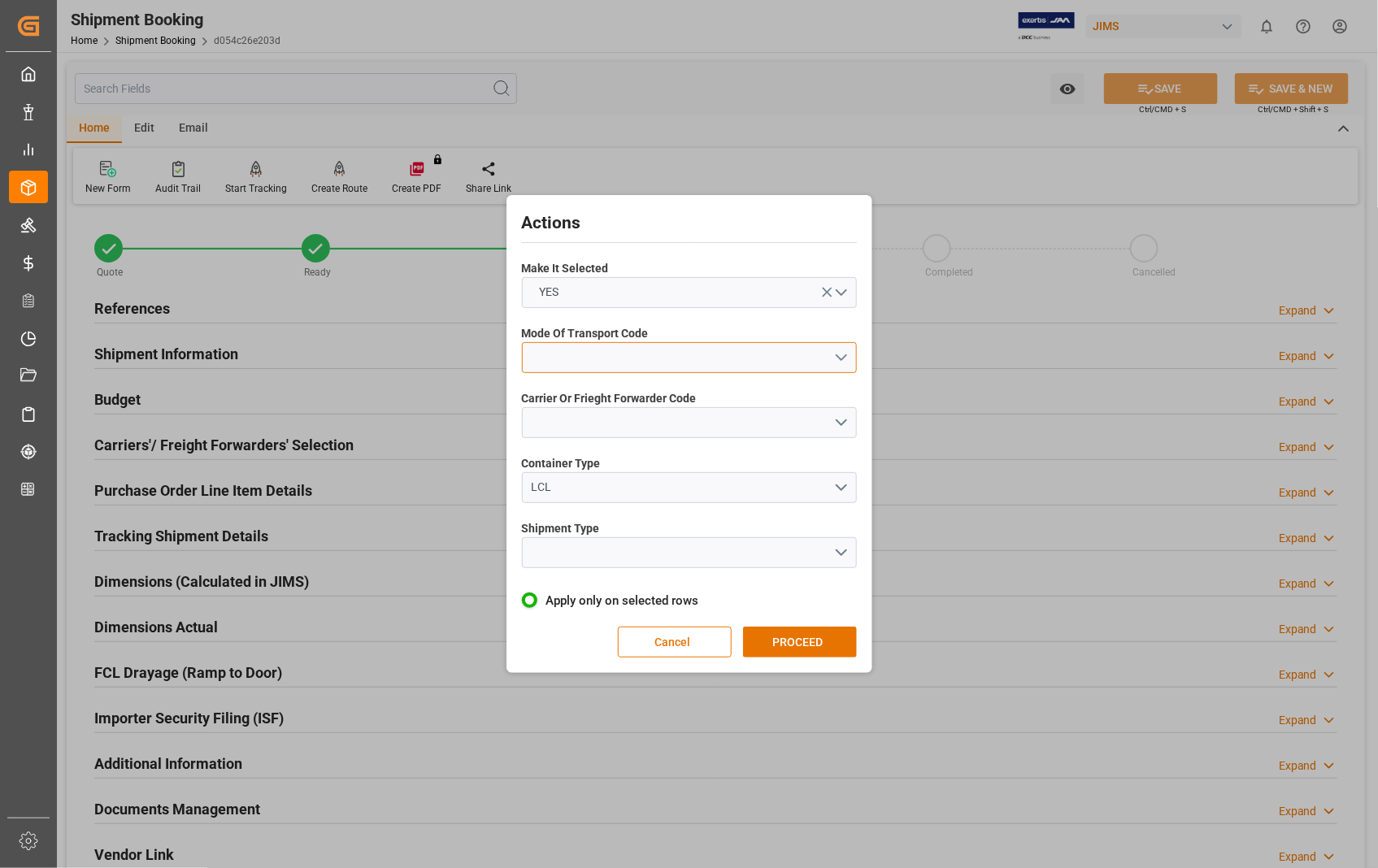
click at [840, 360] on button "open menu" at bounding box center [689, 358] width 335 height 31
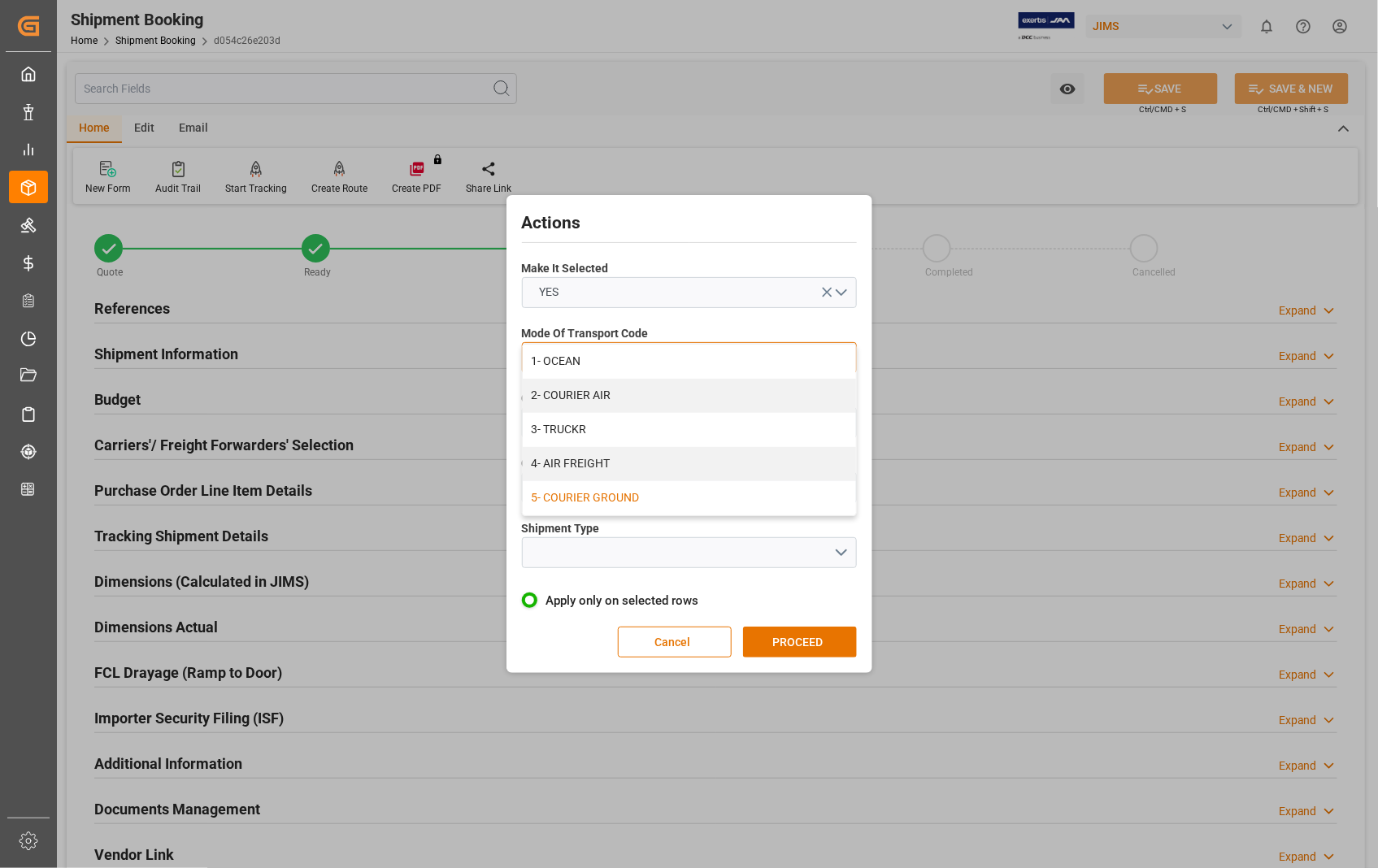
click at [632, 494] on div "5- COURIER GROUND" at bounding box center [689, 499] width 334 height 35
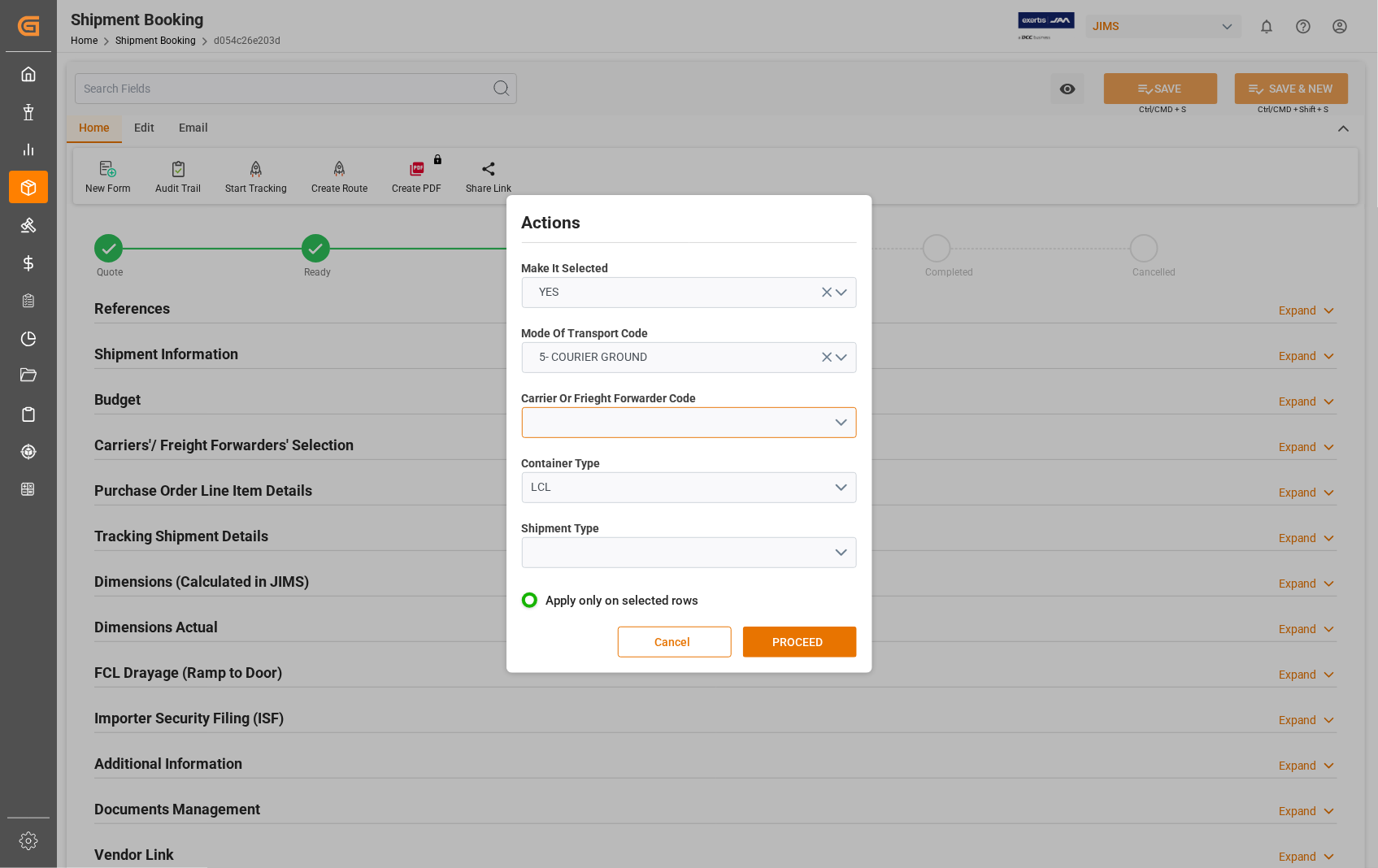
click at [668, 423] on button "open menu" at bounding box center [689, 423] width 335 height 31
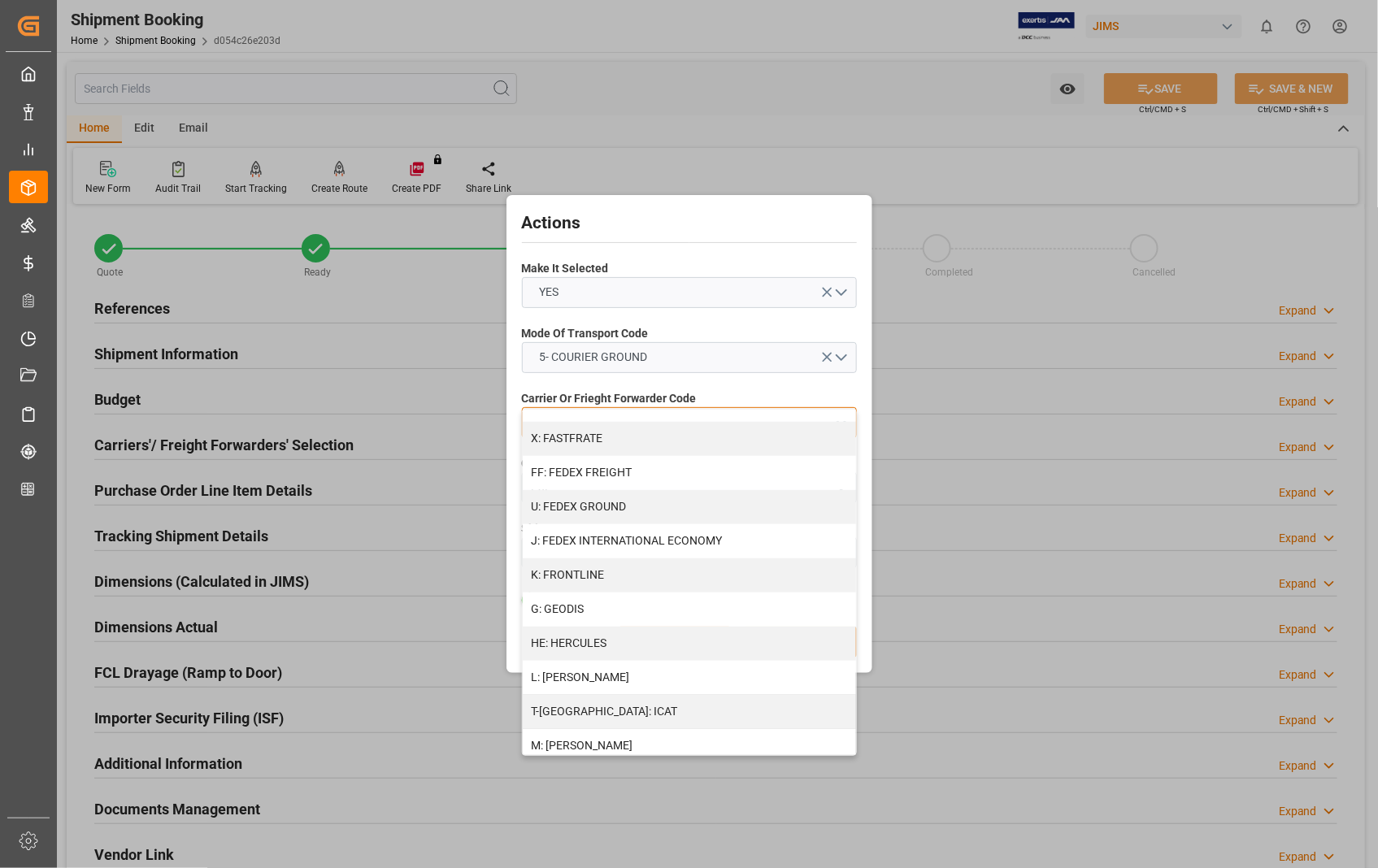
scroll to position [451, 0]
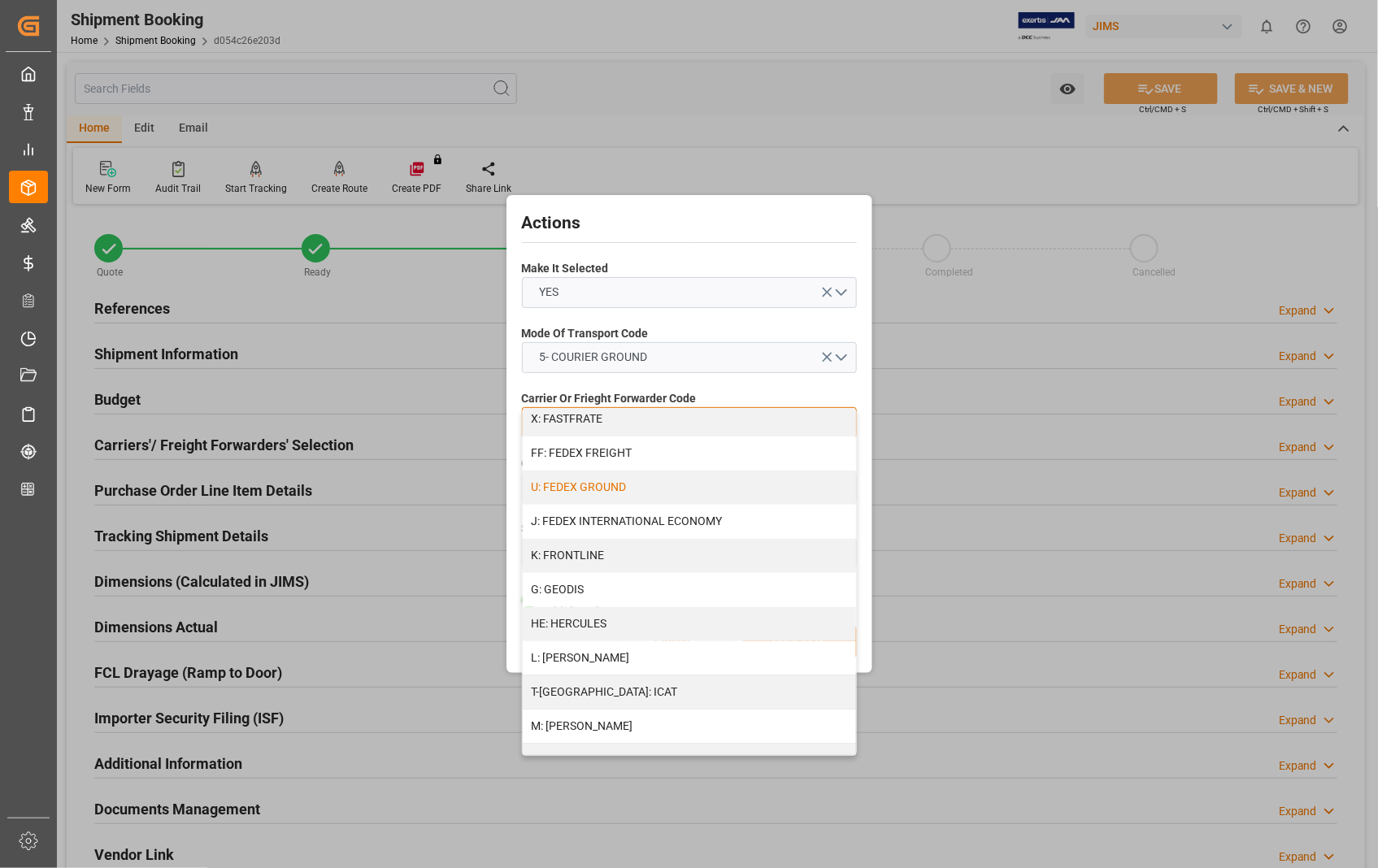
click at [621, 486] on div "U: FEDEX GROUND" at bounding box center [689, 488] width 334 height 35
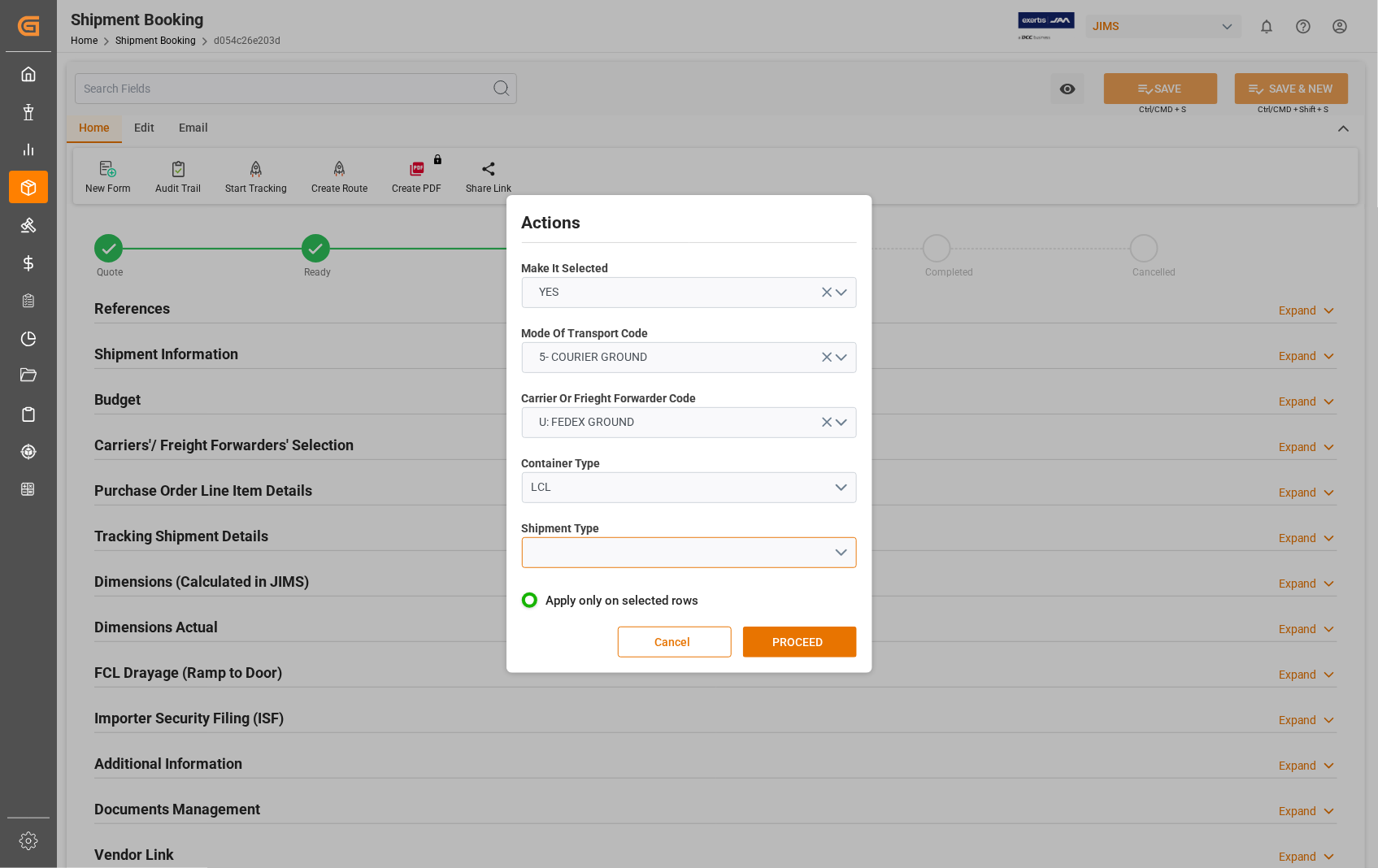
click at [845, 550] on button "open menu" at bounding box center [689, 553] width 335 height 31
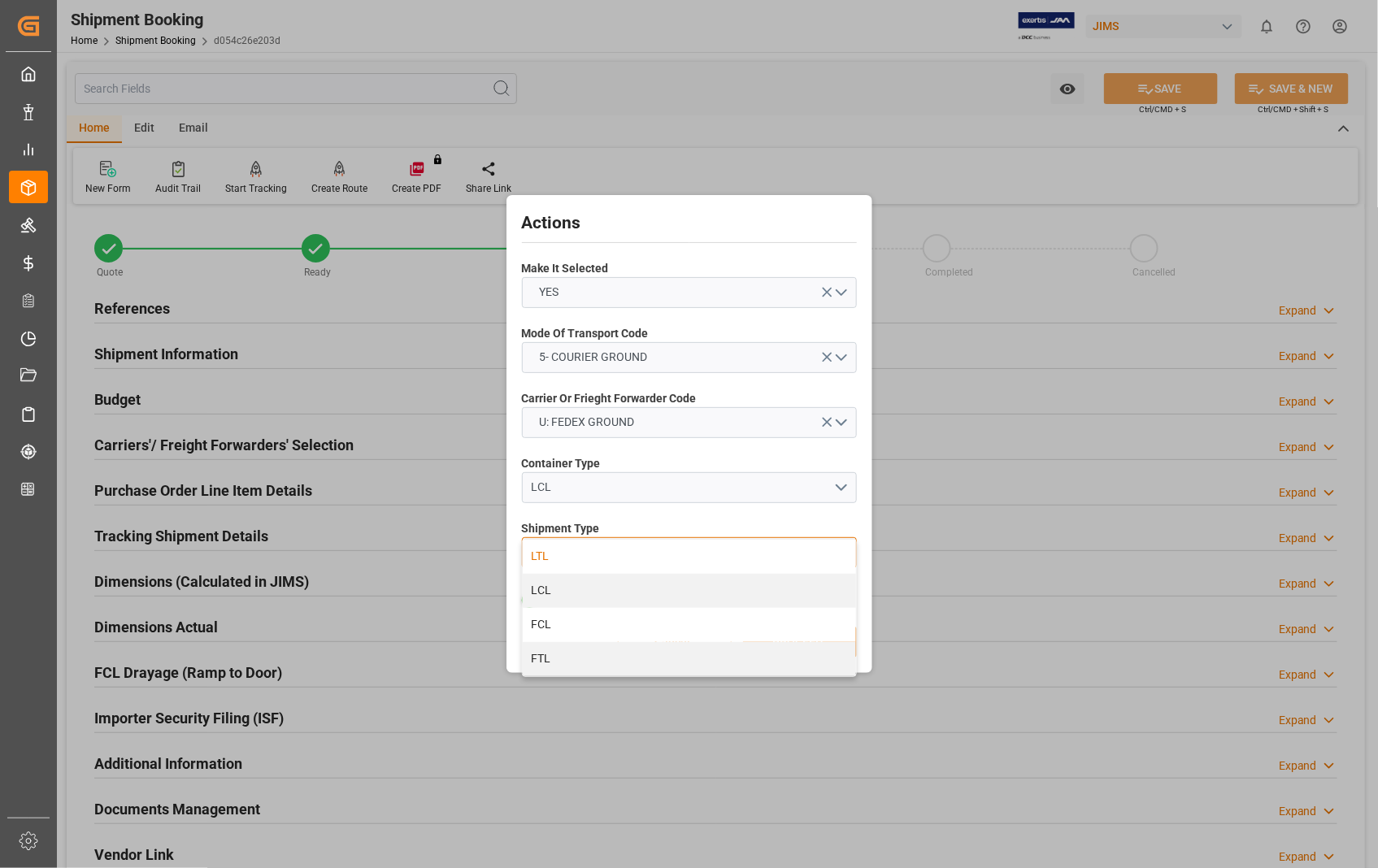
click at [558, 556] on div "LTL" at bounding box center [689, 557] width 334 height 35
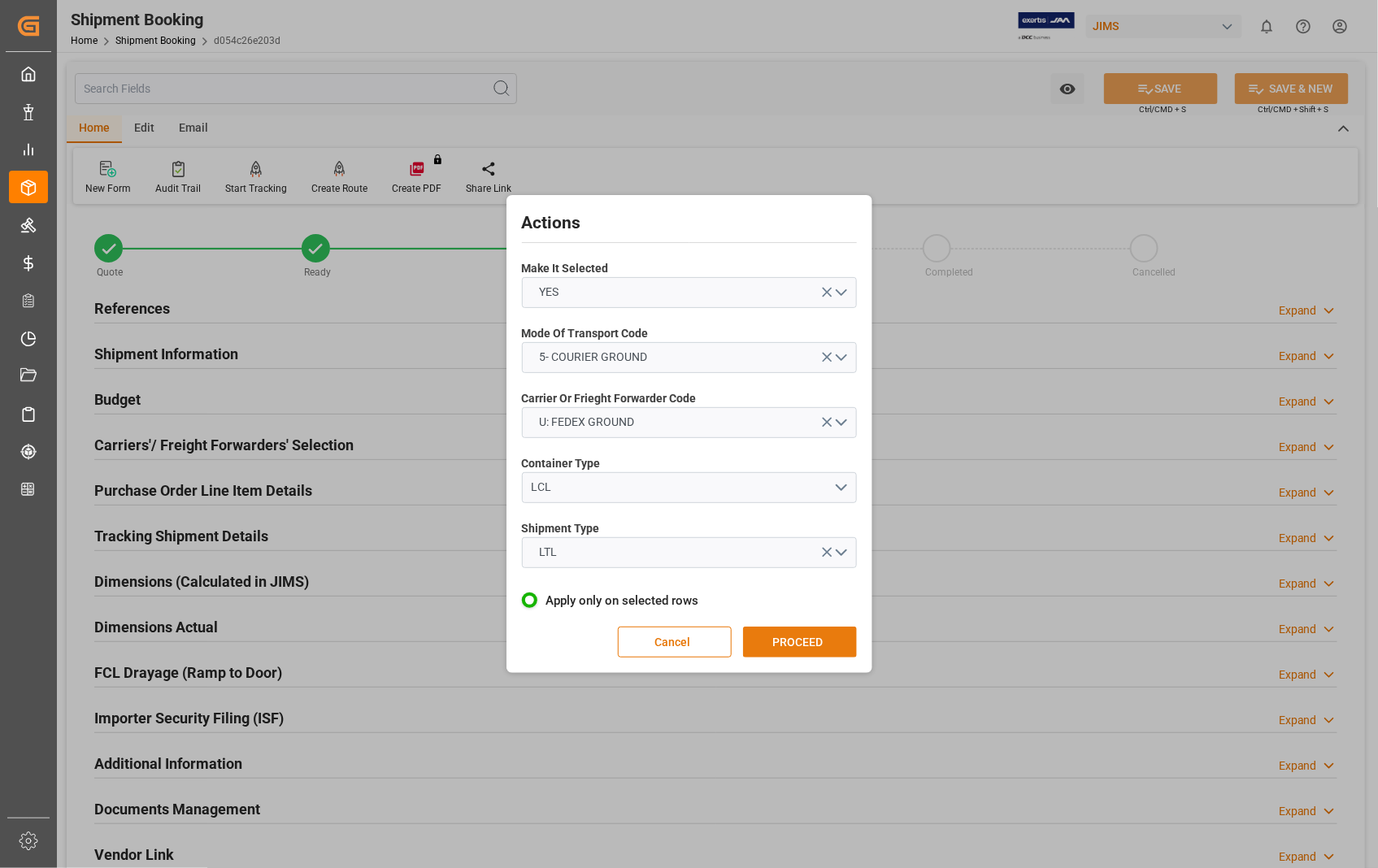
click at [786, 639] on button "PROCEED" at bounding box center [800, 642] width 113 height 31
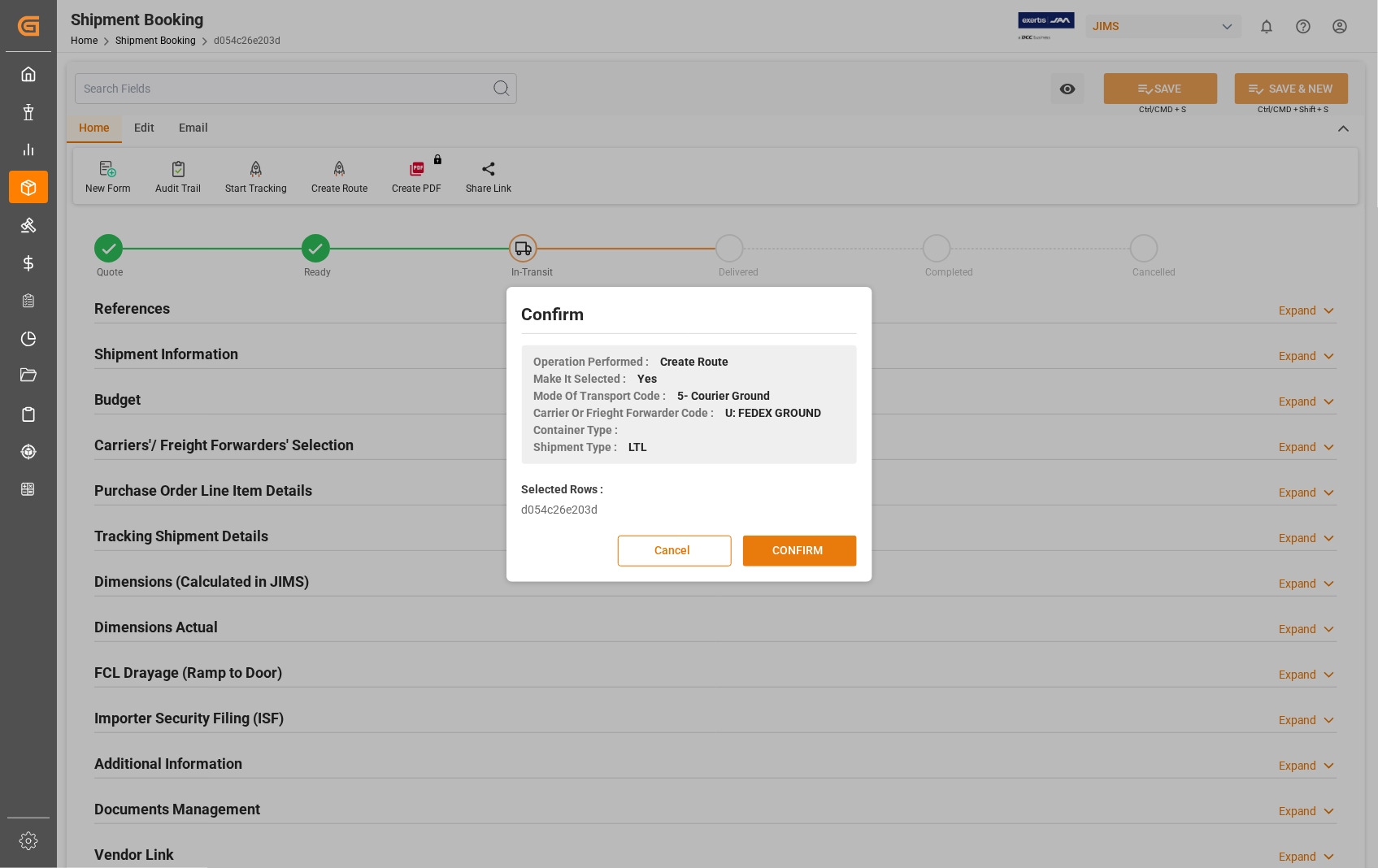
click at [789, 550] on button "CONFIRM" at bounding box center [800, 551] width 113 height 31
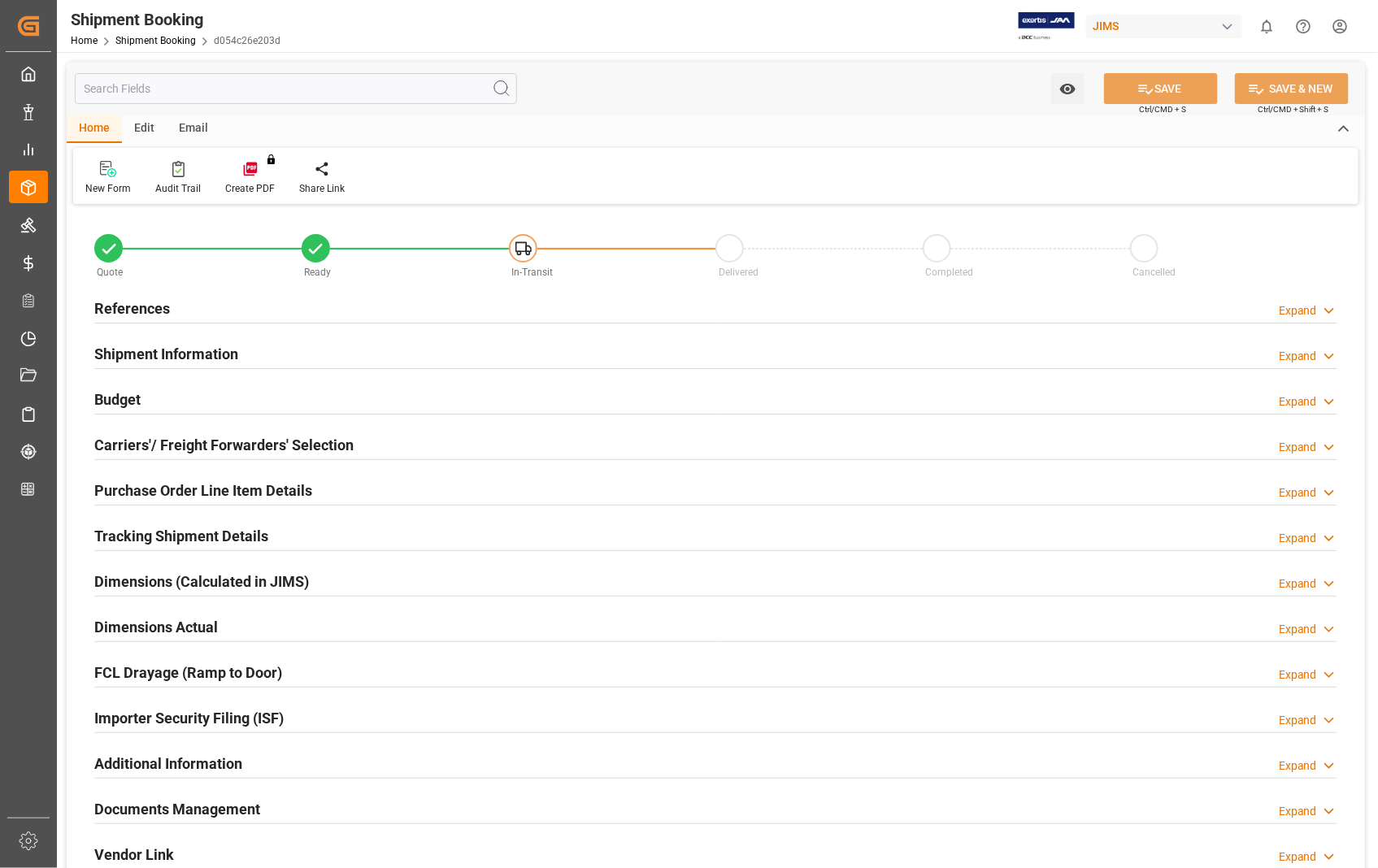
type input "183"
type input "1"
click at [193, 630] on h2 "Dimensions Actual" at bounding box center [156, 627] width 124 height 22
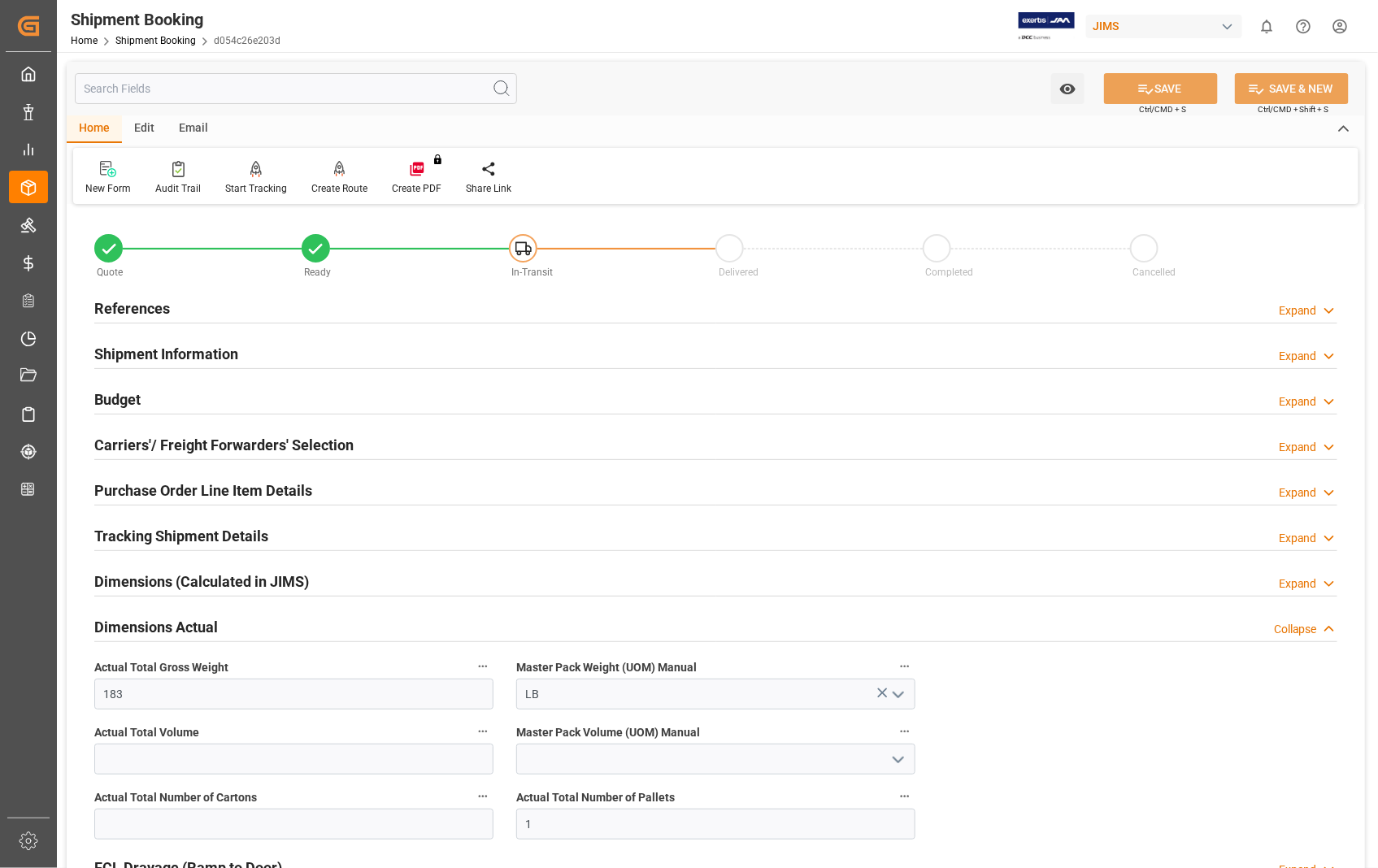
click at [193, 630] on h2 "Dimensions Actual" at bounding box center [156, 627] width 124 height 22
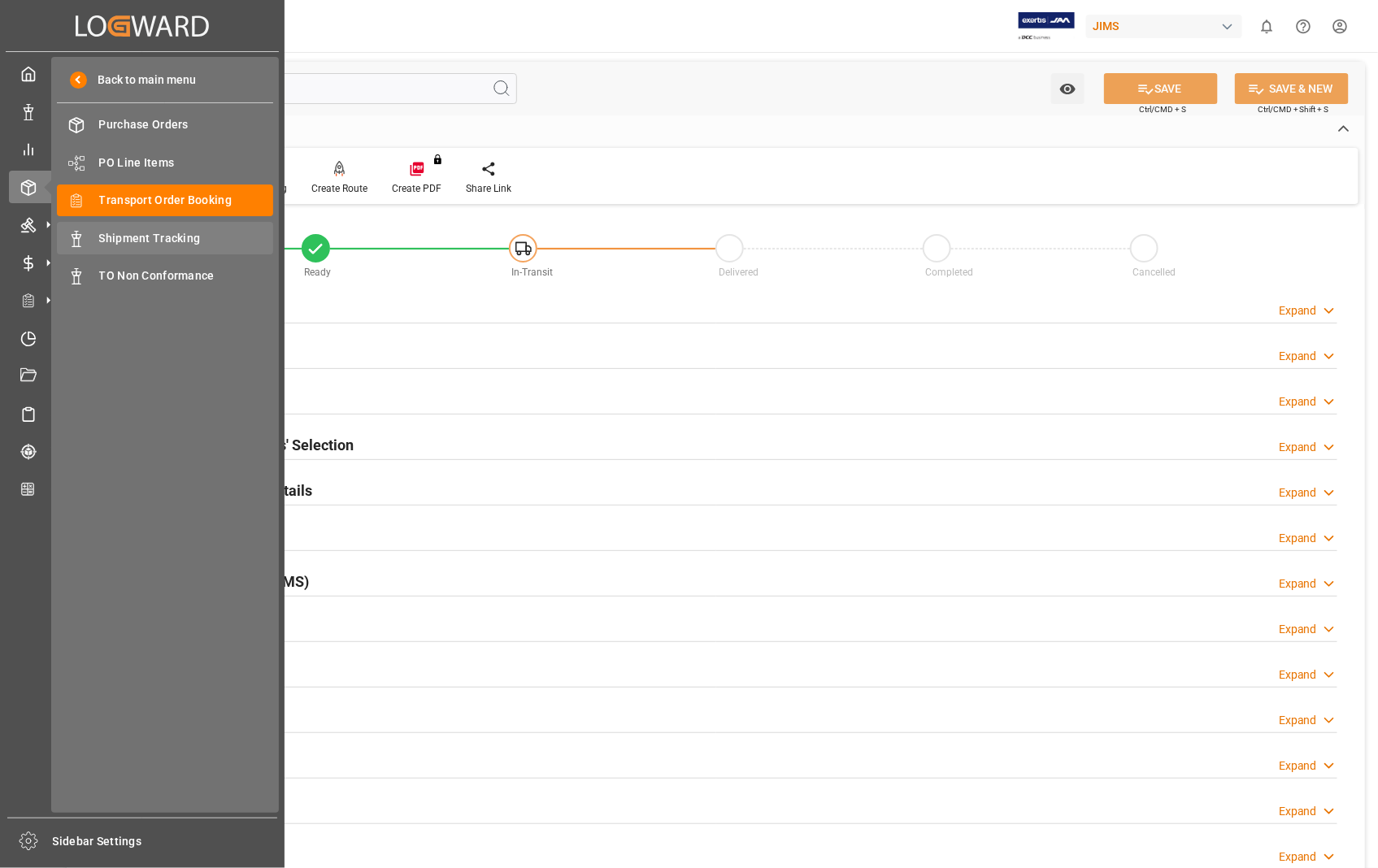
click at [147, 242] on span "Shipment Tracking" at bounding box center [187, 238] width 175 height 17
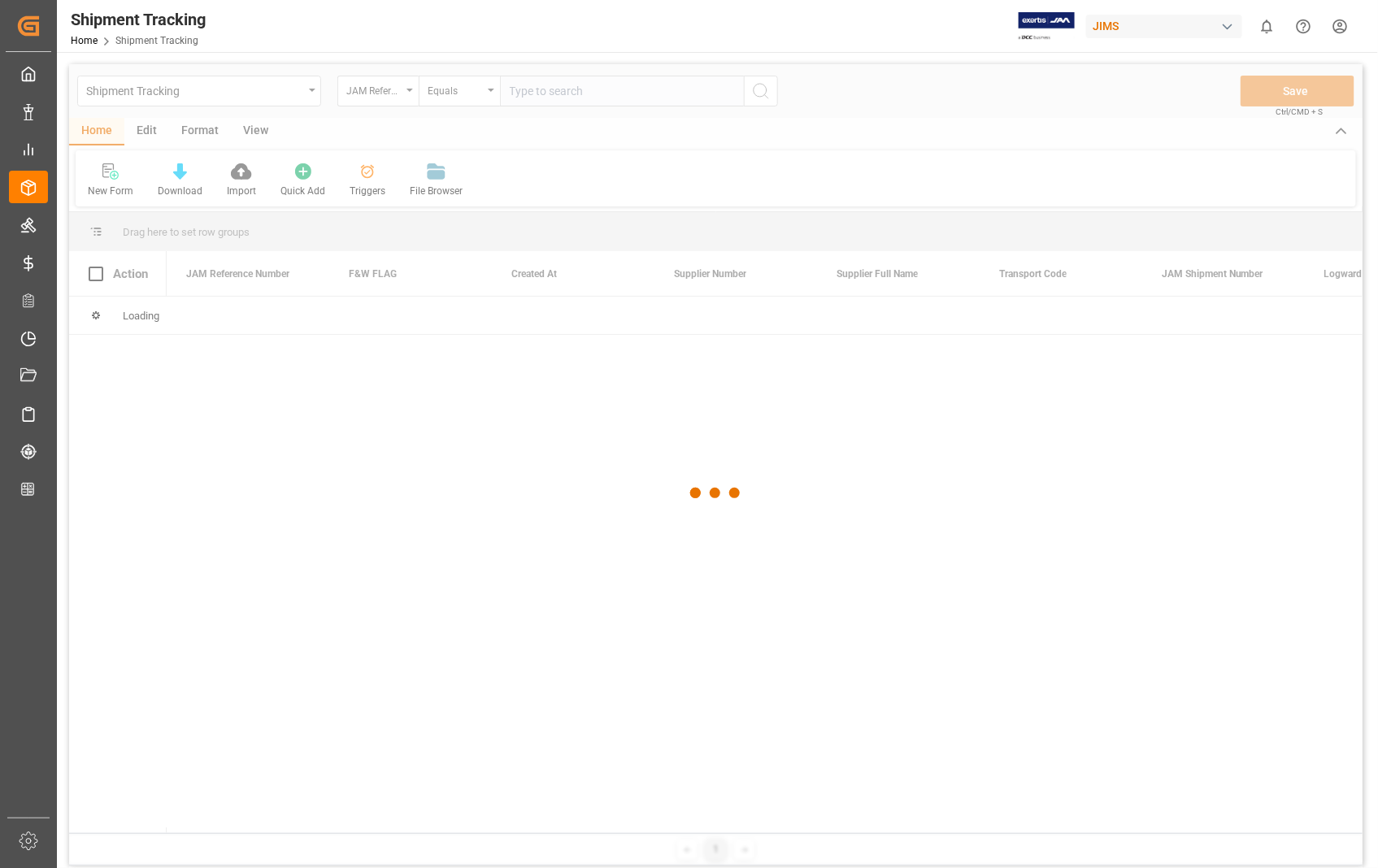
click at [571, 87] on div at bounding box center [715, 493] width 1293 height 858
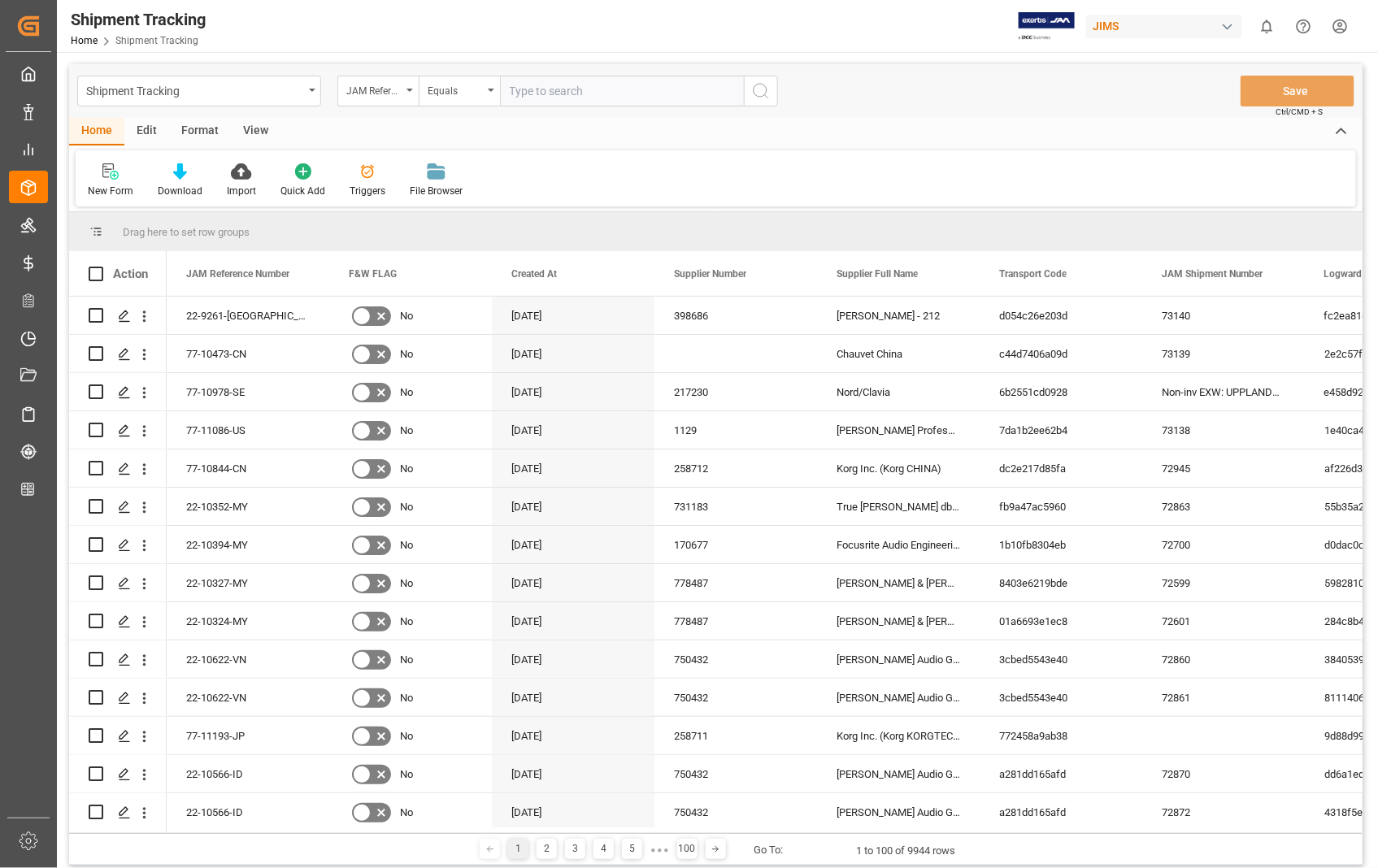
click at [549, 82] on input "text" at bounding box center [622, 91] width 244 height 31
paste input "22-9261-[GEOGRAPHIC_DATA]"
type input "22-9261-[GEOGRAPHIC_DATA]"
click at [761, 79] on button "search button" at bounding box center [762, 91] width 35 height 31
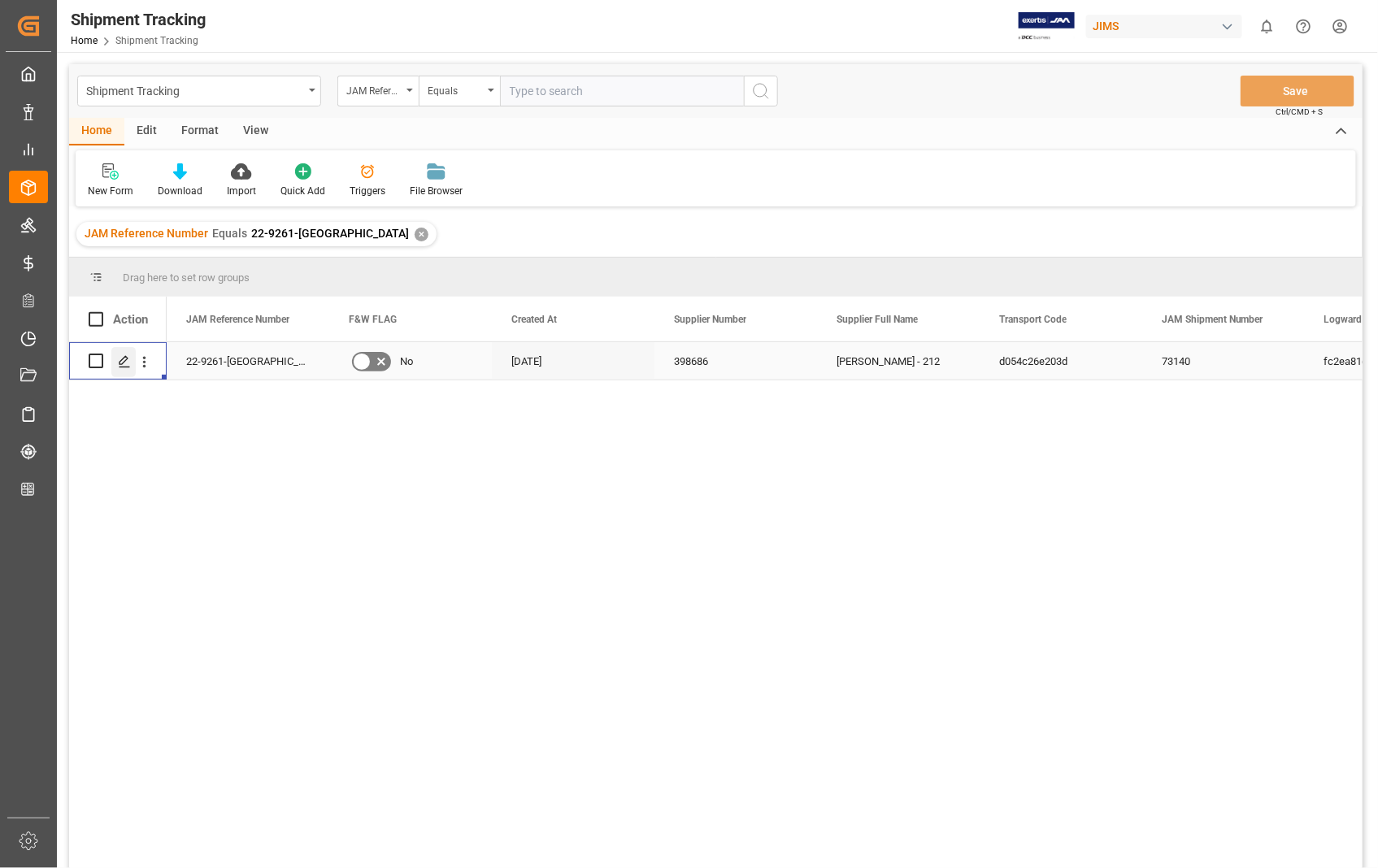
click at [125, 365] on icon "Press SPACE to select this row." at bounding box center [125, 361] width 13 height 13
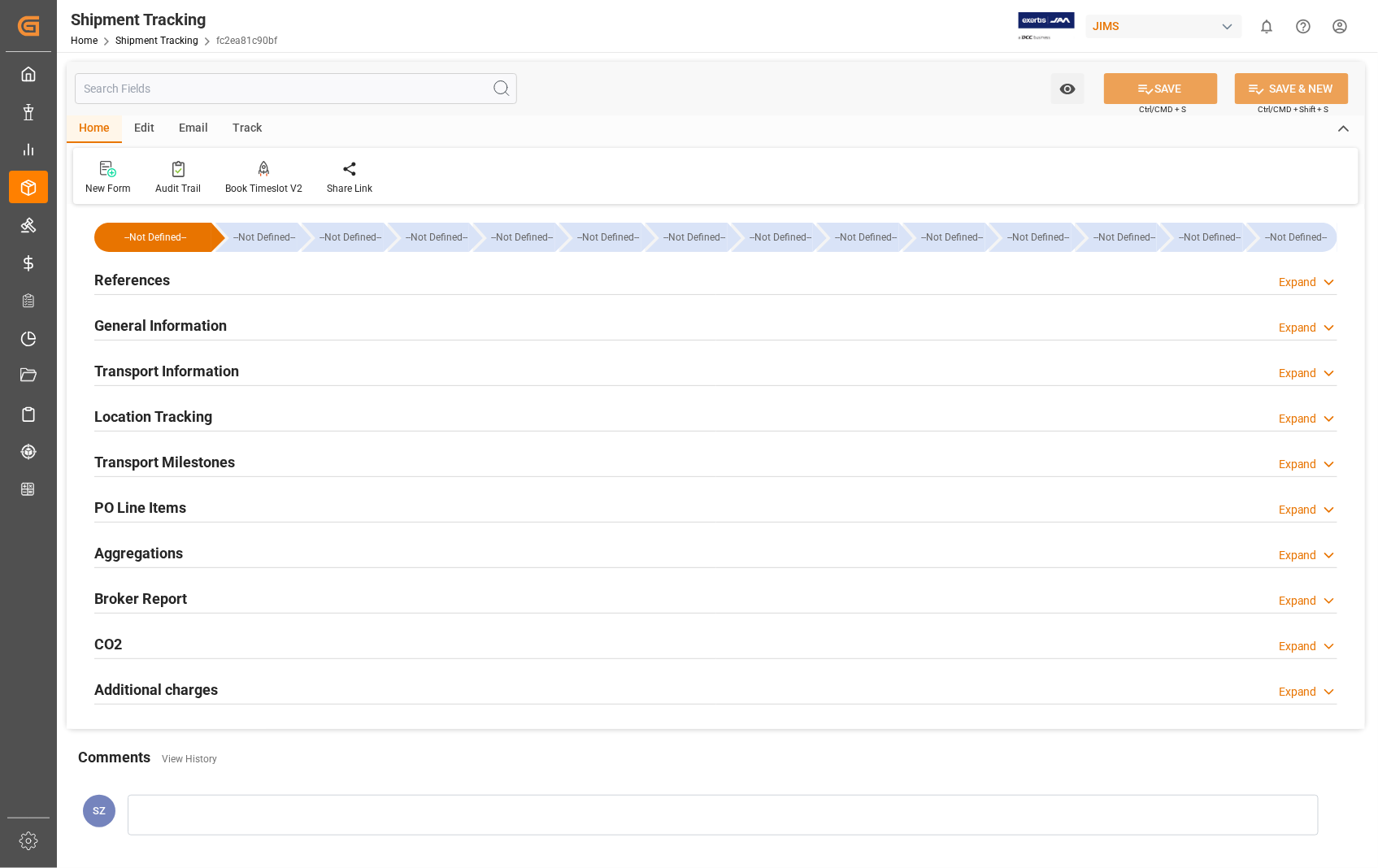
click at [130, 279] on h2 "References" at bounding box center [132, 280] width 76 height 22
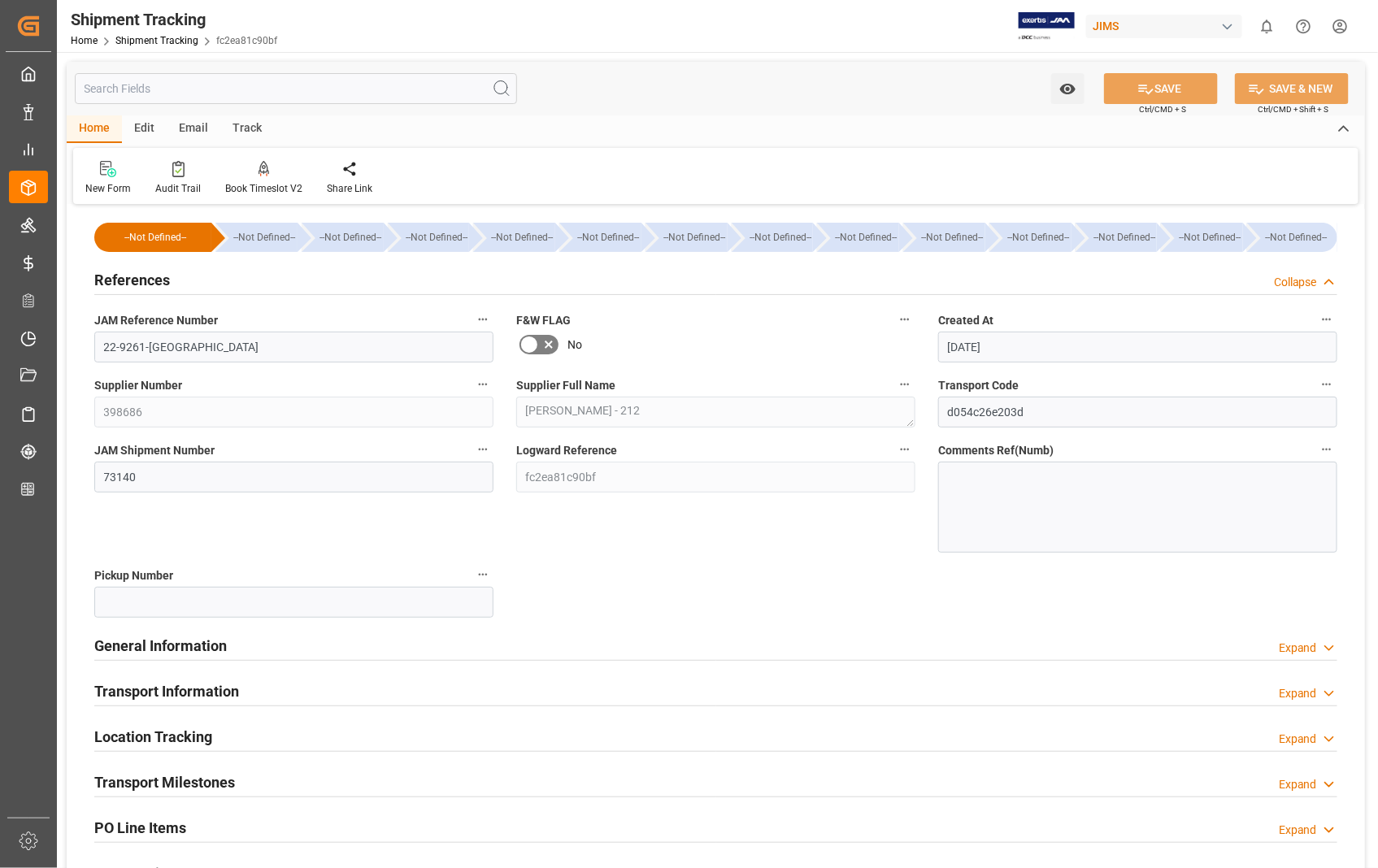
click at [131, 278] on h2 "References" at bounding box center [132, 280] width 76 height 22
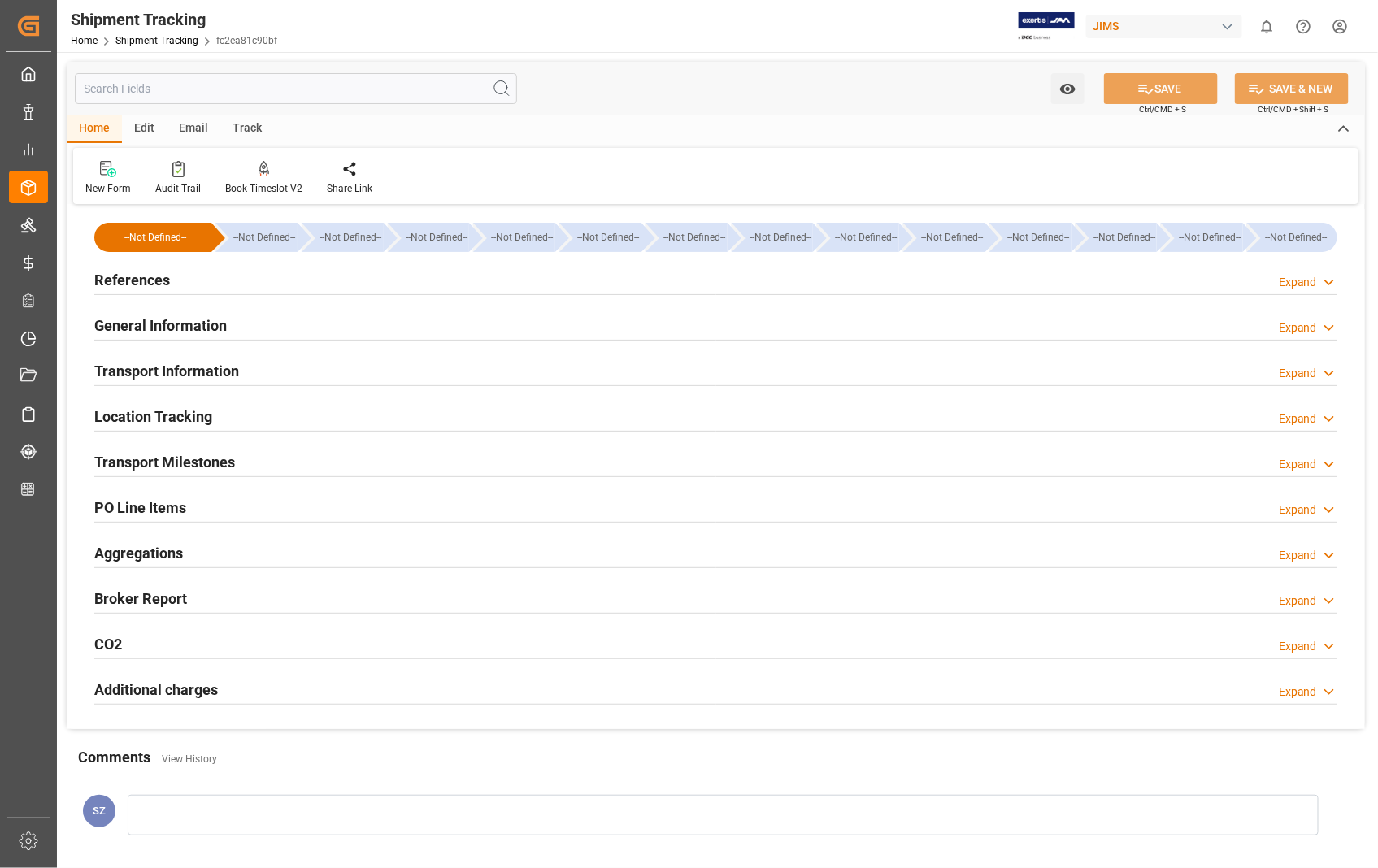
click at [182, 375] on h2 "Transport Information" at bounding box center [166, 371] width 145 height 22
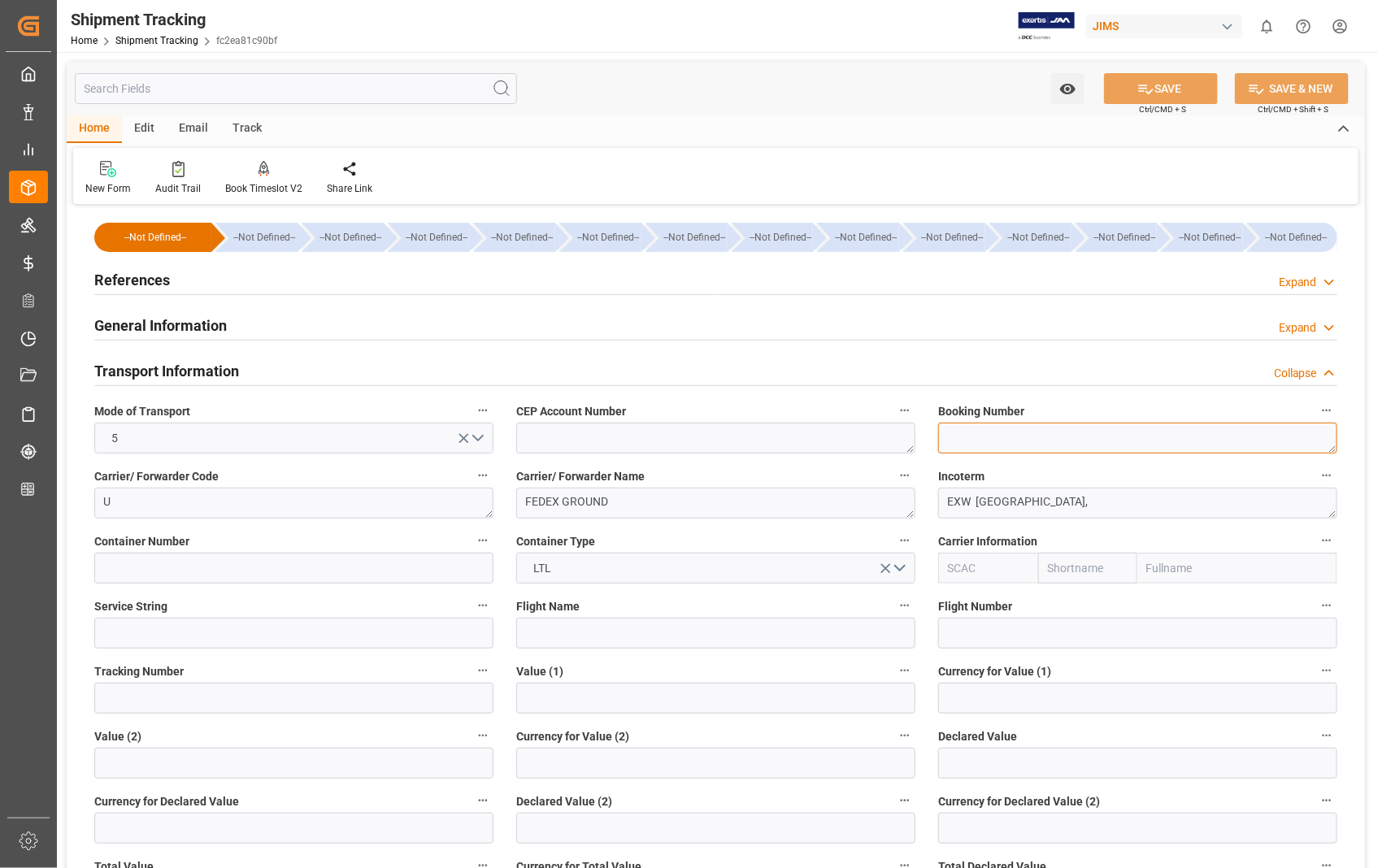
click at [1019, 441] on textarea at bounding box center [1138, 438] width 399 height 31
paste textarea "883932079610"
type textarea "883932079610"
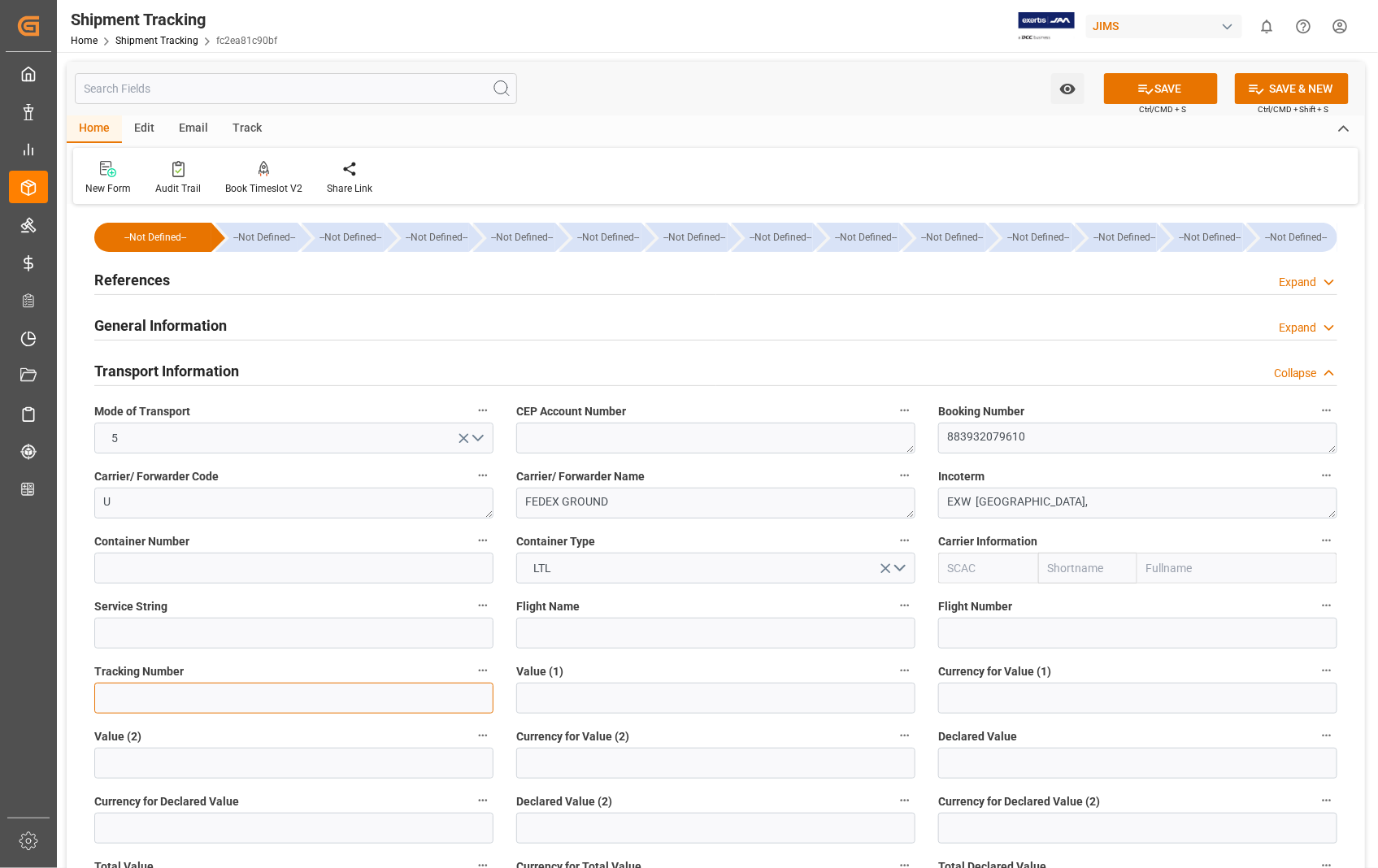
click at [180, 697] on input at bounding box center [293, 698] width 399 height 31
paste input "883932079610"
type input "883932079610"
click at [1182, 87] on button "SAVE" at bounding box center [1161, 88] width 113 height 31
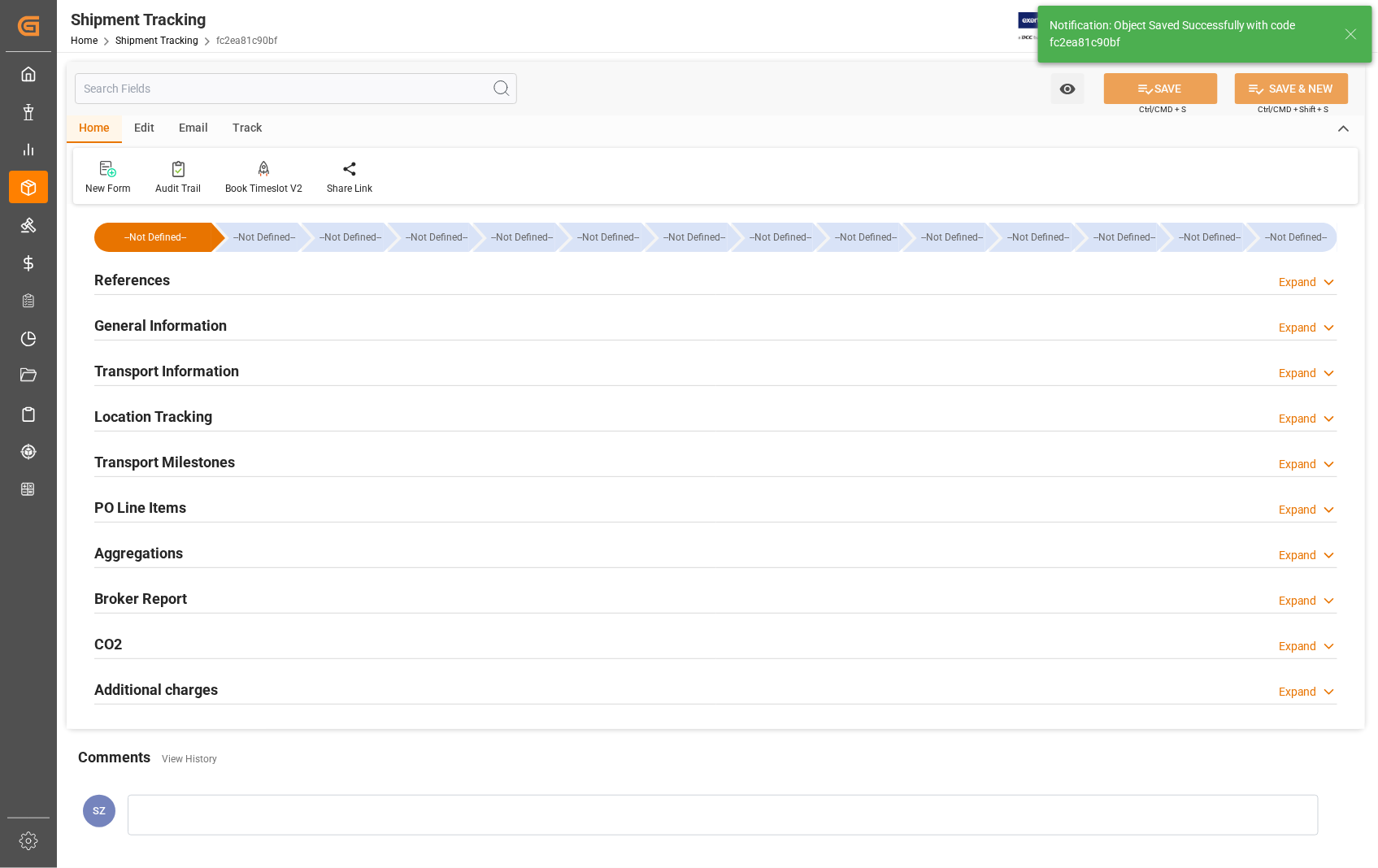
click at [212, 459] on h2 "Transport Milestones" at bounding box center [164, 461] width 140 height 22
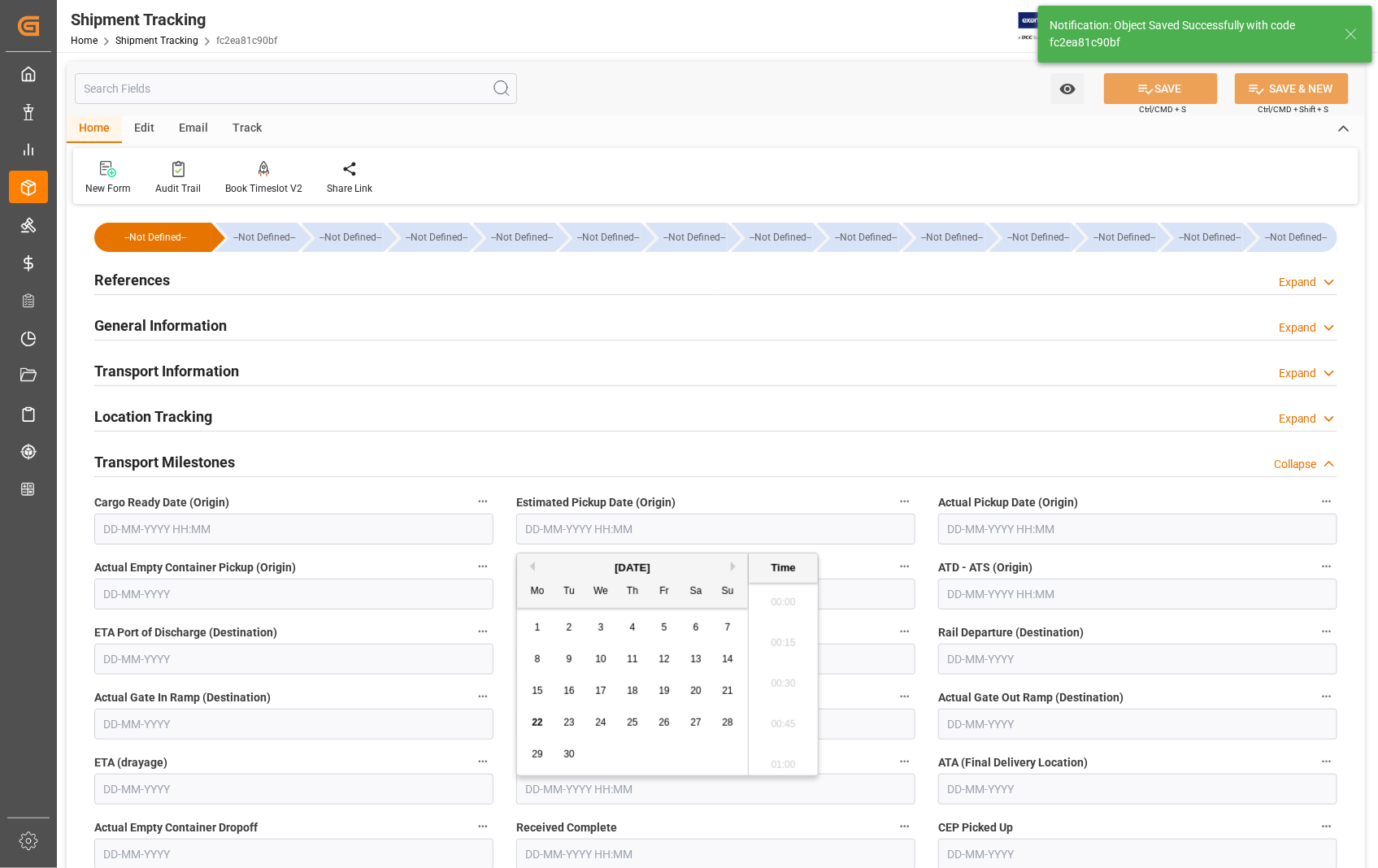
scroll to position [2687, 0]
click at [600, 532] on input "text" at bounding box center [715, 529] width 399 height 31
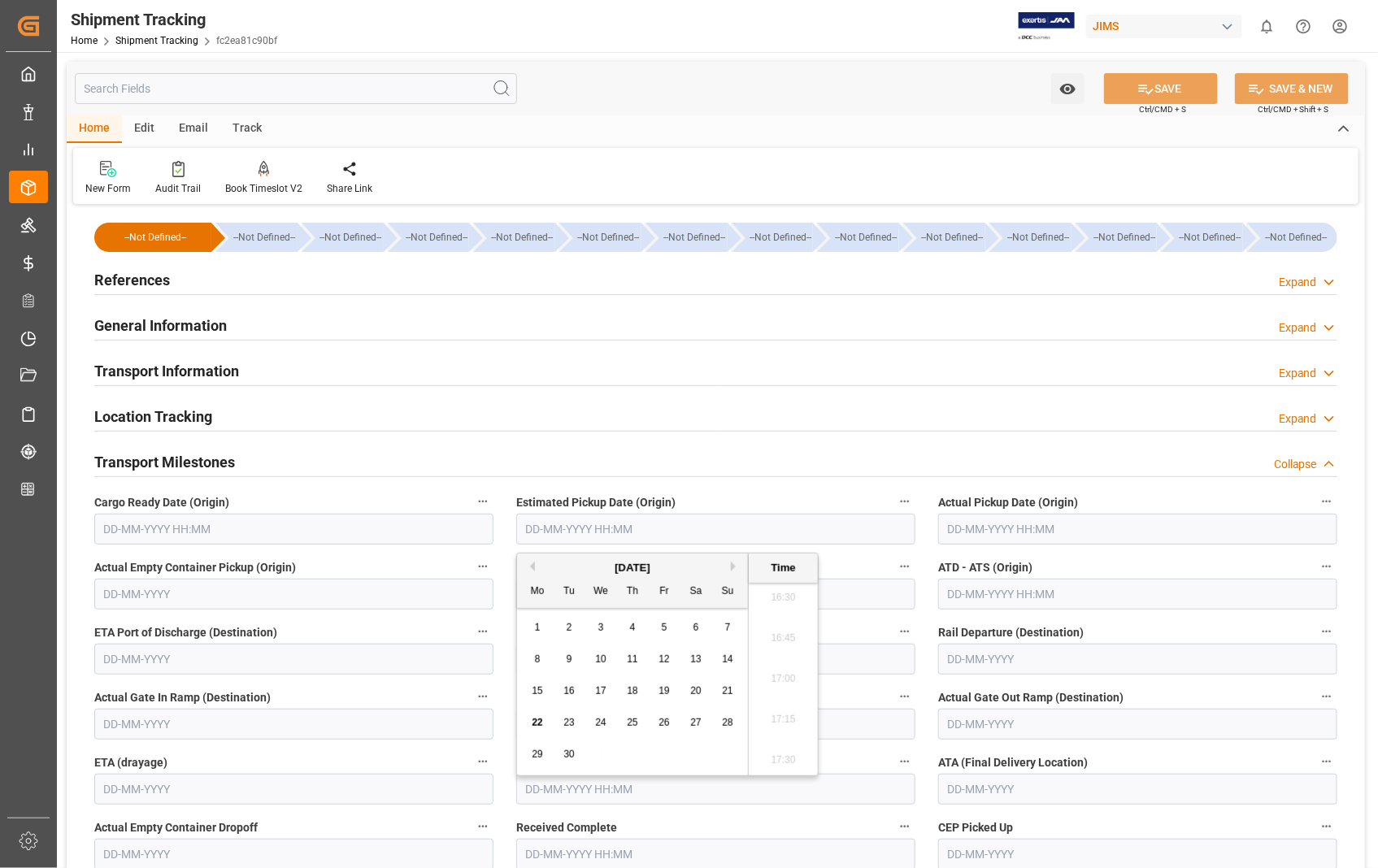
click at [575, 631] on div "2" at bounding box center [569, 628] width 20 height 19
type input "02-09-2025 00:00"
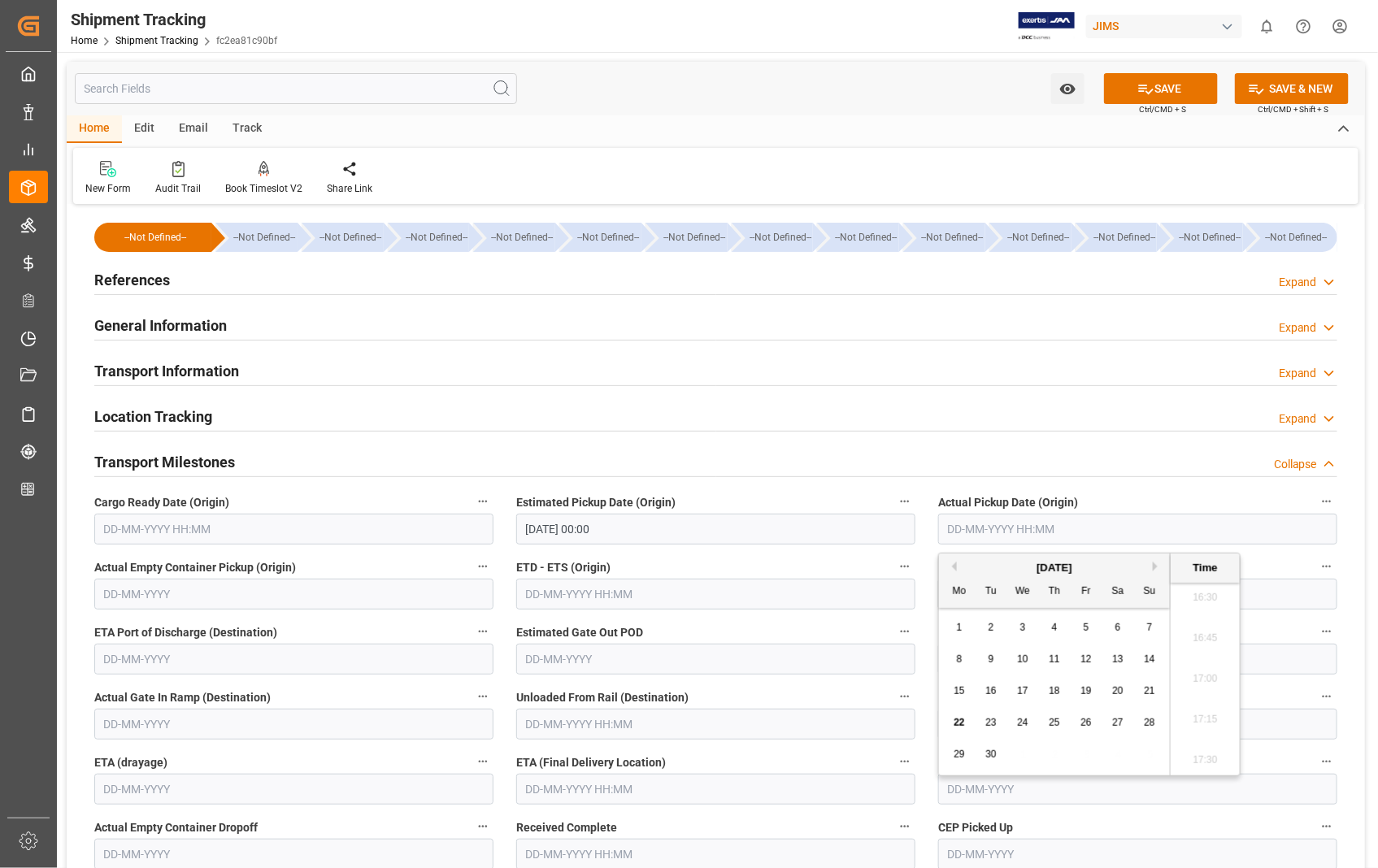
click at [1150, 536] on input "text" at bounding box center [1138, 529] width 399 height 31
click at [995, 624] on div "2" at bounding box center [991, 628] width 20 height 19
type input "02-09-2025 00:00"
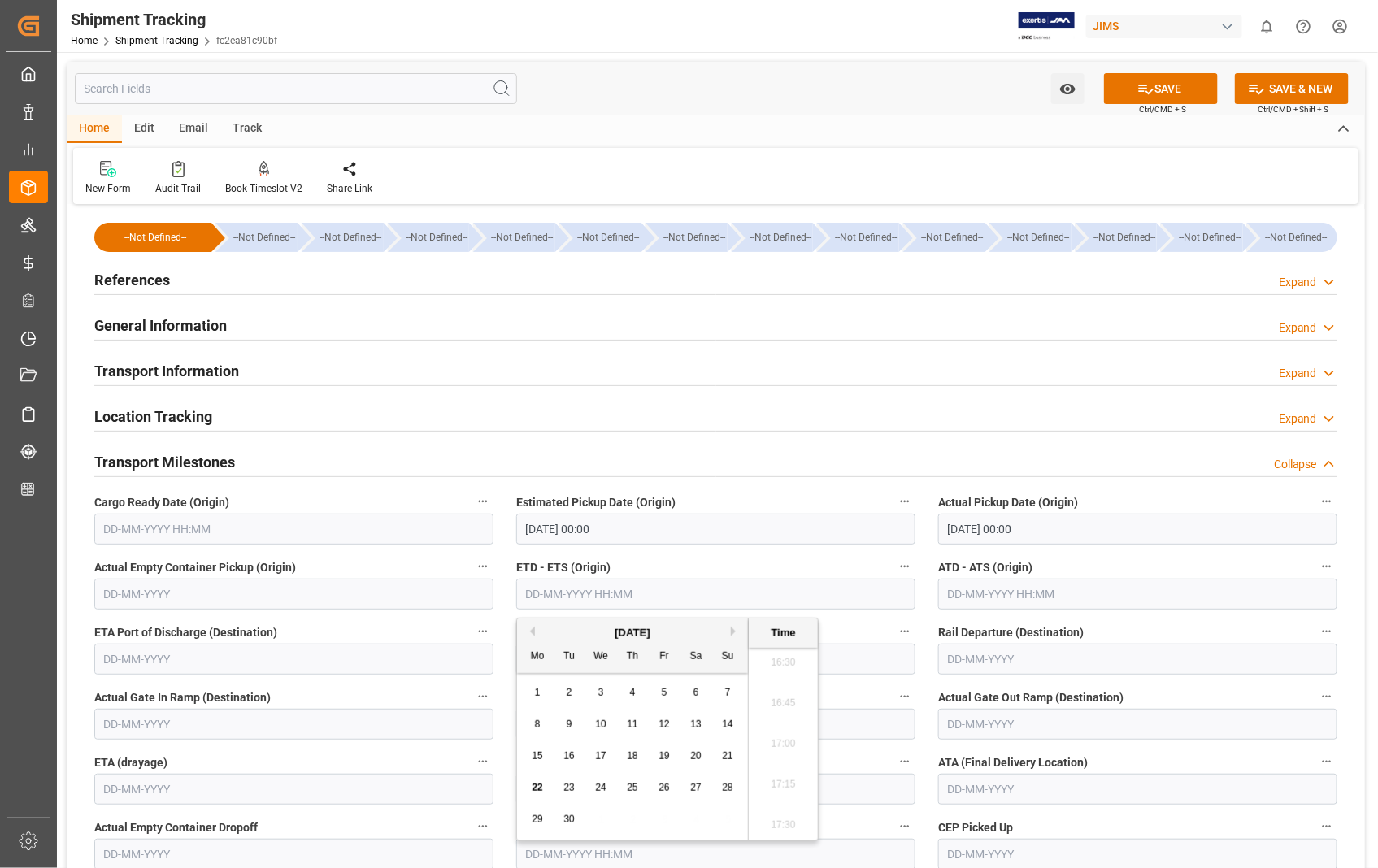
click at [714, 580] on input "text" at bounding box center [715, 594] width 399 height 31
click at [571, 689] on span "2" at bounding box center [569, 692] width 6 height 12
type input "02-09-2025 00:00"
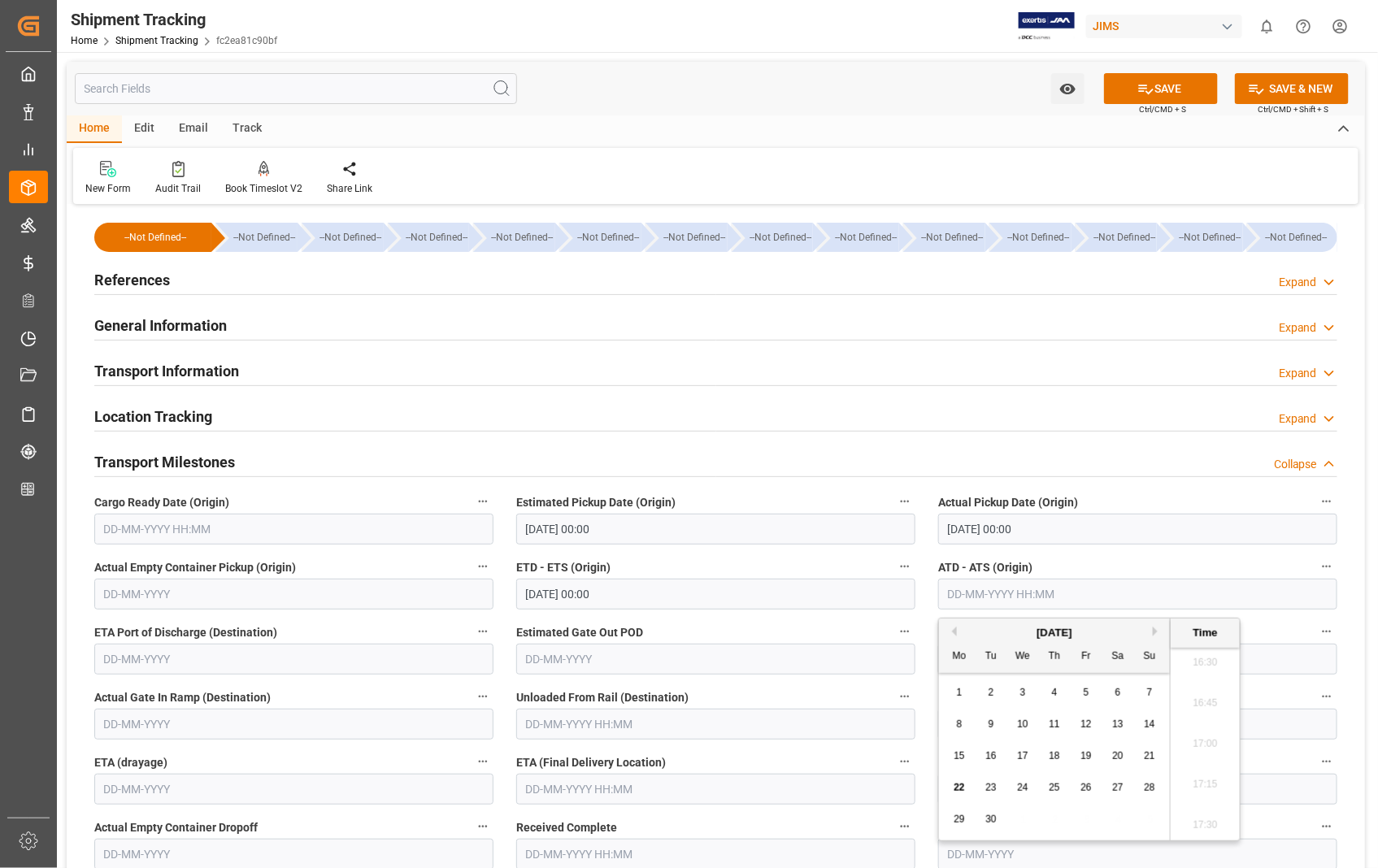
click at [1119, 587] on input "text" at bounding box center [1138, 594] width 399 height 31
click at [989, 694] on span "2" at bounding box center [991, 692] width 6 height 12
type input "02-09-2025 00:00"
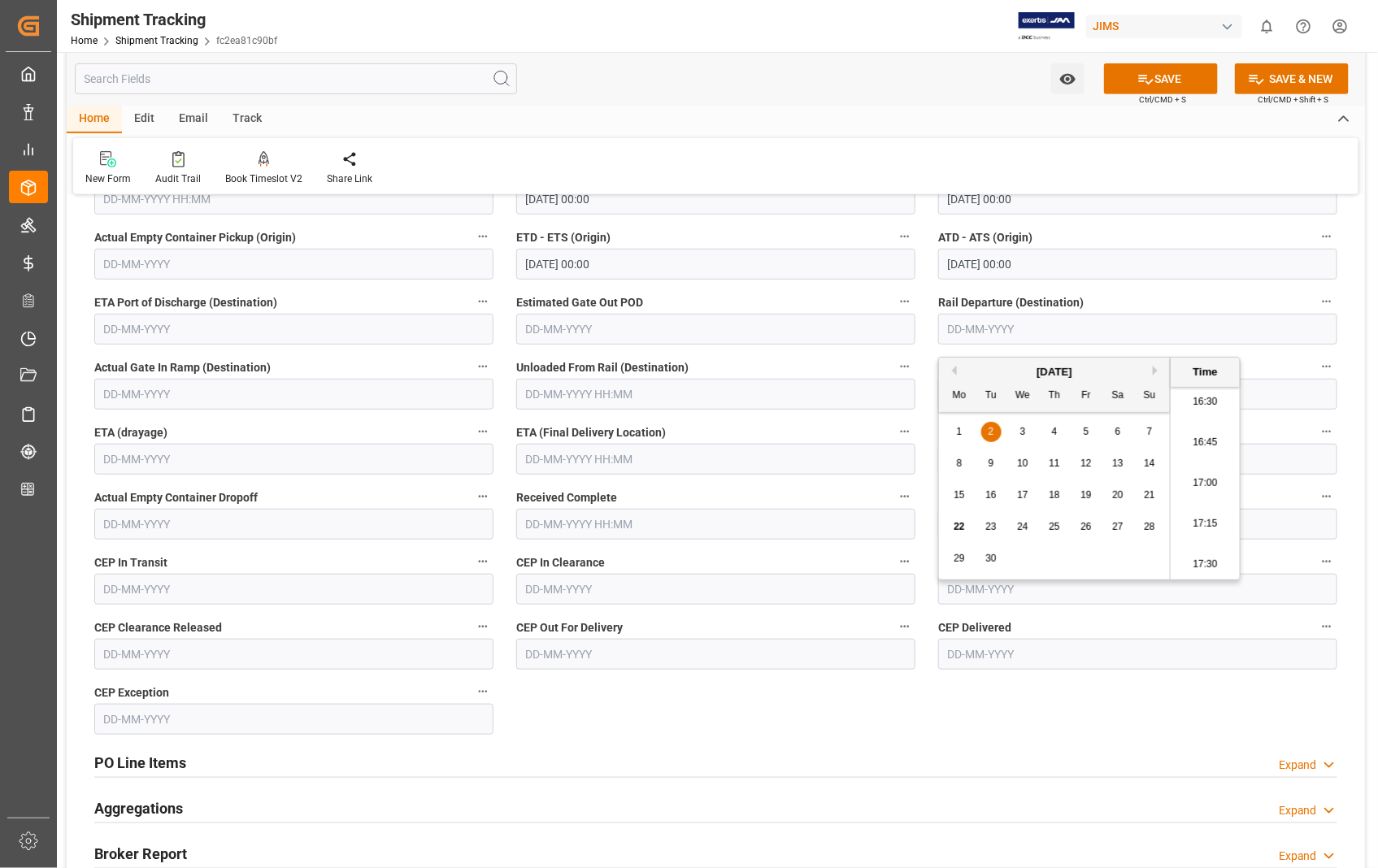
scroll to position [360, 0]
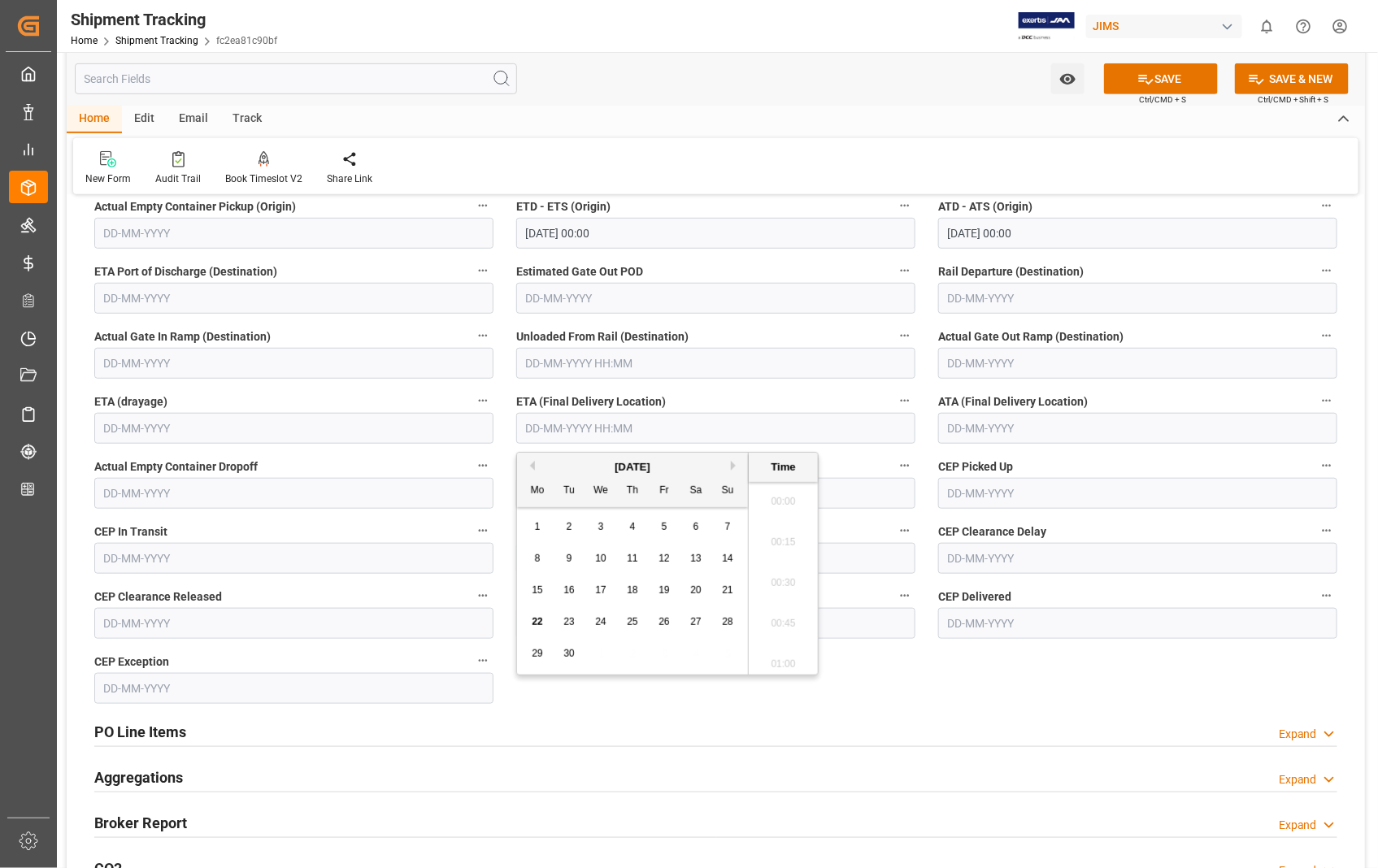
click at [712, 419] on input "text" at bounding box center [715, 429] width 399 height 31
click at [632, 524] on span "4" at bounding box center [633, 527] width 6 height 12
type input "[DATE] 00:00"
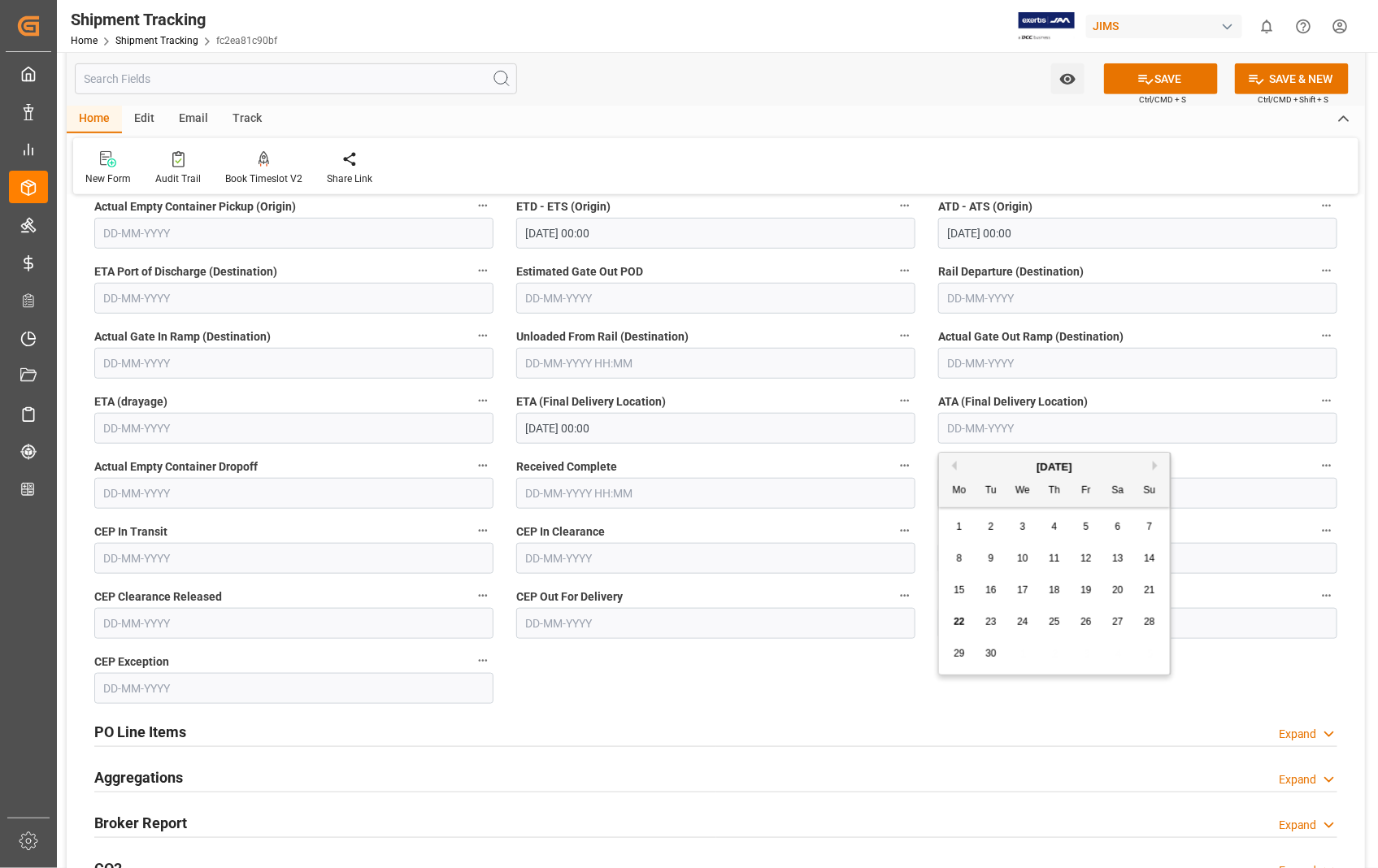
click at [1055, 434] on input "text" at bounding box center [1138, 429] width 399 height 31
click at [1061, 530] on div "4" at bounding box center [1055, 528] width 20 height 19
type input "04-09-2025"
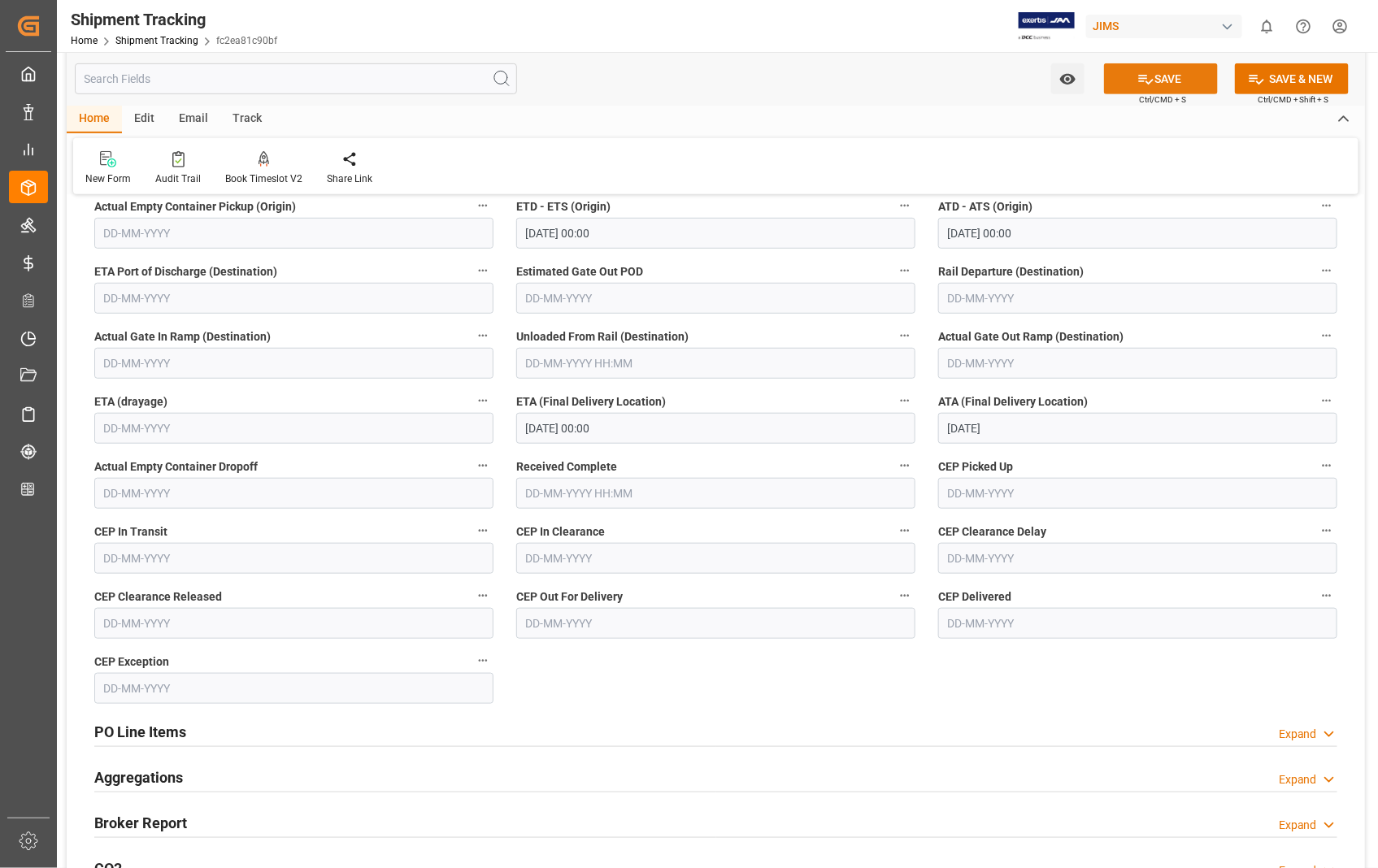
click at [1173, 78] on button "SAVE" at bounding box center [1161, 79] width 113 height 31
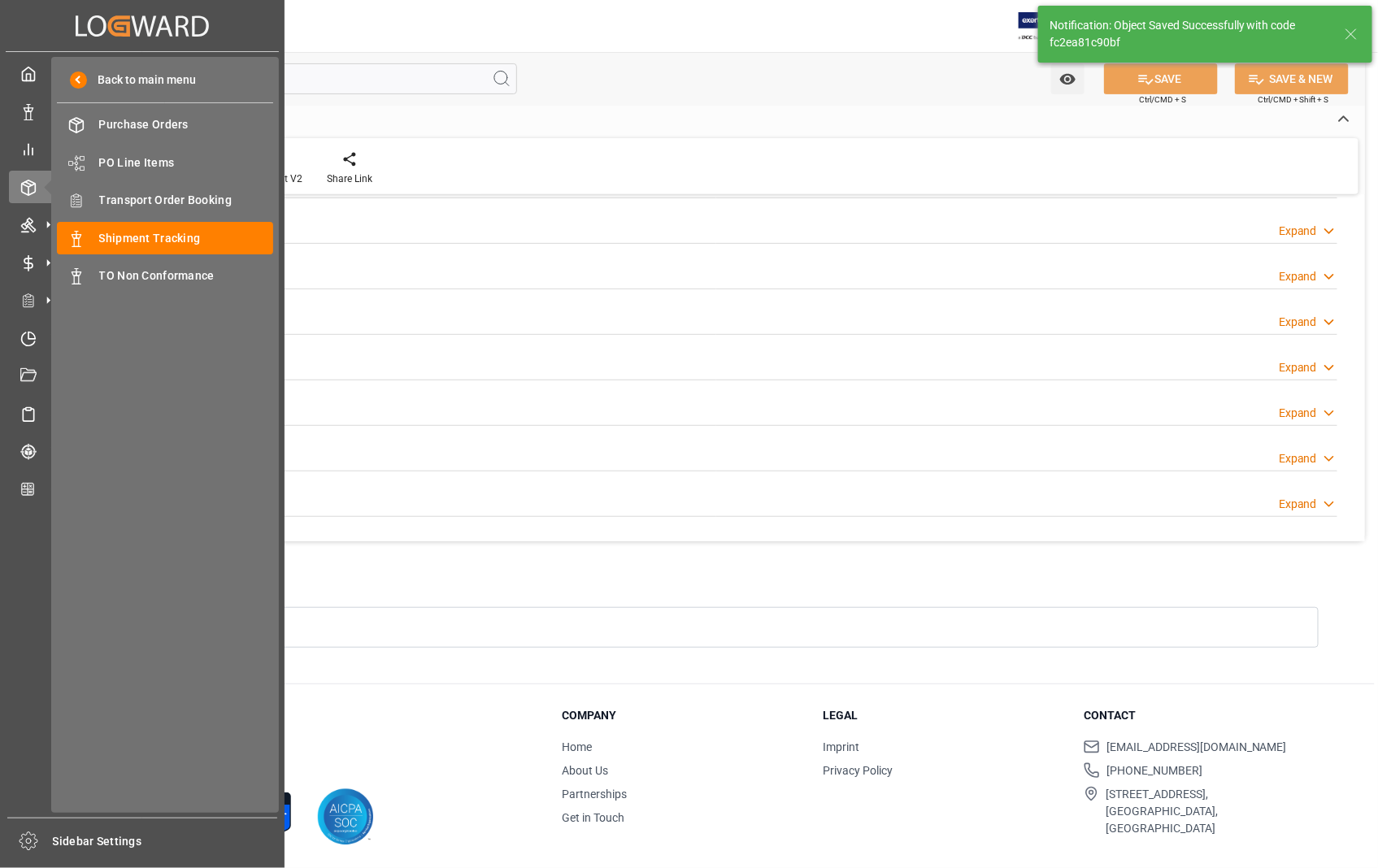
scroll to position [187, 0]
click at [176, 204] on span "Transport Order Booking" at bounding box center [187, 201] width 175 height 17
